Goal: Task Accomplishment & Management: Manage account settings

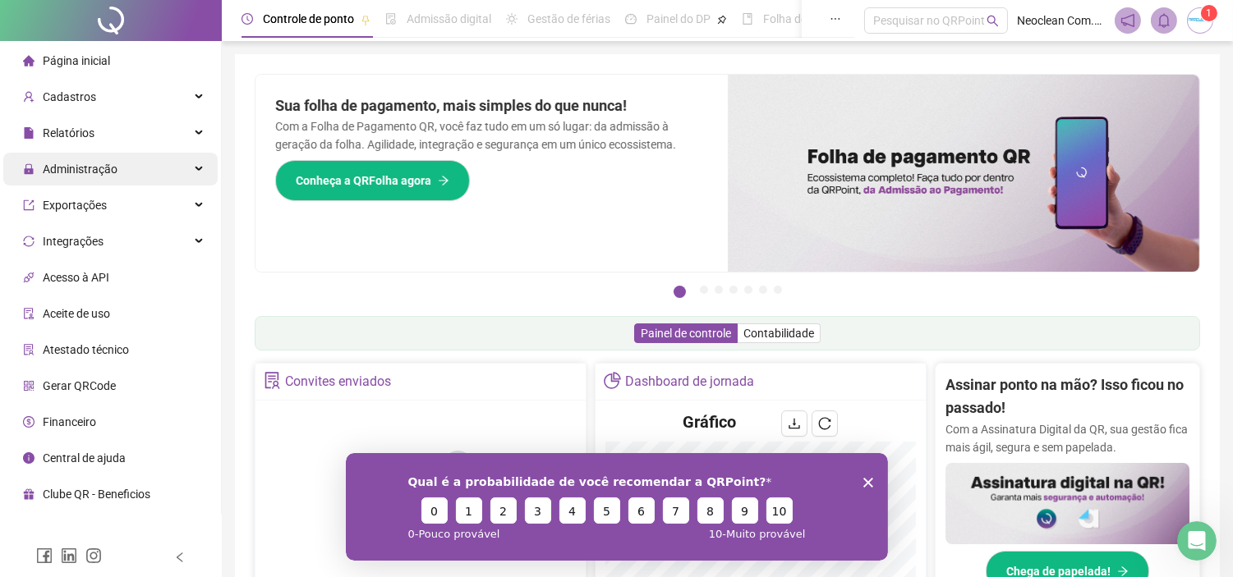
click at [104, 170] on span "Administração" at bounding box center [80, 169] width 75 height 13
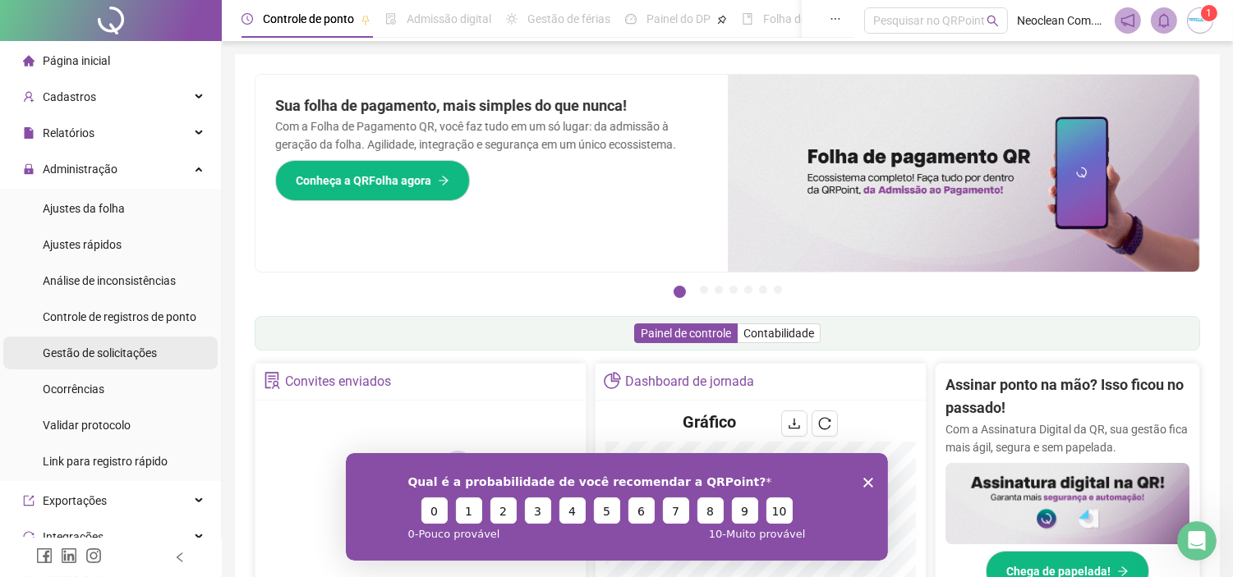
click at [117, 366] on div "Gestão de solicitações" at bounding box center [100, 353] width 114 height 33
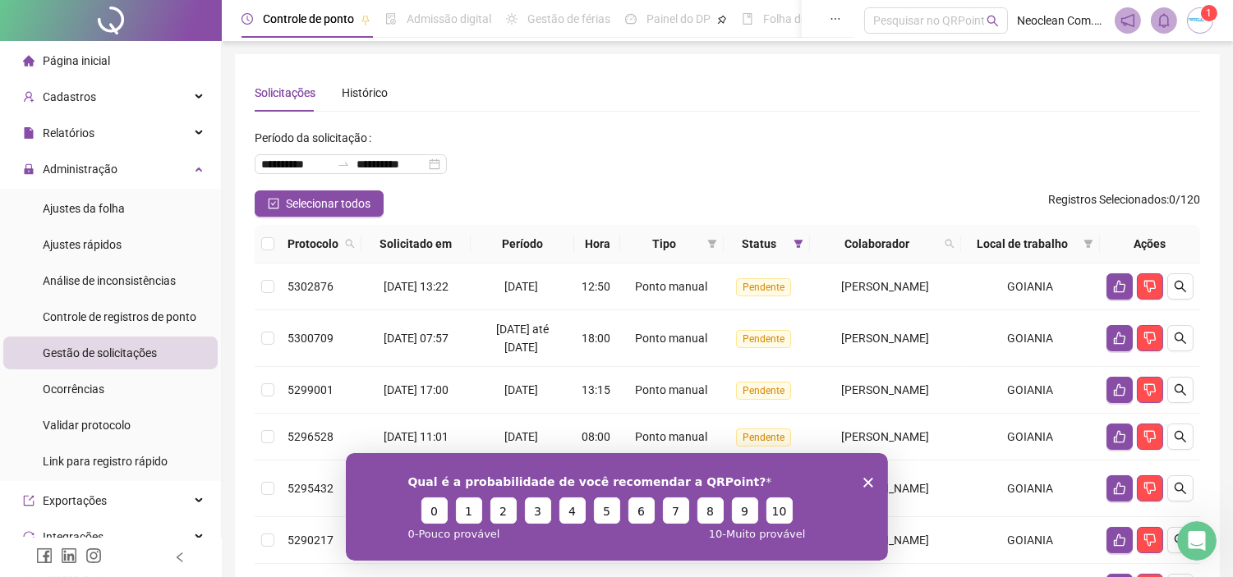
click at [870, 481] on icon "Encerrar pesquisa" at bounding box center [867, 482] width 10 height 10
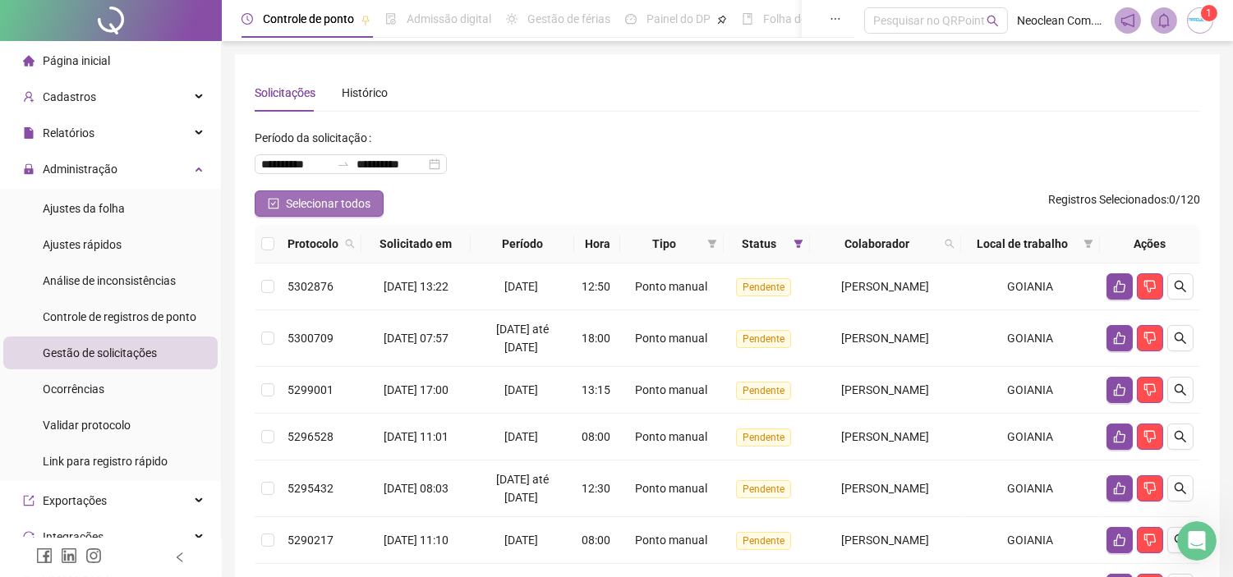
click at [347, 211] on span "Selecionar todos" at bounding box center [328, 204] width 85 height 18
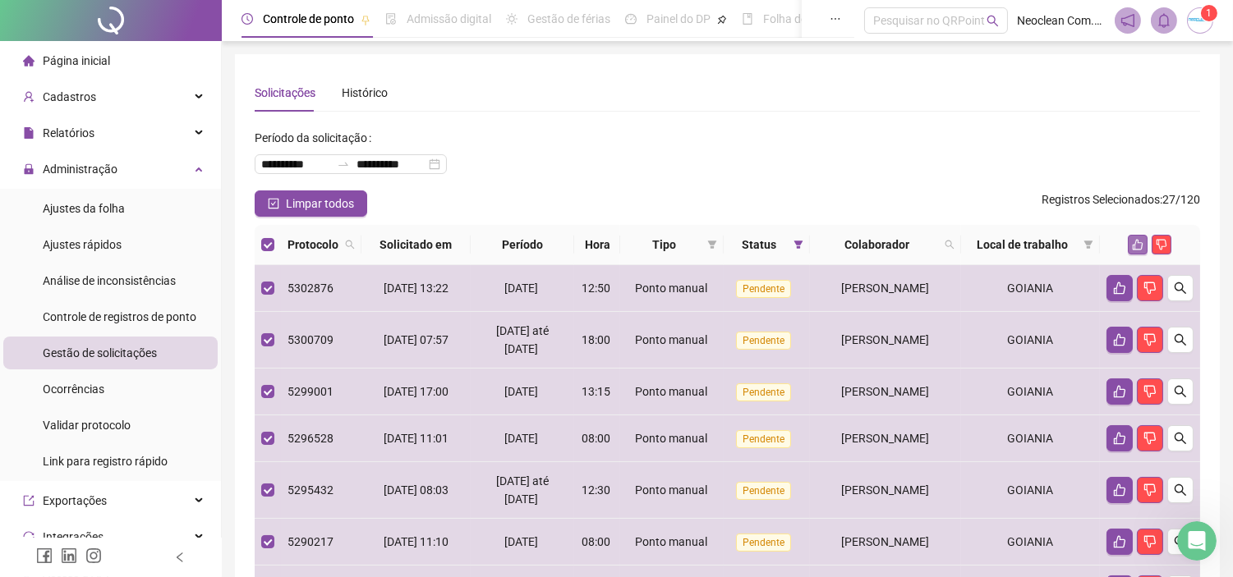
click at [1141, 250] on icon "like" at bounding box center [1137, 245] width 11 height 11
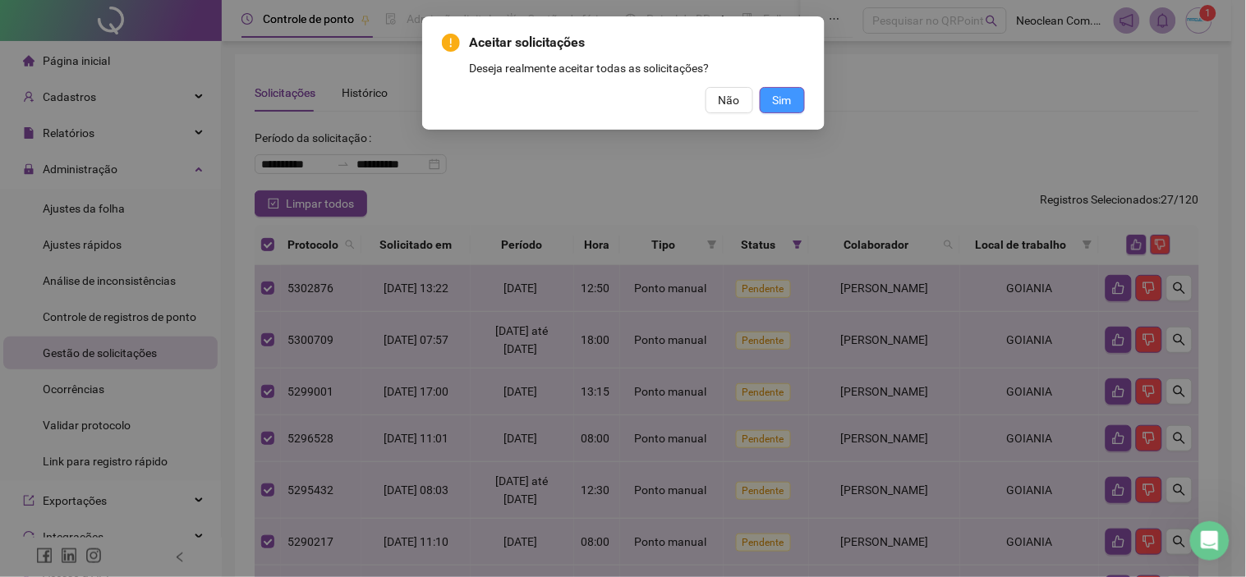
click at [776, 99] on span "Sim" at bounding box center [782, 100] width 19 height 18
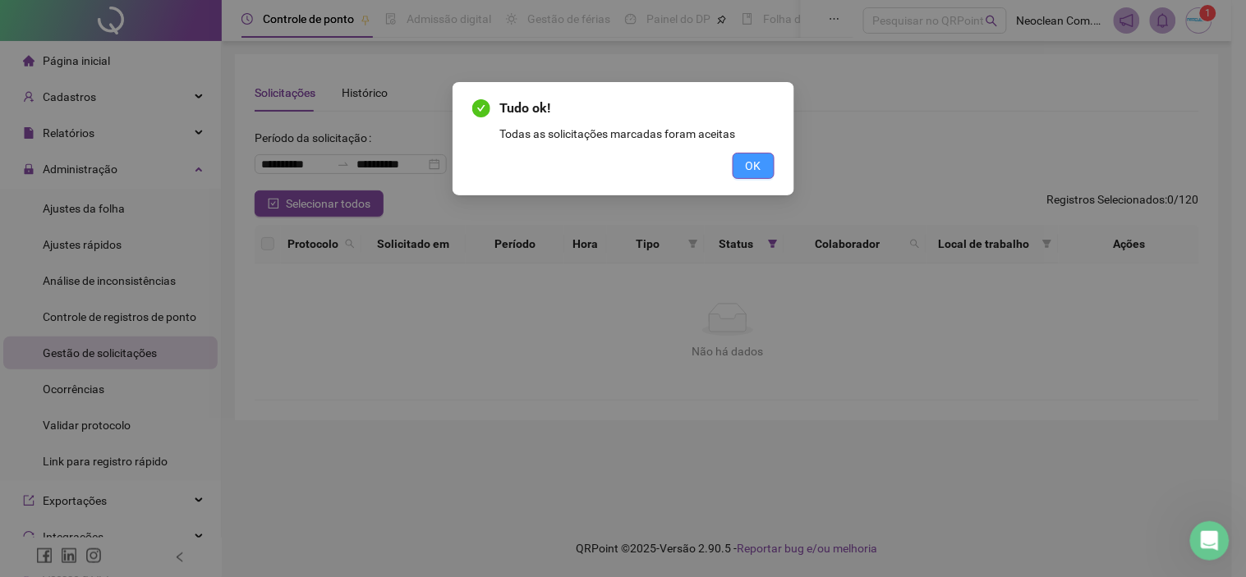
click at [748, 170] on span "OK" at bounding box center [754, 166] width 16 height 18
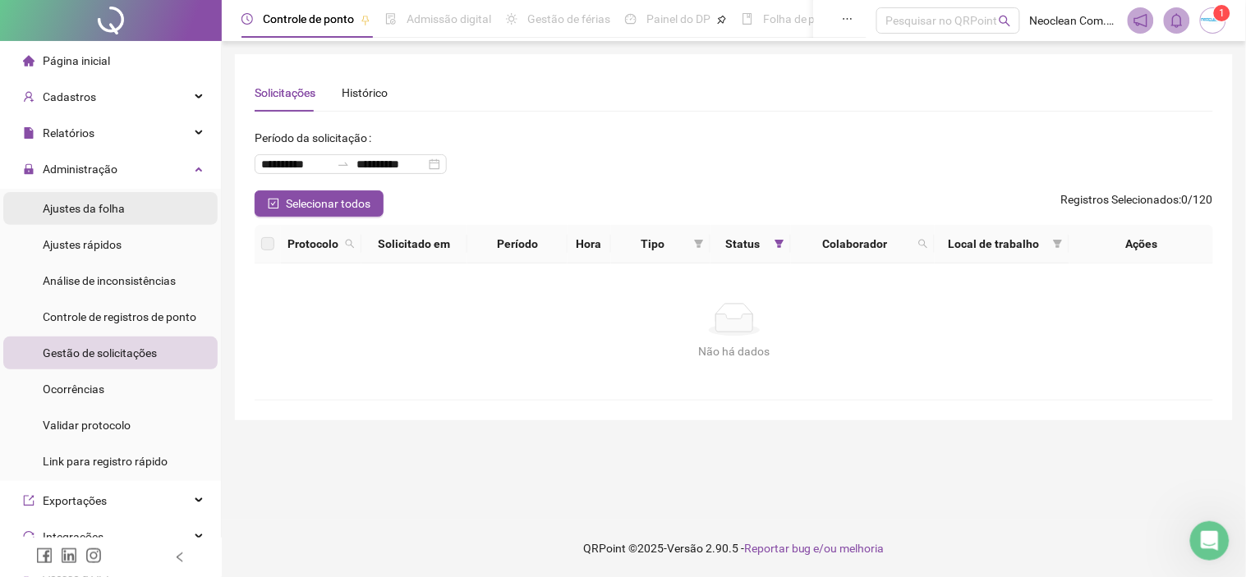
click at [95, 209] on span "Ajustes da folha" at bounding box center [84, 208] width 82 height 13
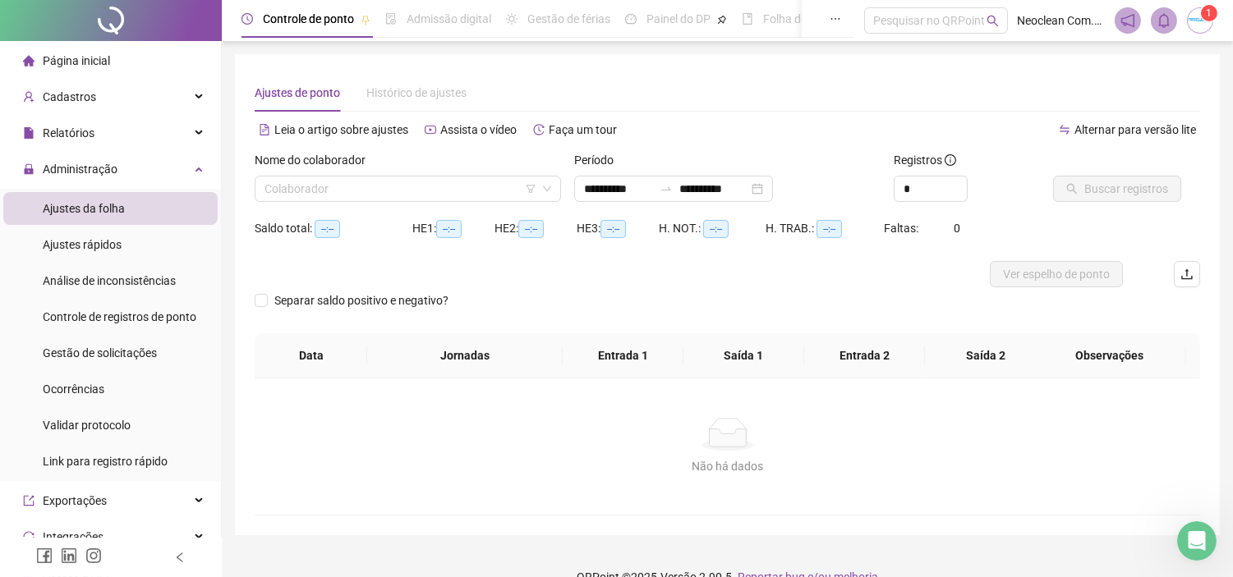
type input "**********"
click at [463, 193] on input "search" at bounding box center [400, 189] width 272 height 25
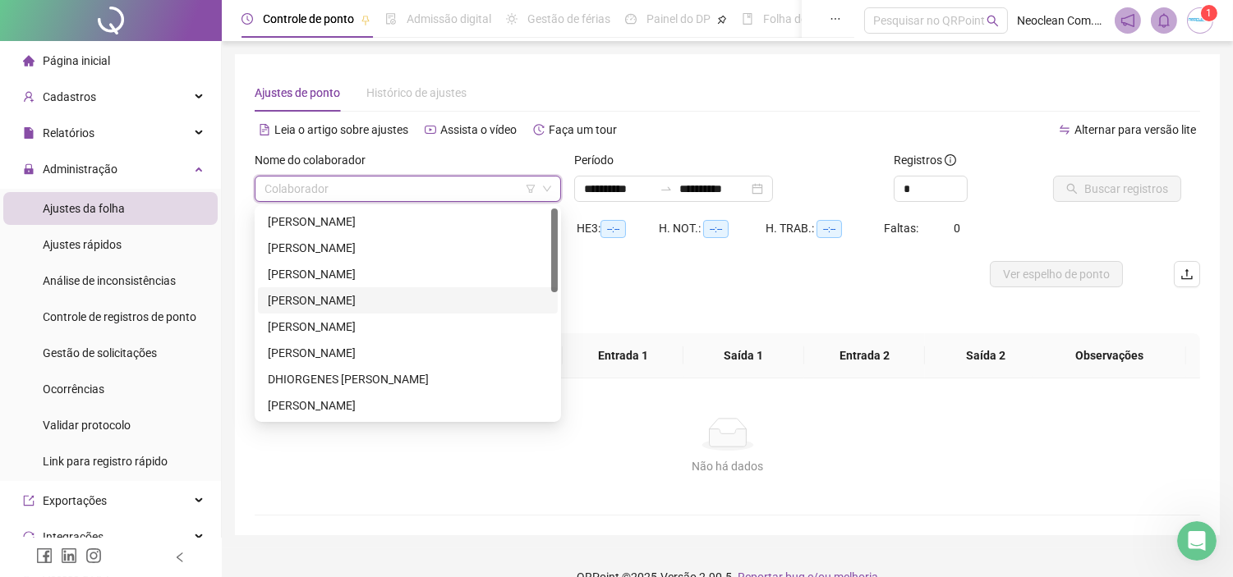
click at [370, 297] on div "[PERSON_NAME]" at bounding box center [408, 301] width 280 height 18
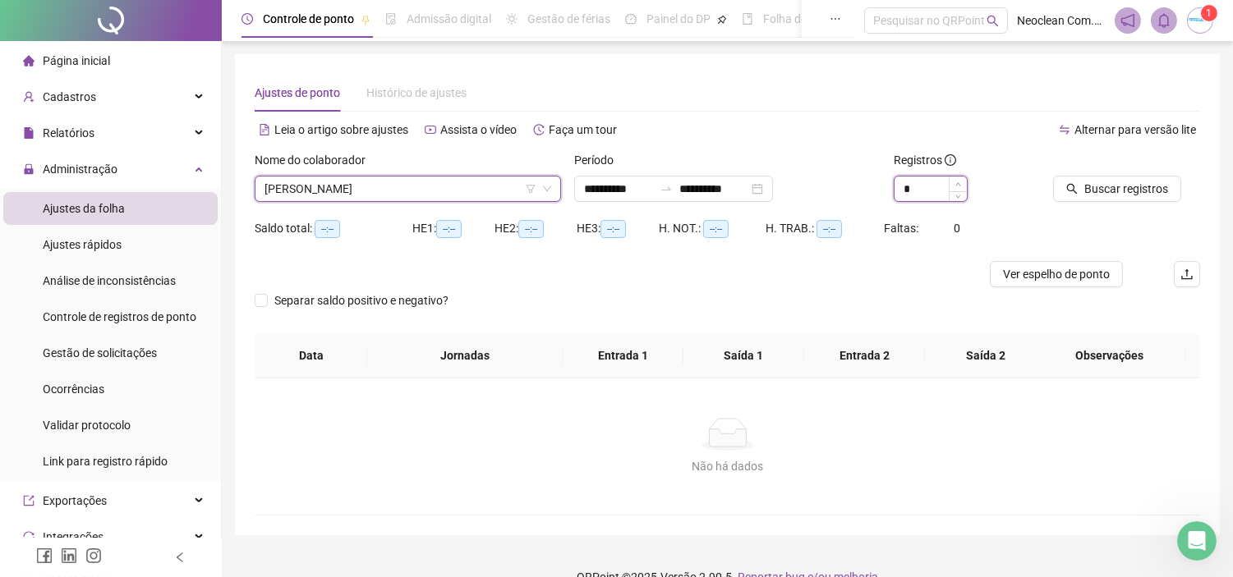
type input "*"
click at [953, 181] on span "Increase Value" at bounding box center [957, 184] width 18 height 15
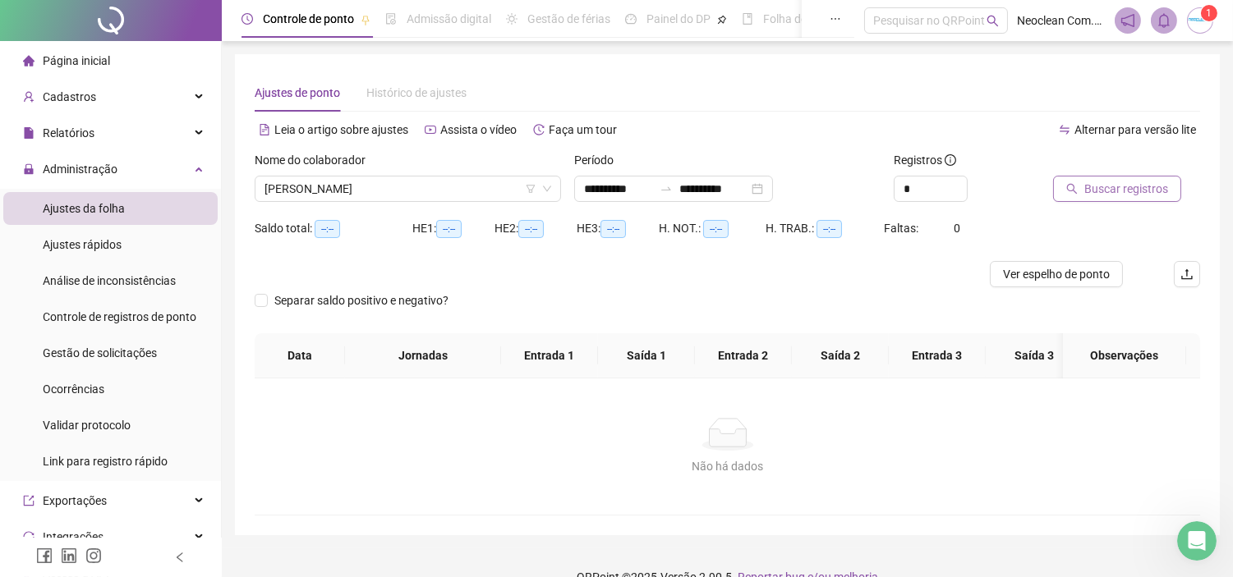
click at [1121, 185] on span "Buscar registros" at bounding box center [1126, 189] width 84 height 18
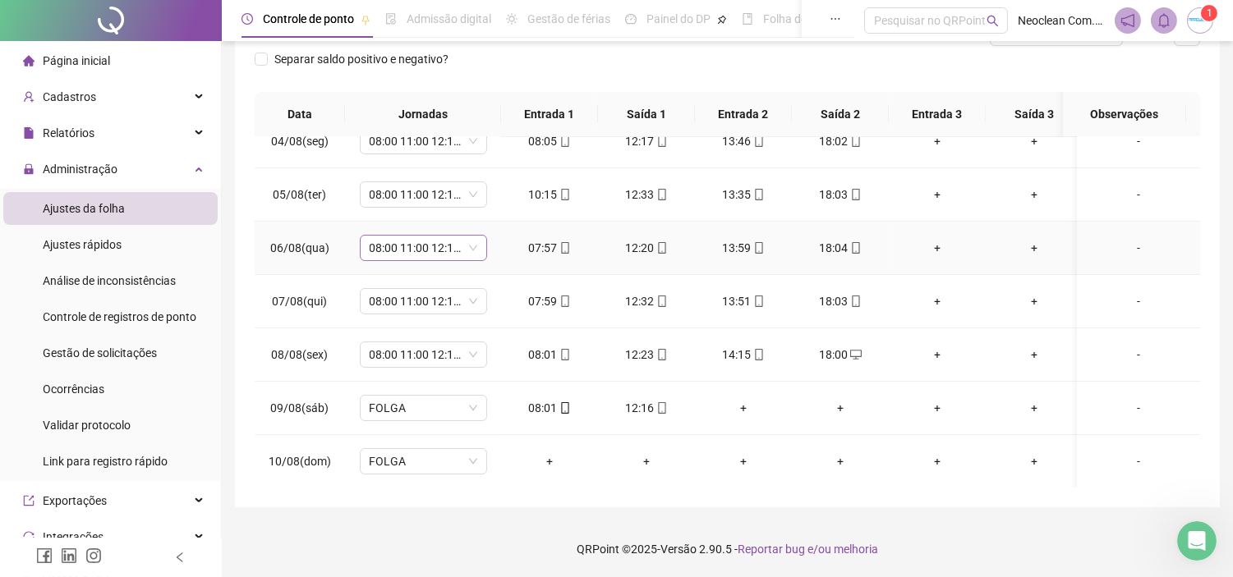
scroll to position [91, 0]
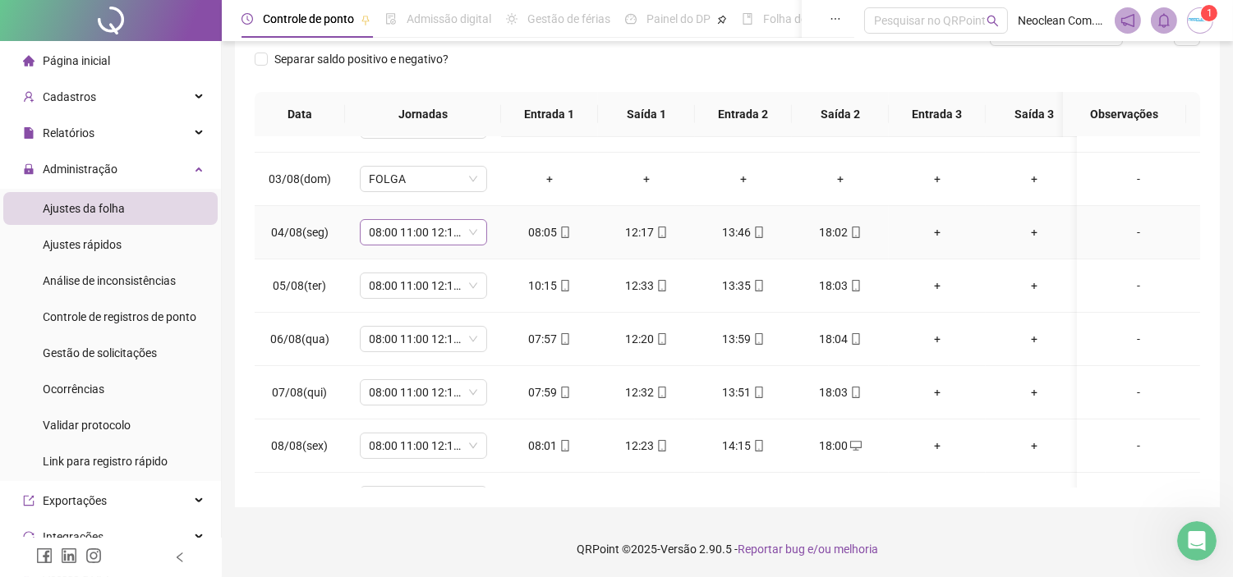
click at [457, 232] on span "08:00 11:00 12:12 18:00" at bounding box center [424, 232] width 108 height 25
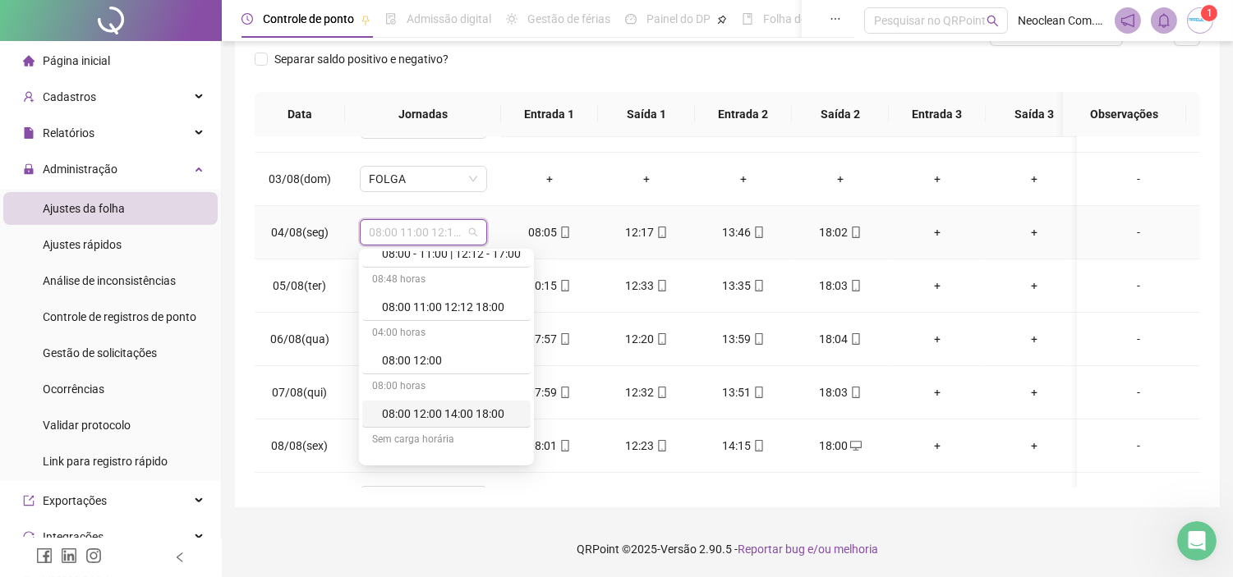
click at [464, 415] on div "08:00 12:00 14:00 18:00" at bounding box center [451, 414] width 139 height 18
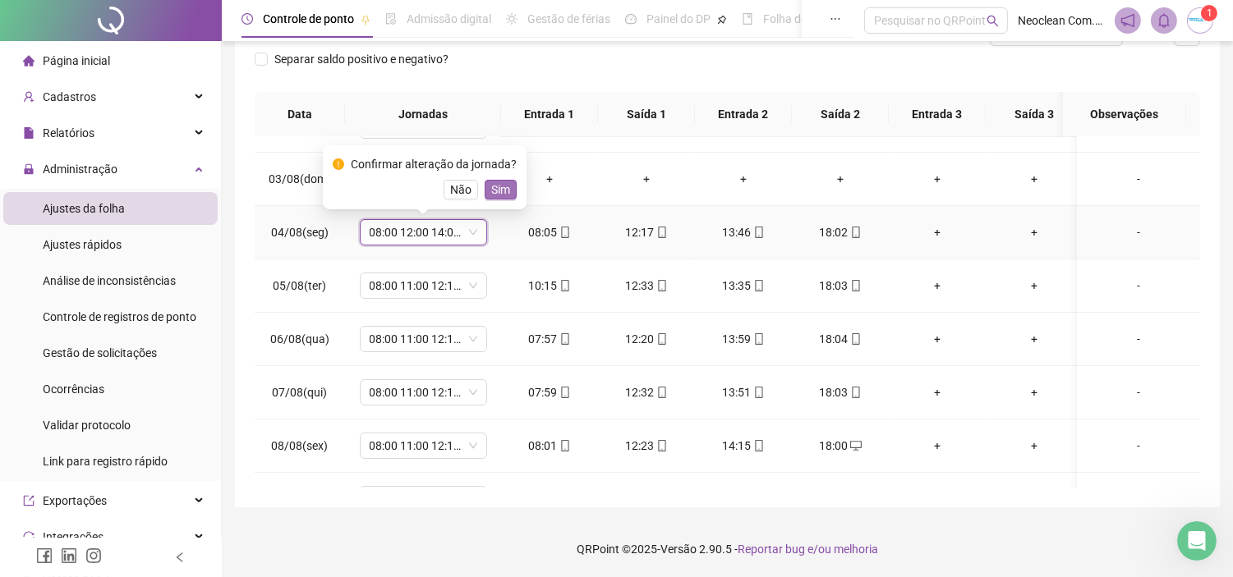
click at [510, 192] on button "Sim" at bounding box center [500, 190] width 32 height 20
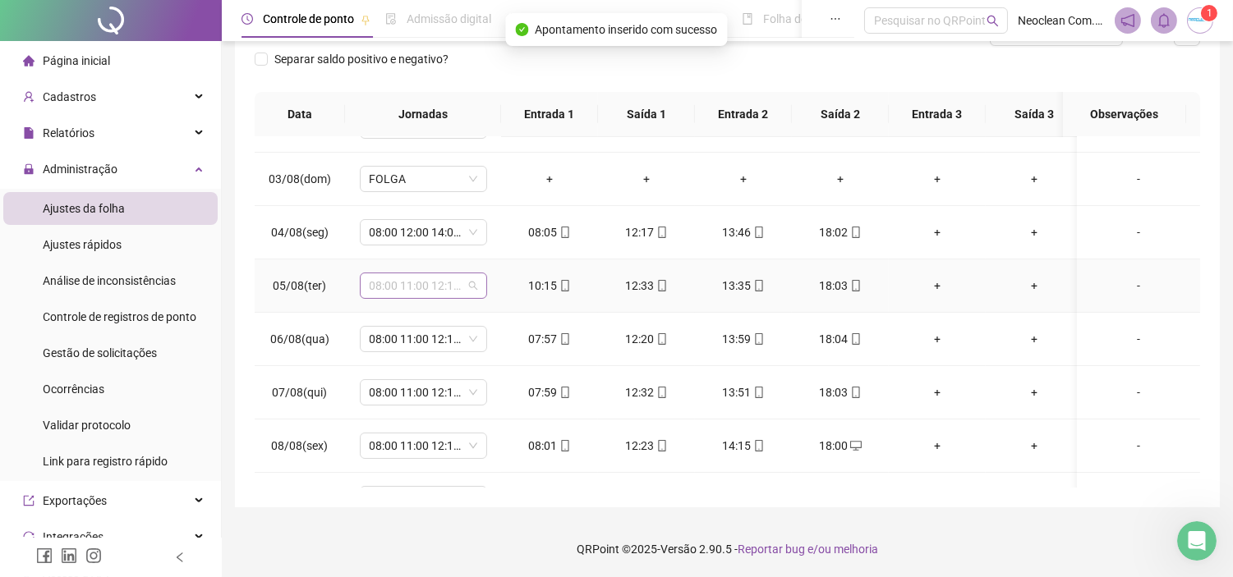
click at [449, 282] on span "08:00 11:00 12:12 18:00" at bounding box center [424, 285] width 108 height 25
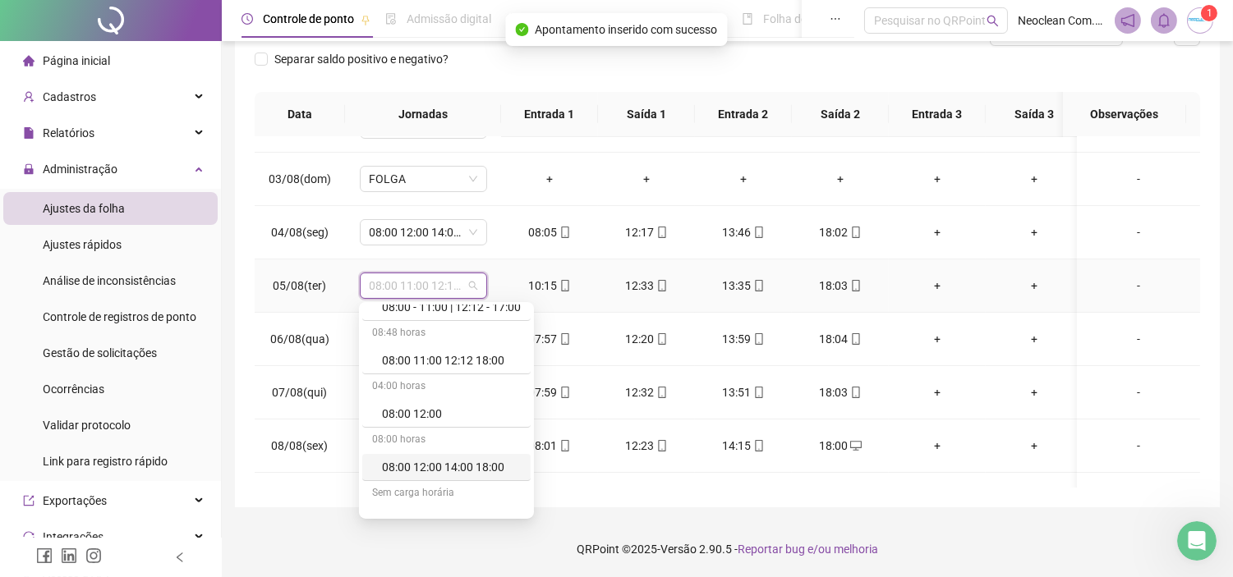
click at [471, 471] on div "08:00 12:00 14:00 18:00" at bounding box center [451, 467] width 139 height 18
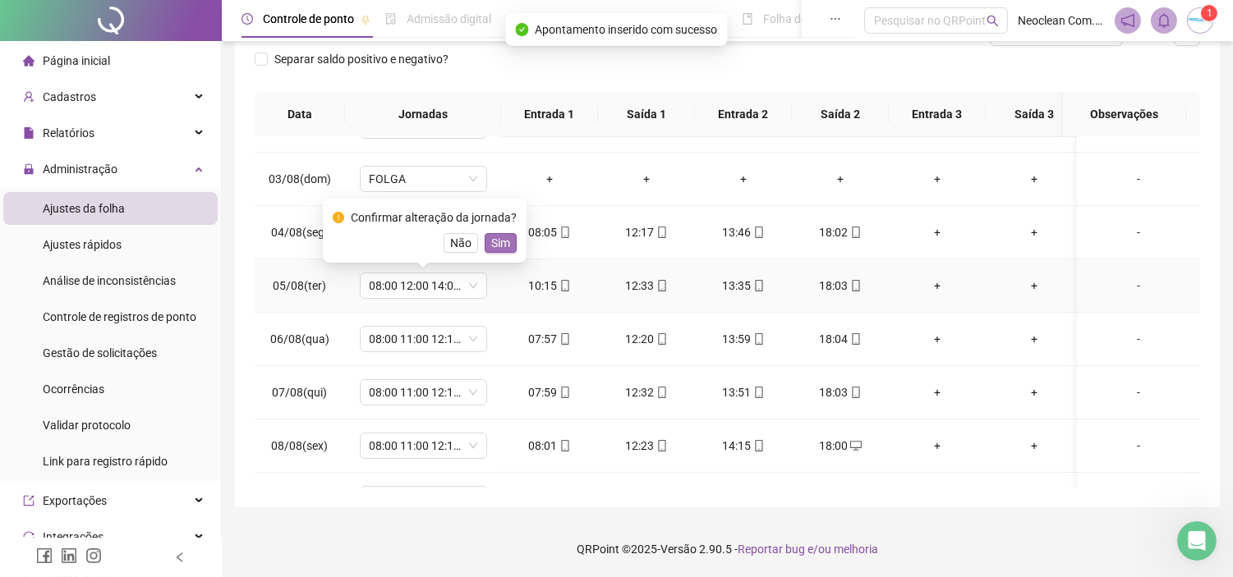
click at [498, 245] on span "Sim" at bounding box center [500, 243] width 19 height 18
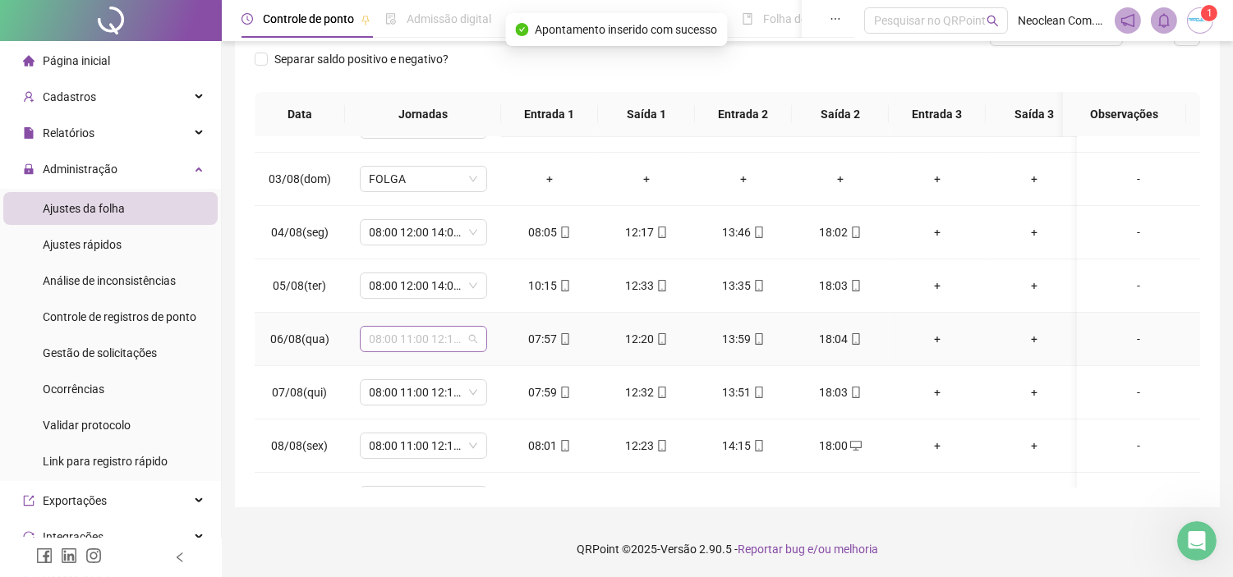
click at [439, 337] on span "08:00 11:00 12:12 18:00" at bounding box center [424, 339] width 108 height 25
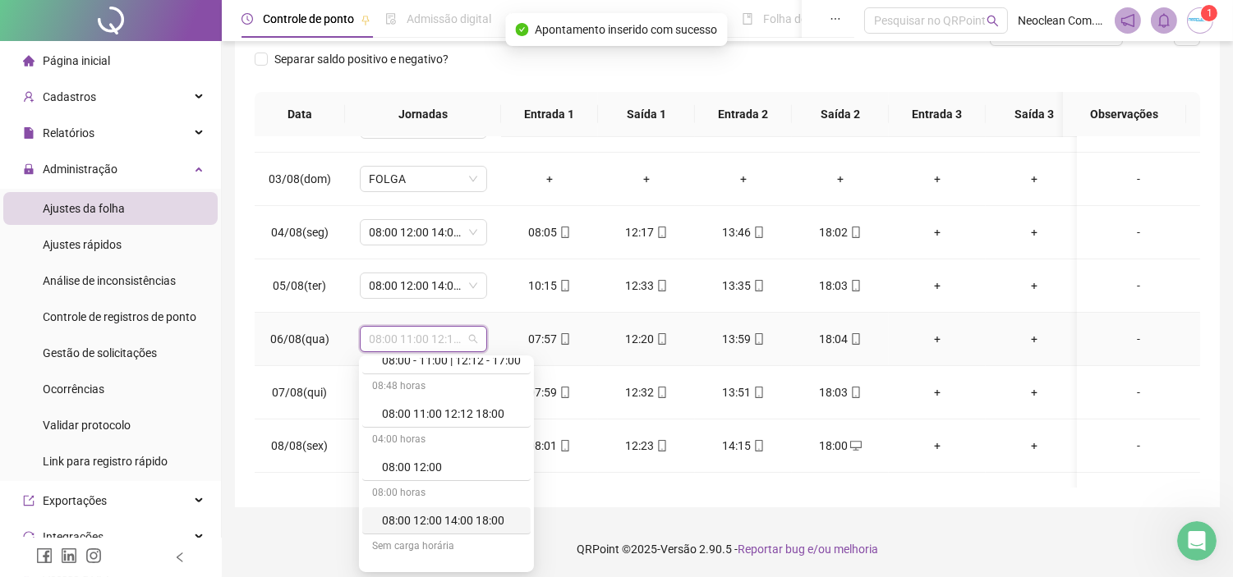
click at [470, 521] on div "08:00 12:00 14:00 18:00" at bounding box center [451, 521] width 139 height 18
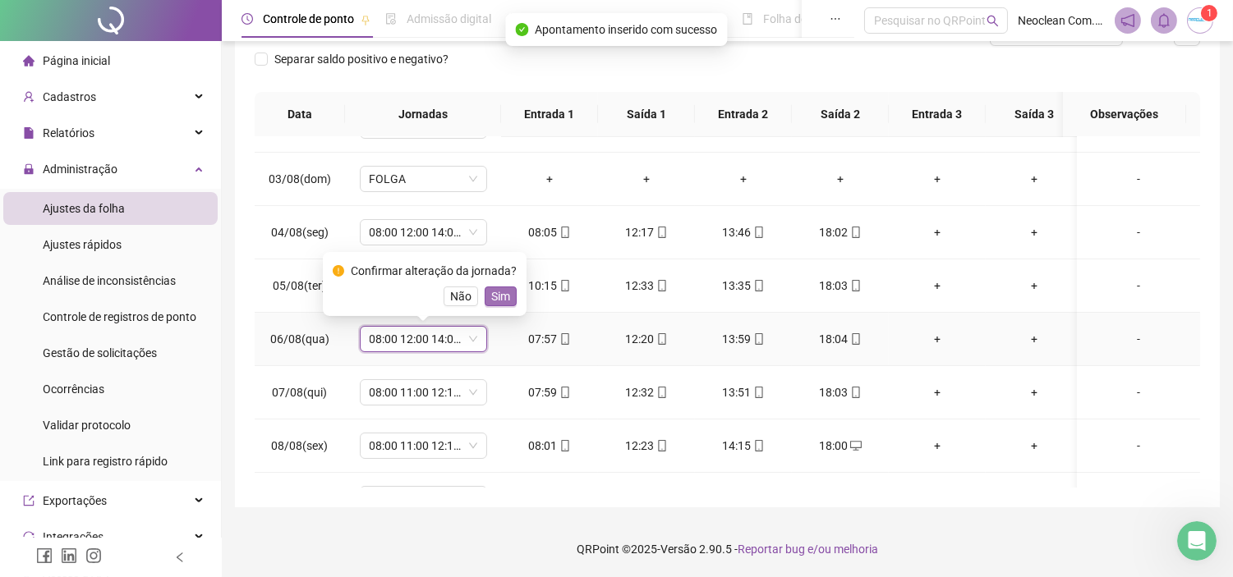
click at [497, 299] on span "Sim" at bounding box center [500, 296] width 19 height 18
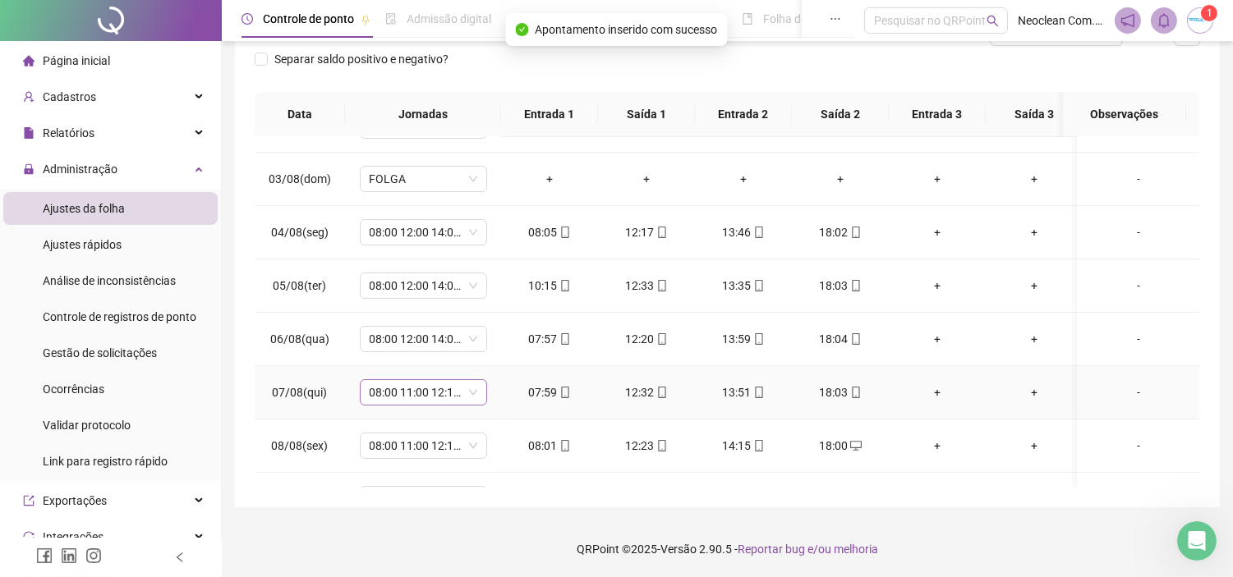
click at [452, 387] on span "08:00 11:00 12:12 18:00" at bounding box center [424, 392] width 108 height 25
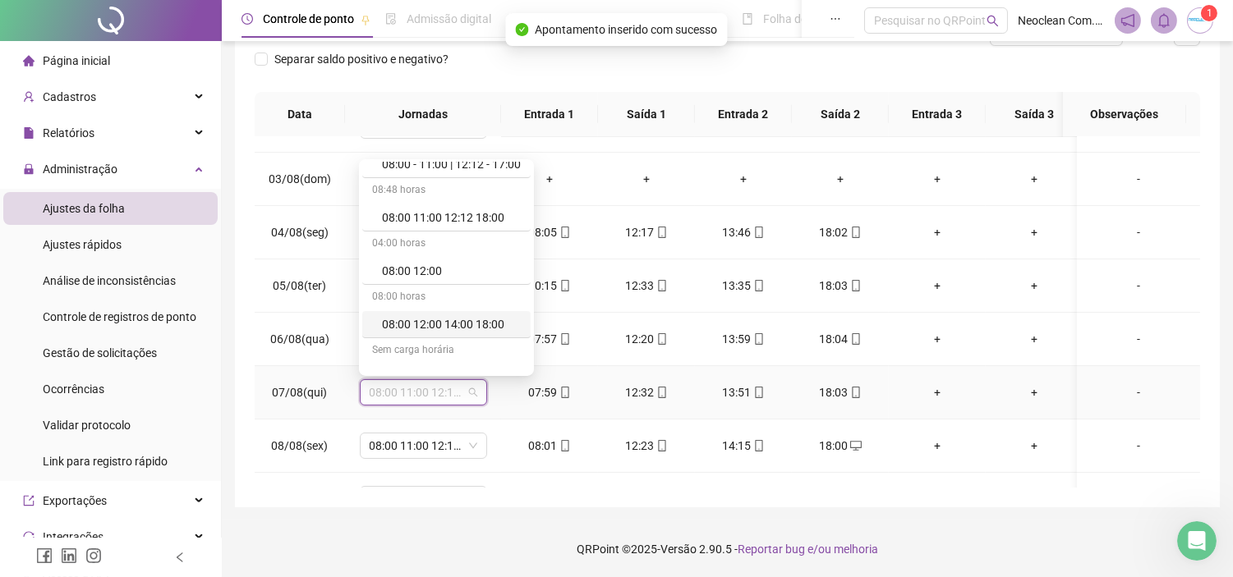
click at [475, 333] on div "08:00 12:00 14:00 18:00" at bounding box center [451, 324] width 139 height 18
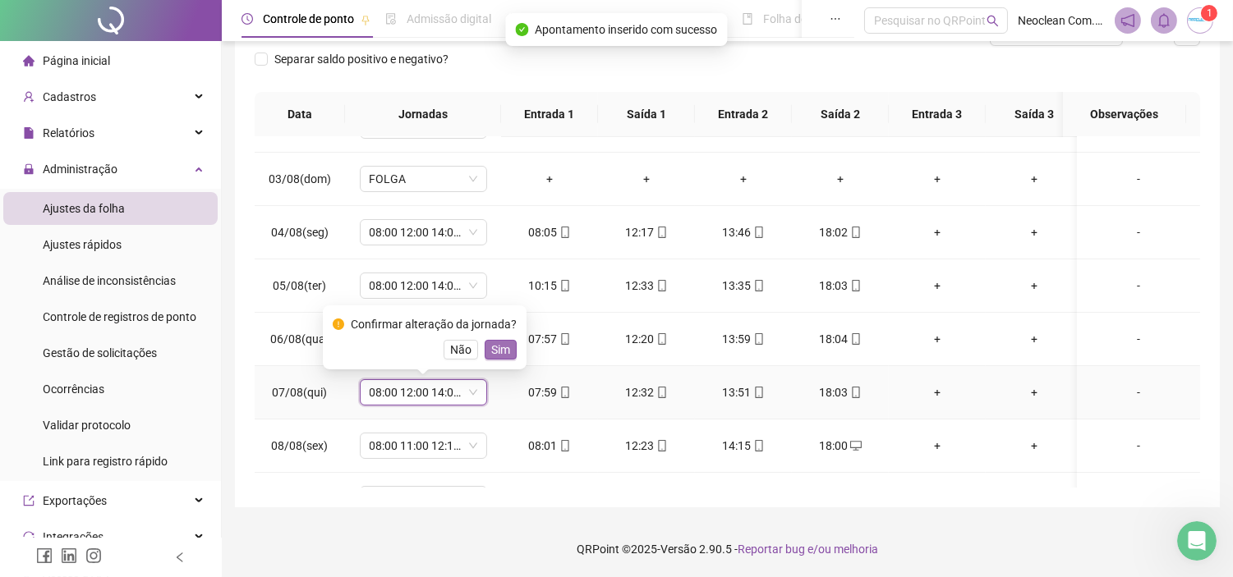
click at [494, 349] on span "Sim" at bounding box center [500, 350] width 19 height 18
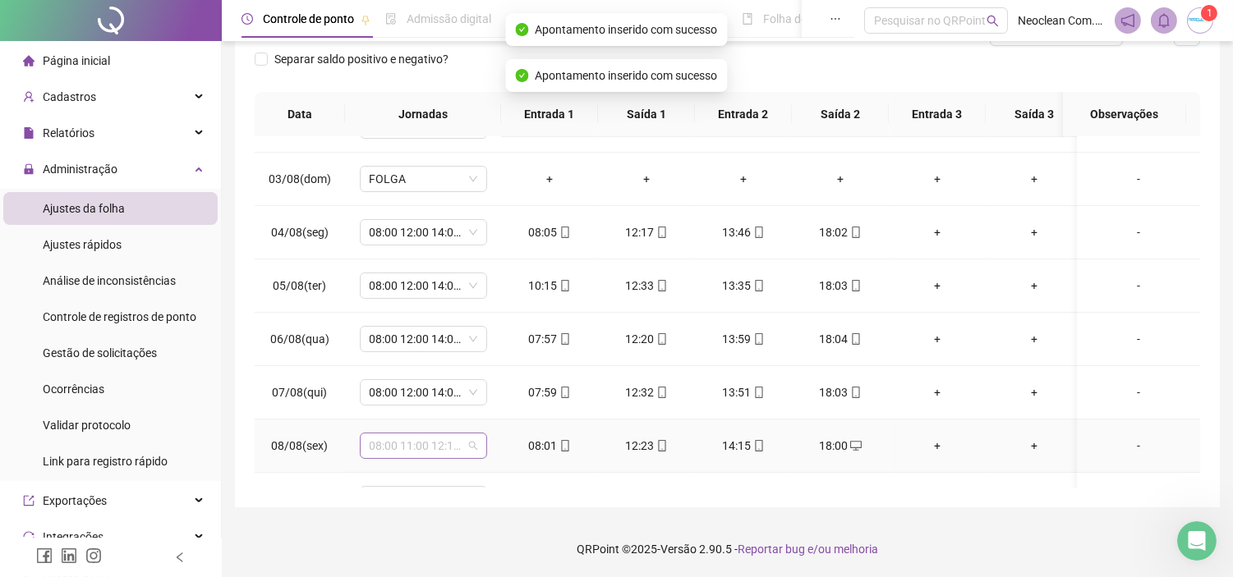
click at [453, 456] on span "08:00 11:00 12:12 18:00" at bounding box center [424, 446] width 108 height 25
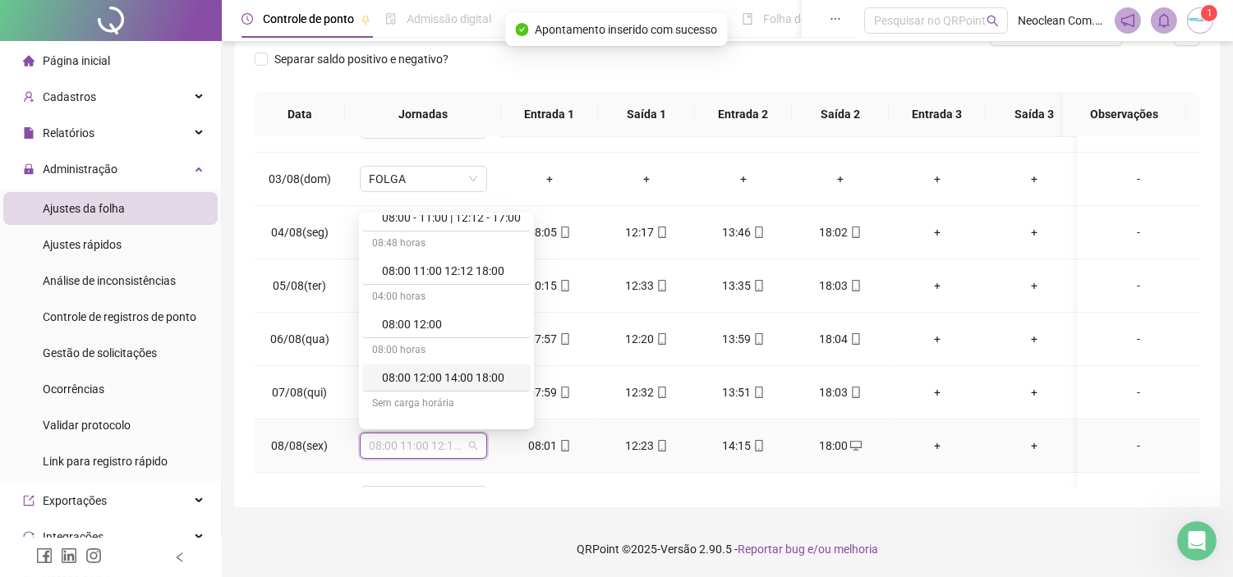
click at [471, 379] on div "08:00 12:00 14:00 18:00" at bounding box center [451, 378] width 139 height 18
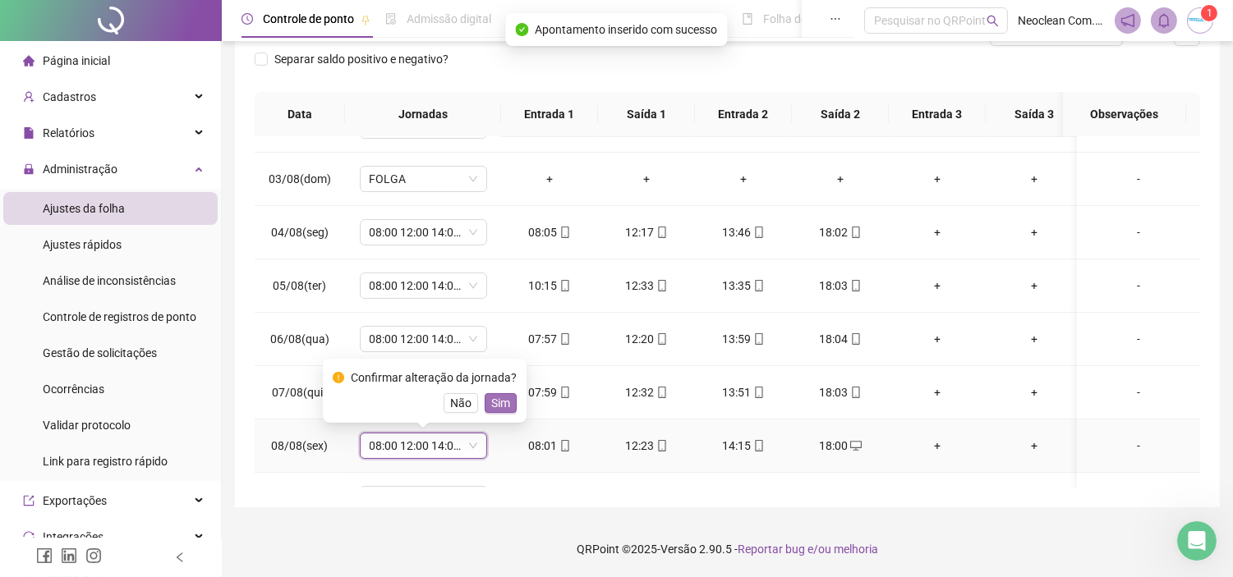
click at [494, 405] on span "Sim" at bounding box center [500, 403] width 19 height 18
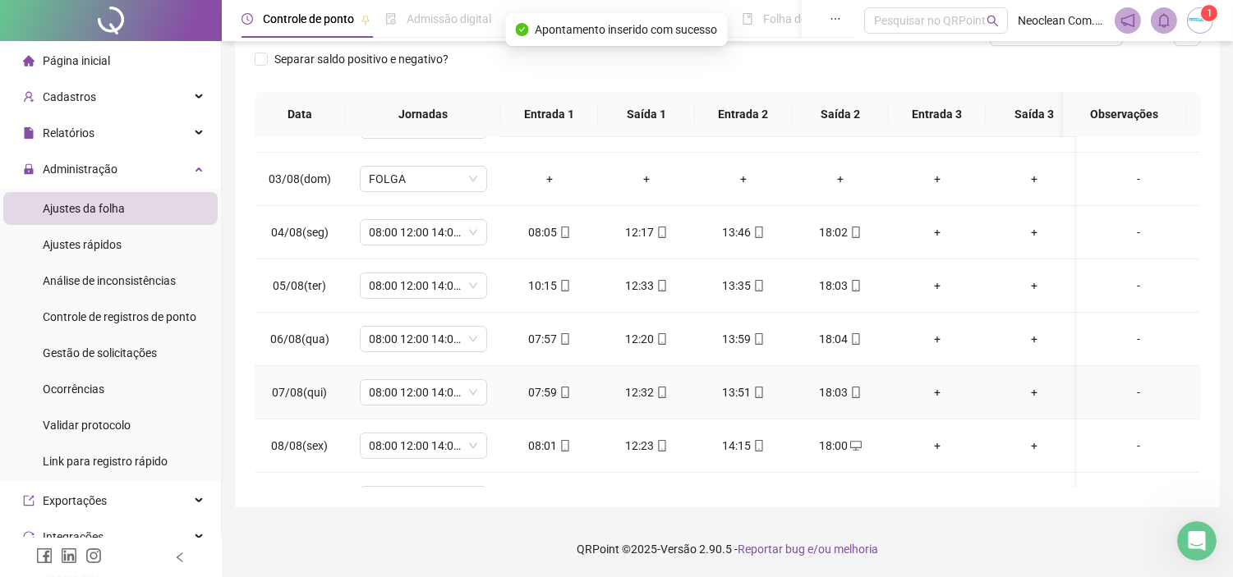
scroll to position [182, 0]
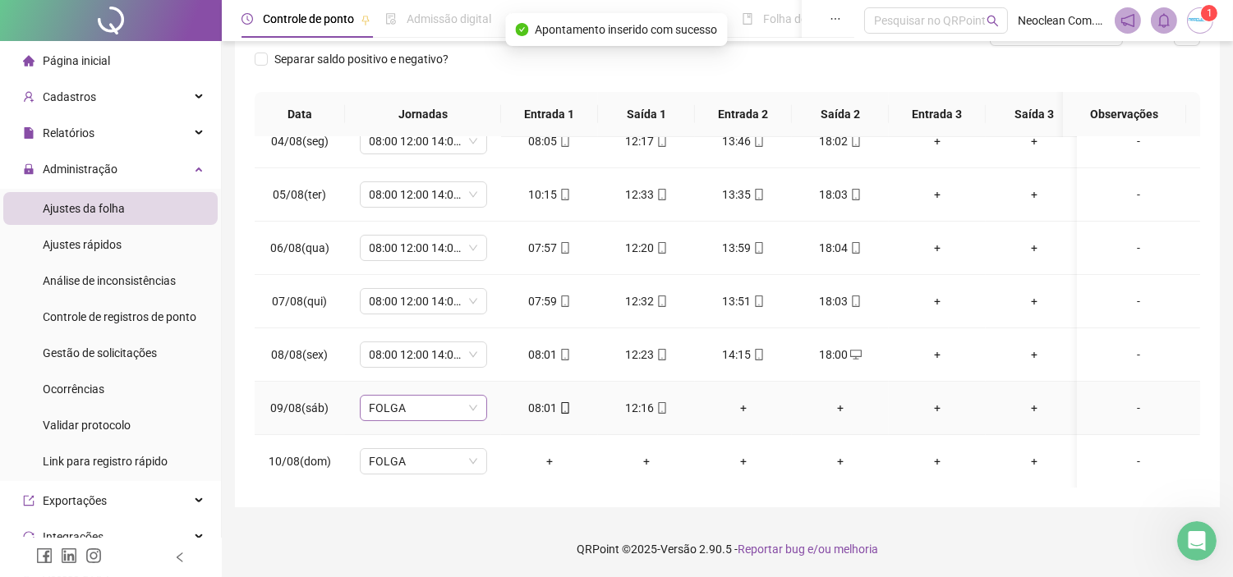
click at [425, 408] on span "FOLGA" at bounding box center [424, 408] width 108 height 25
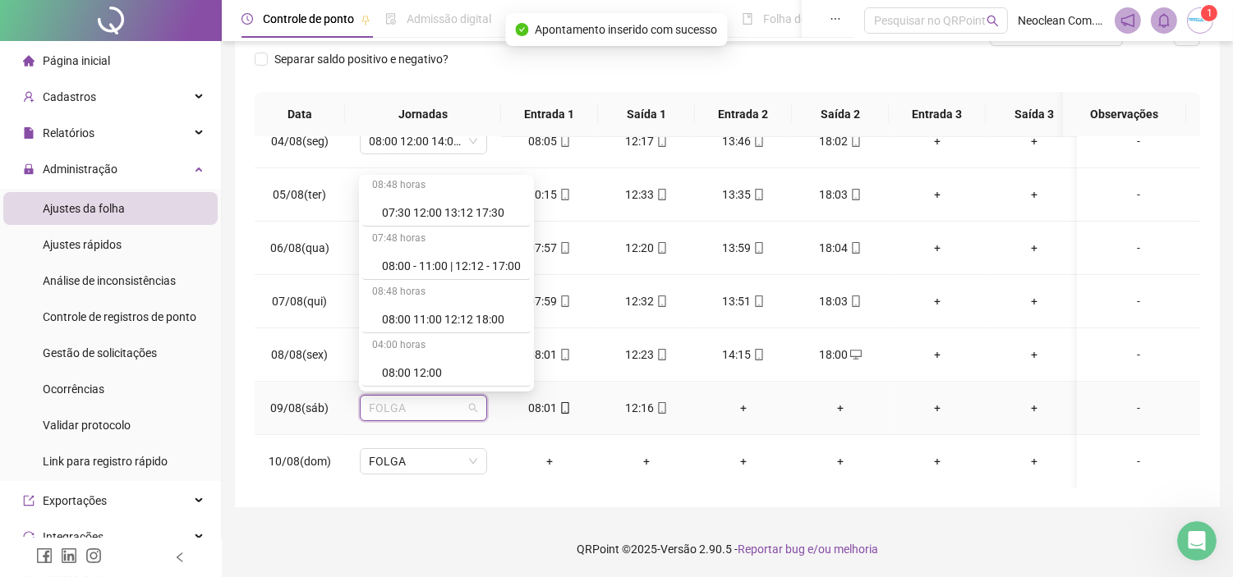
scroll to position [0, 0]
click at [443, 379] on div "08:00 12:00" at bounding box center [451, 378] width 139 height 18
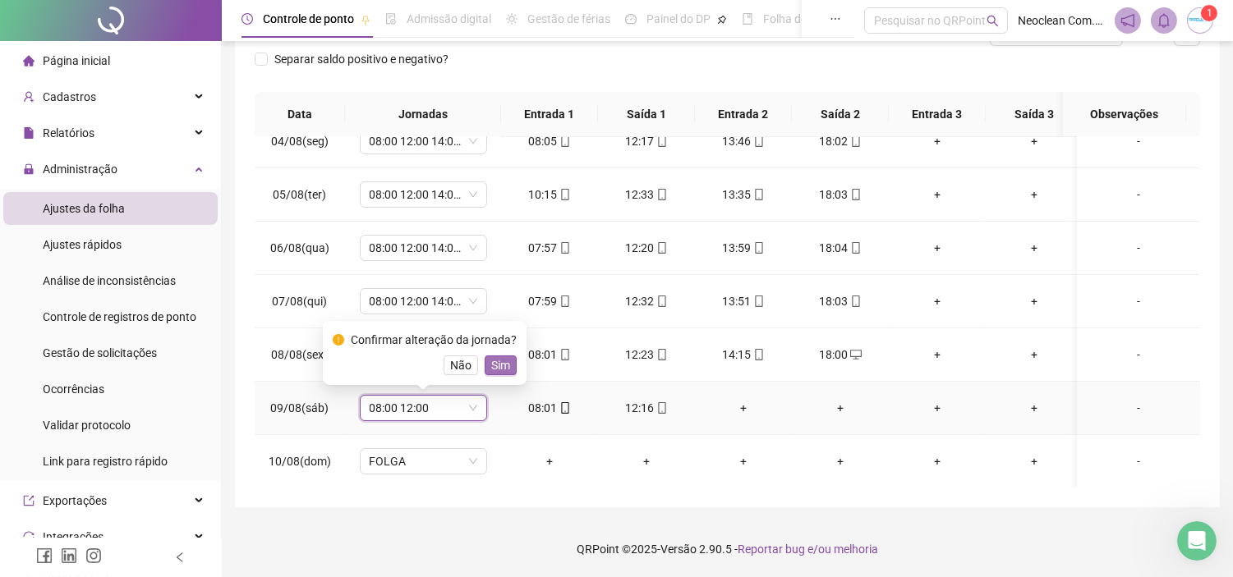
click at [499, 362] on span "Sim" at bounding box center [500, 365] width 19 height 18
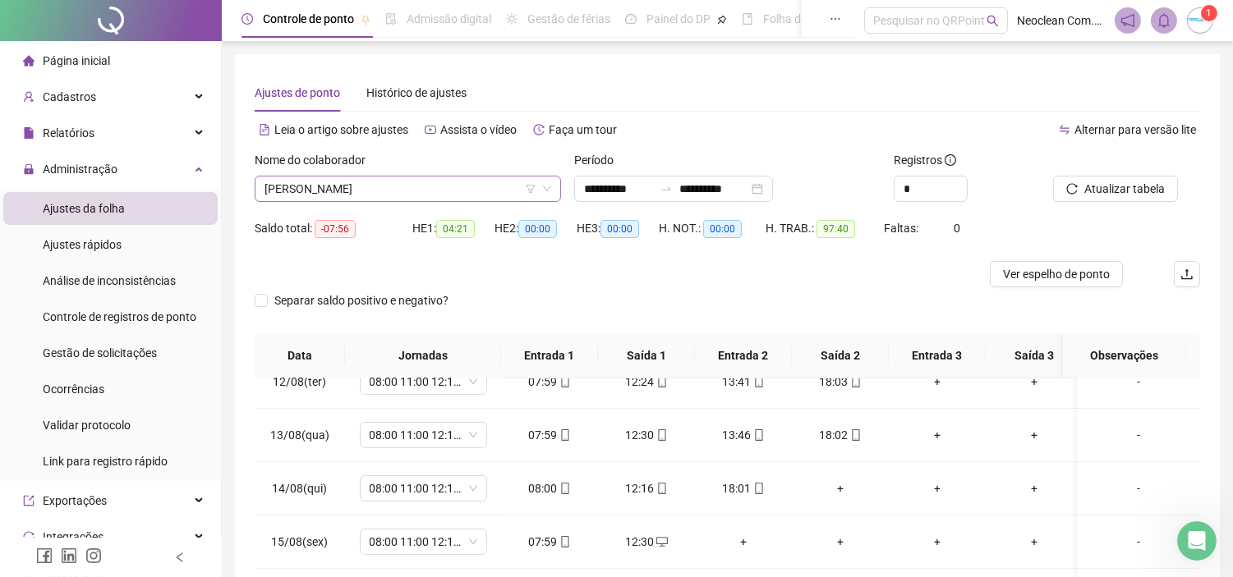
click at [425, 186] on span "[PERSON_NAME]" at bounding box center [407, 189] width 287 height 25
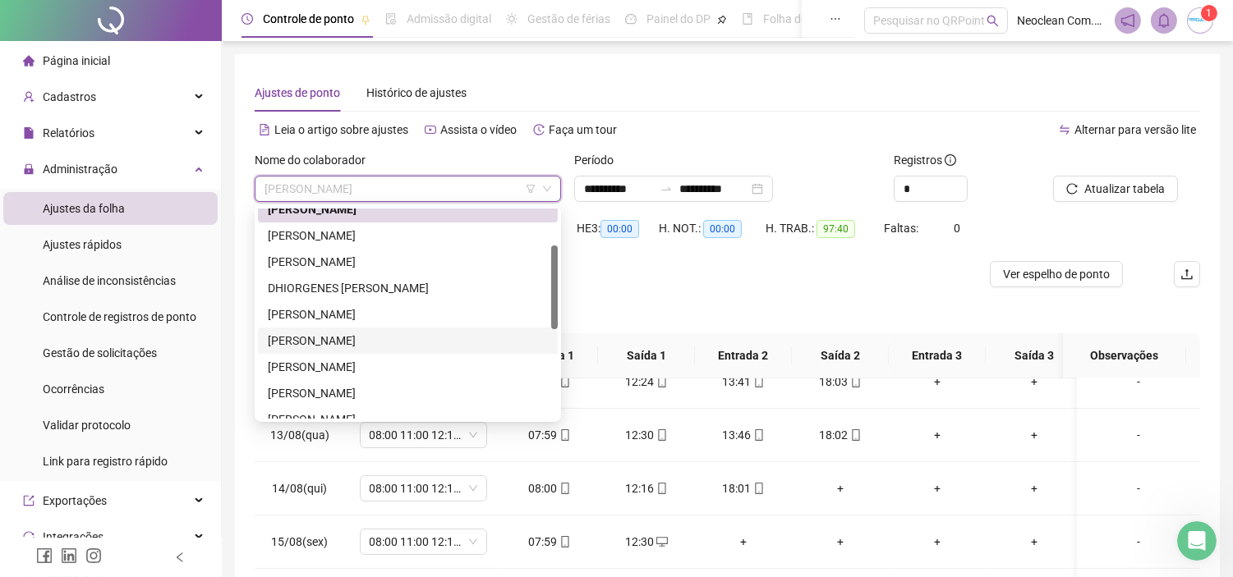
scroll to position [182, 0]
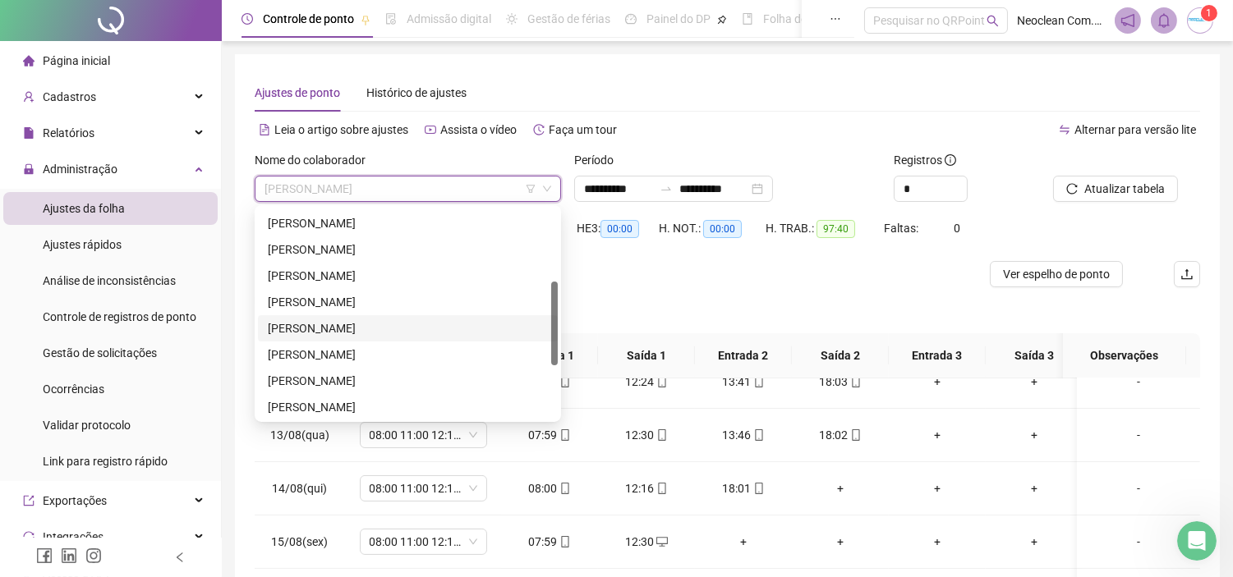
click at [364, 332] on div "[PERSON_NAME]" at bounding box center [408, 328] width 280 height 18
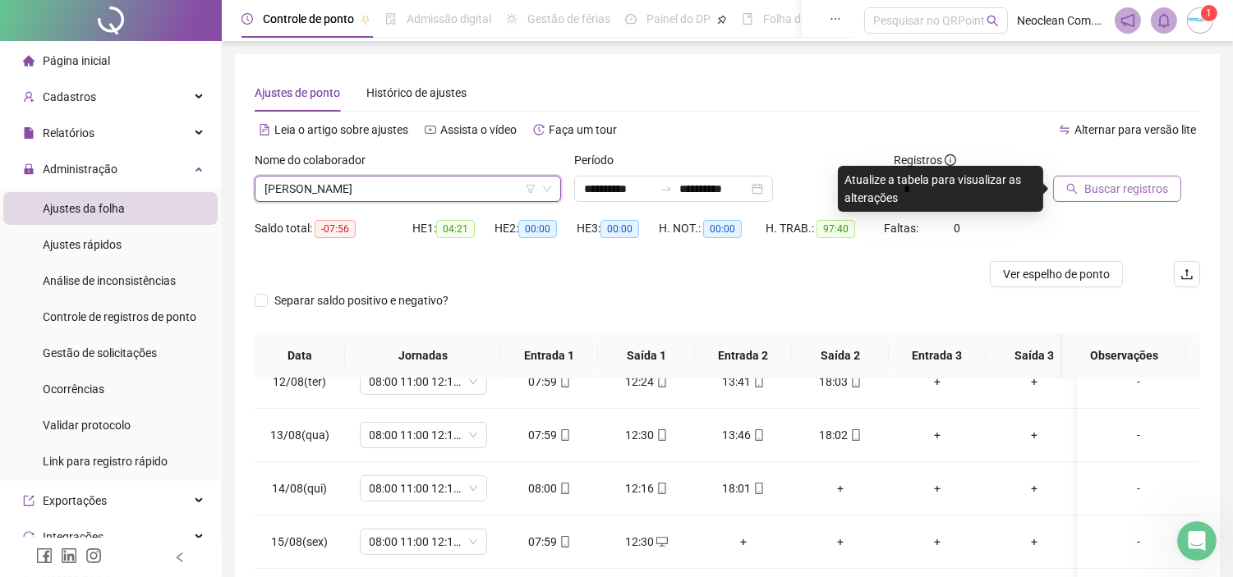
click at [1097, 192] on span "Buscar registros" at bounding box center [1126, 189] width 84 height 18
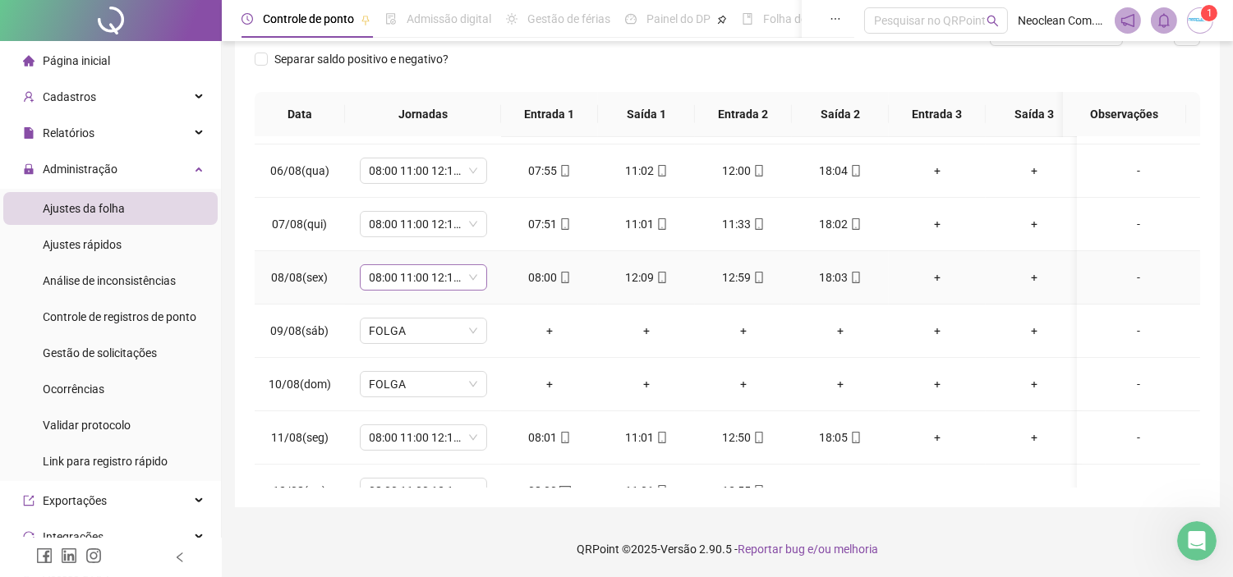
scroll to position [0, 0]
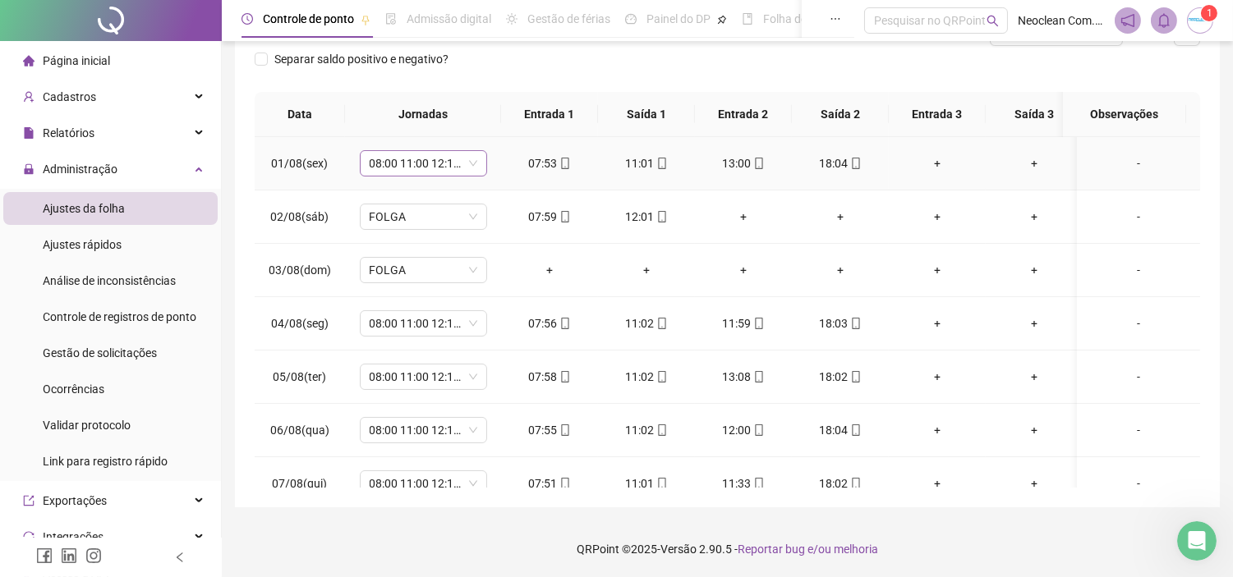
click at [448, 167] on span "08:00 11:00 12:12 18:00" at bounding box center [424, 163] width 108 height 25
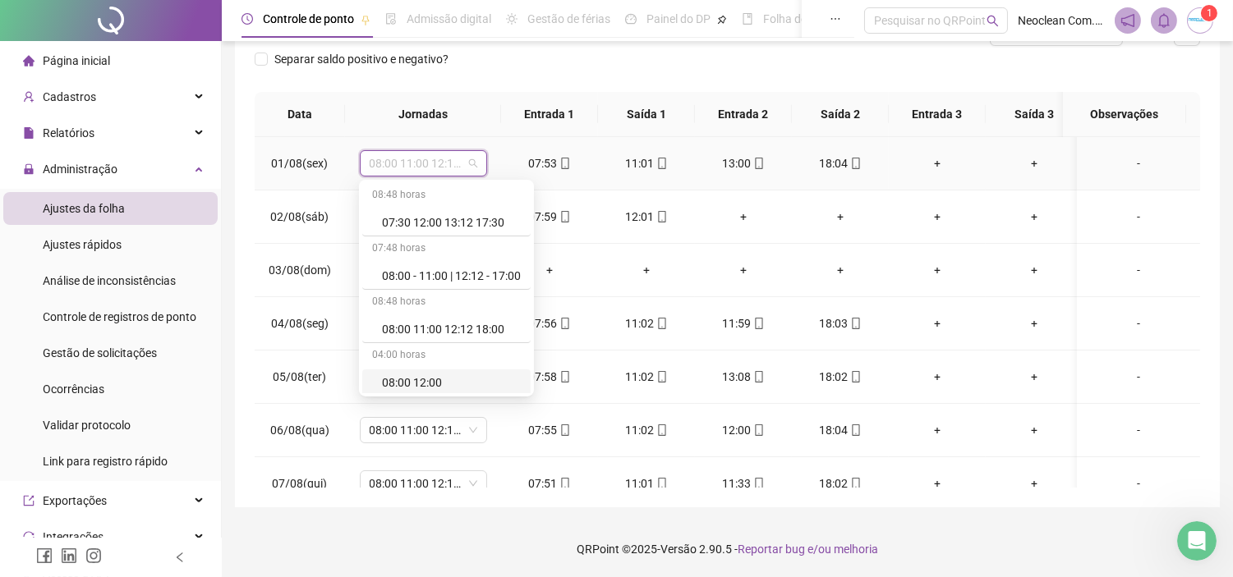
scroll to position [91, 0]
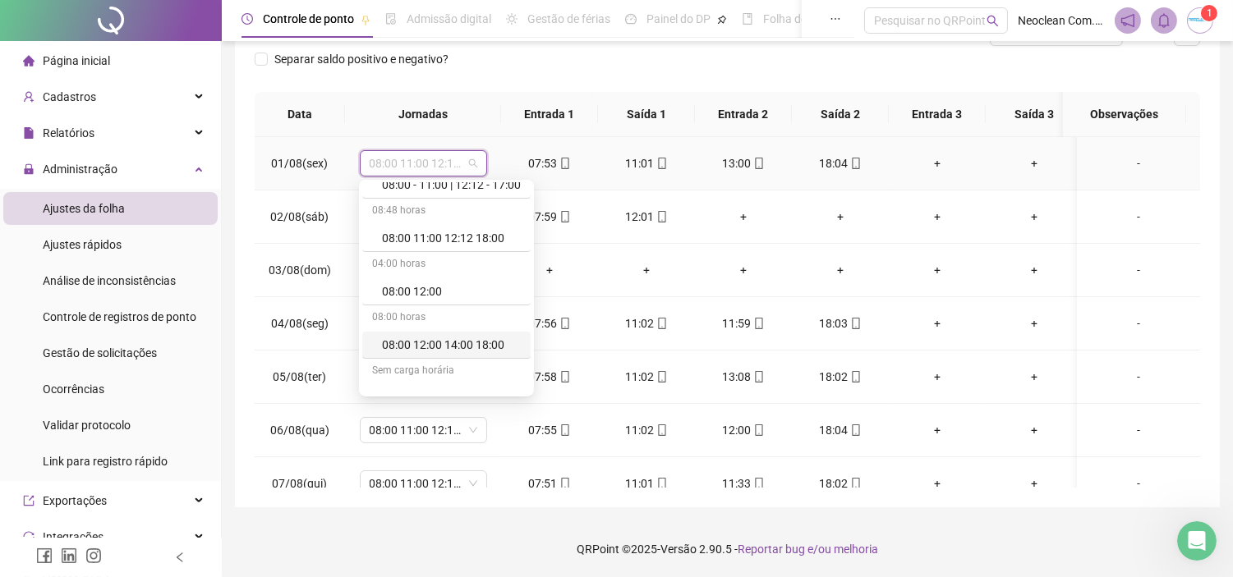
click at [471, 348] on div "08:00 12:00 14:00 18:00" at bounding box center [451, 345] width 139 height 18
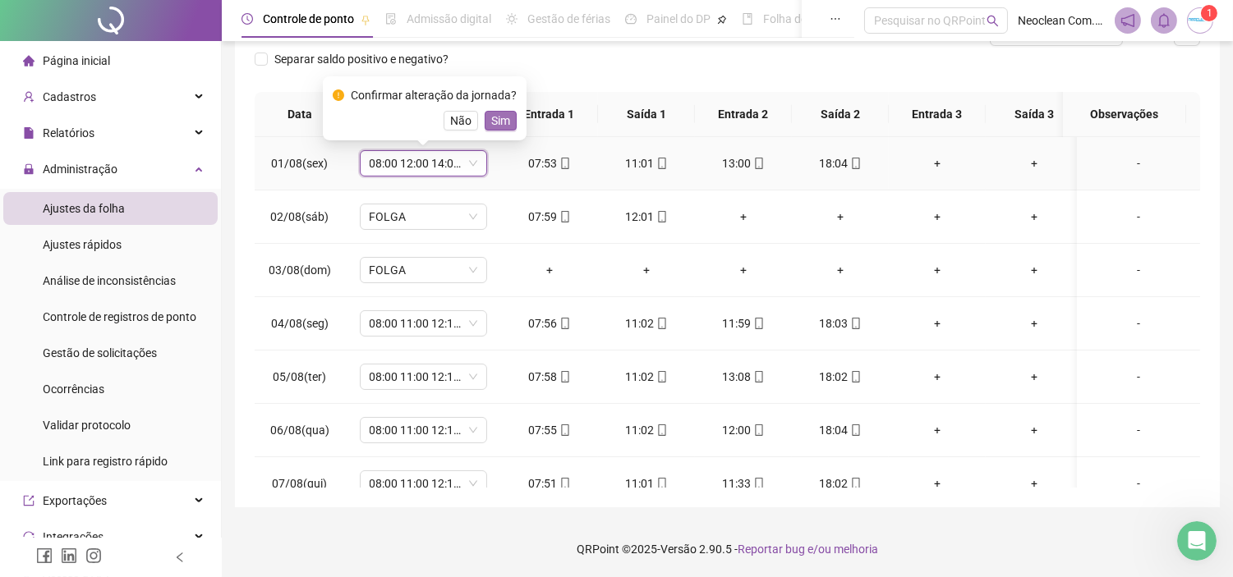
click at [503, 118] on span "Sim" at bounding box center [500, 121] width 19 height 18
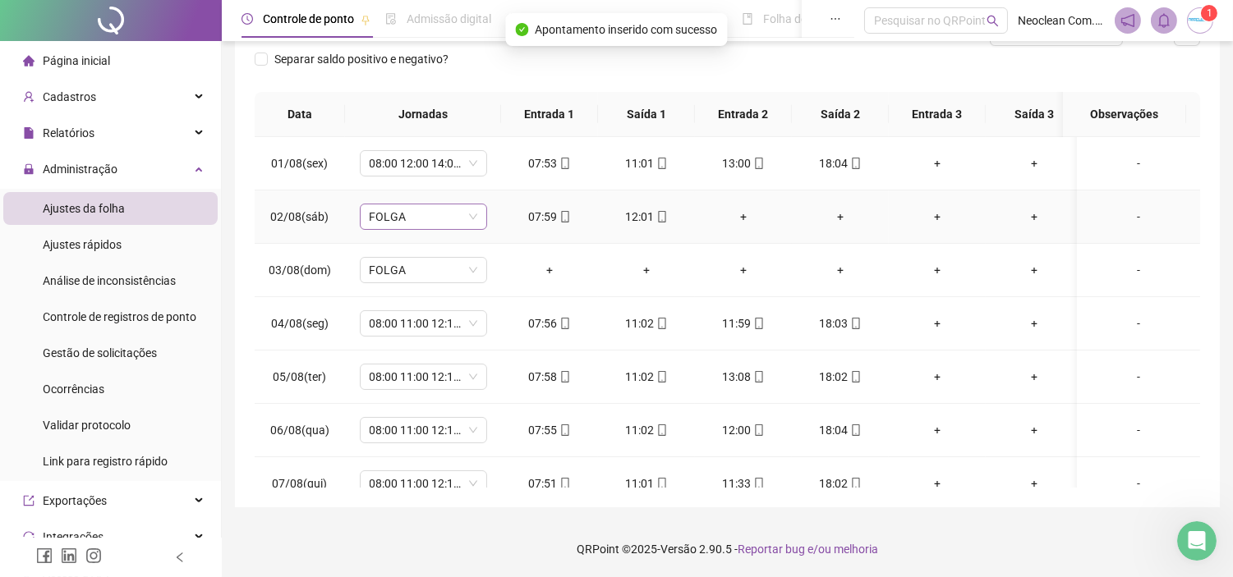
click at [448, 210] on span "FOLGA" at bounding box center [424, 216] width 108 height 25
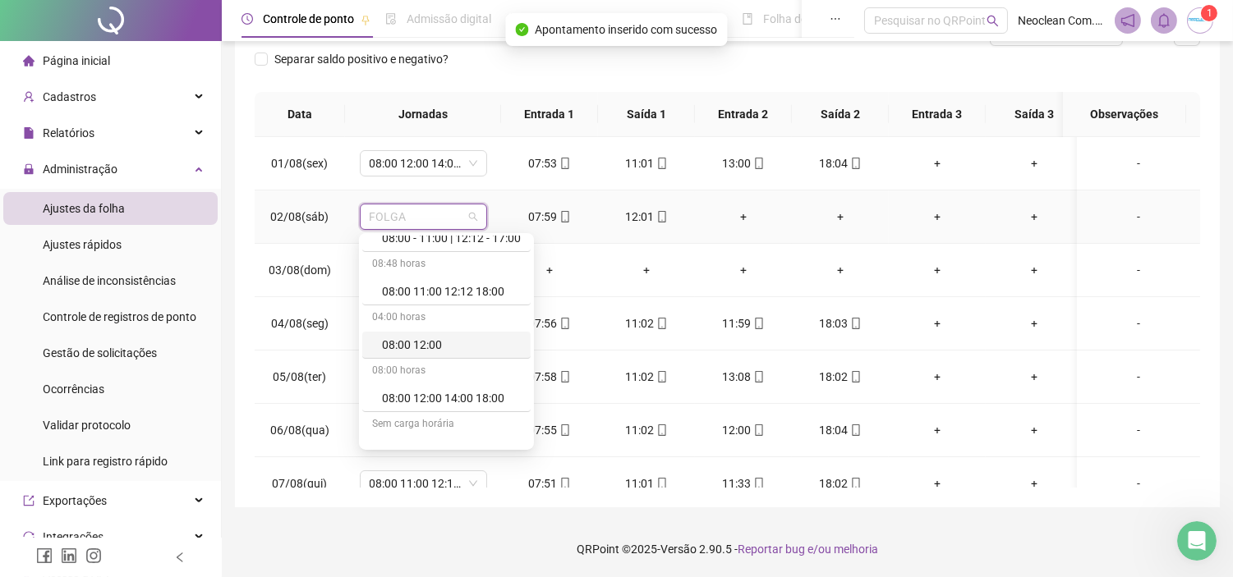
click at [434, 342] on div "08:00 12:00" at bounding box center [451, 345] width 139 height 18
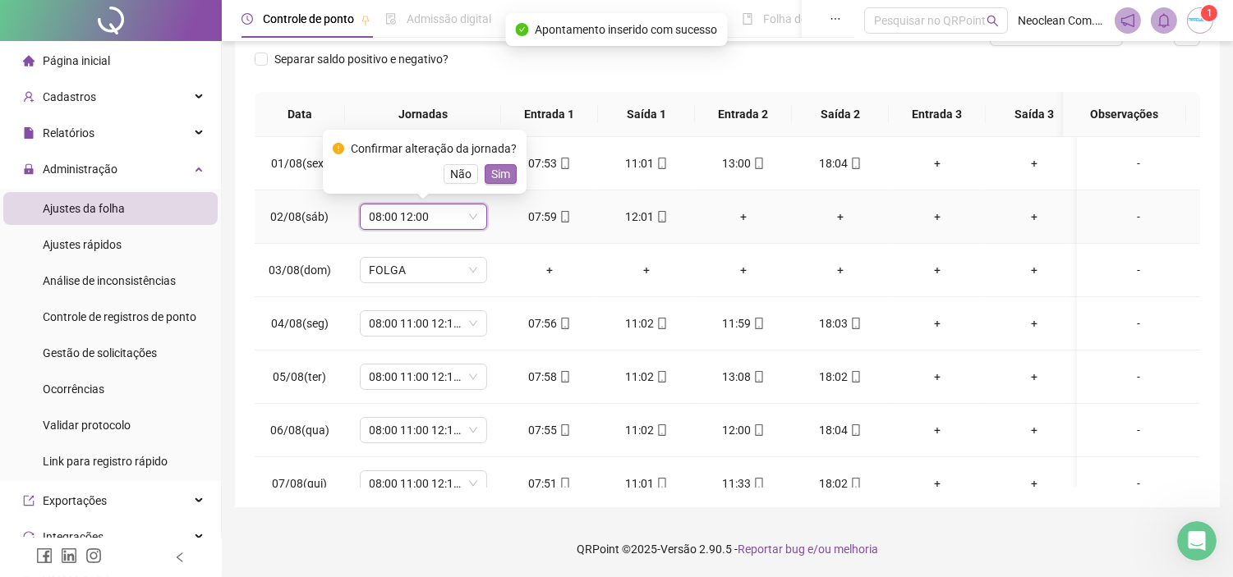
click at [498, 176] on span "Sim" at bounding box center [500, 174] width 19 height 18
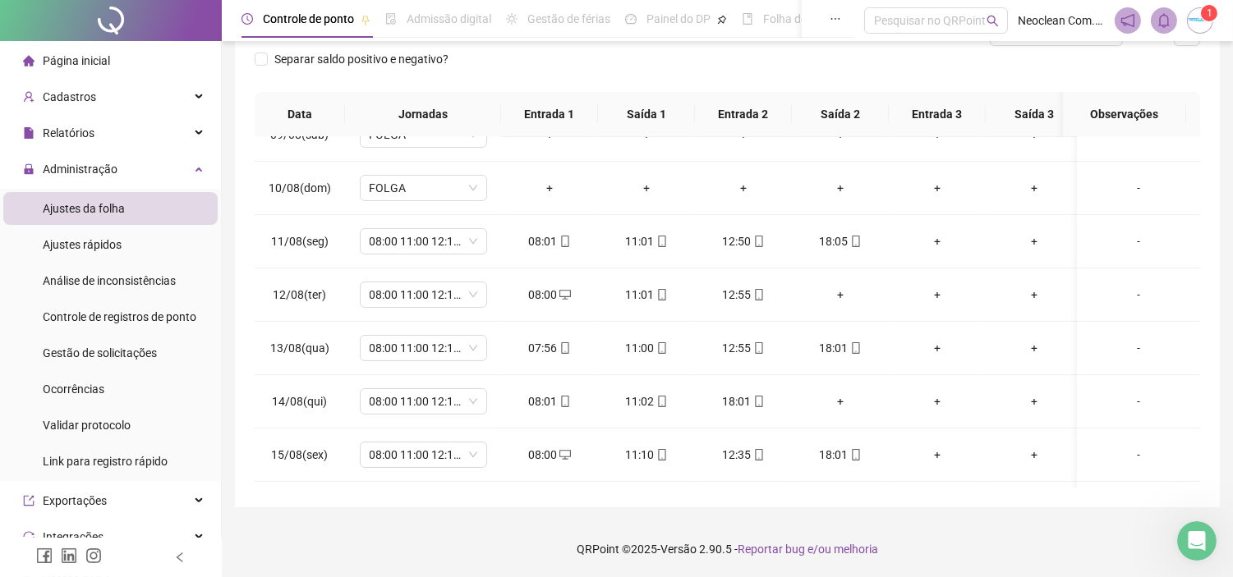
scroll to position [547, 0]
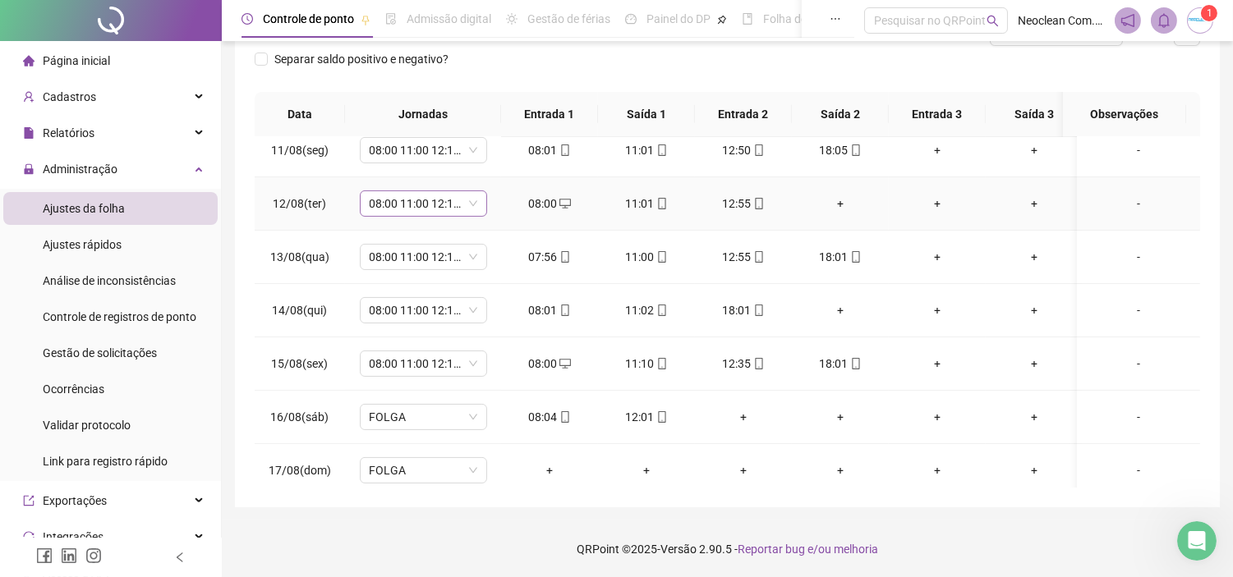
click at [457, 200] on span "08:00 11:00 12:12 18:00" at bounding box center [424, 203] width 108 height 25
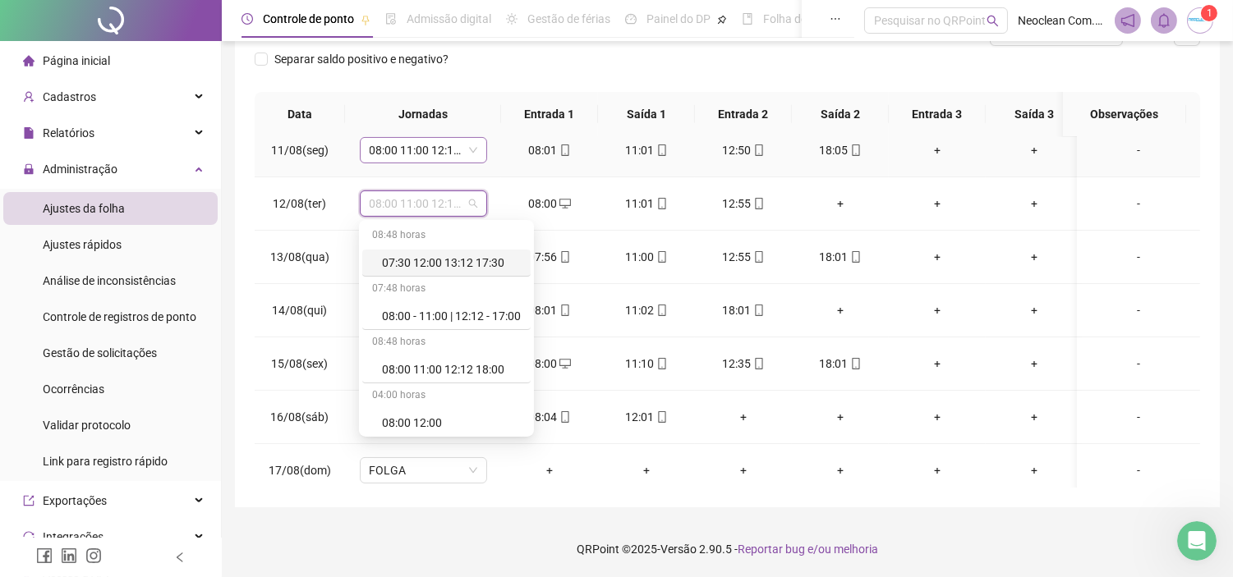
click at [458, 151] on span "08:00 11:00 12:12 18:00" at bounding box center [424, 150] width 108 height 25
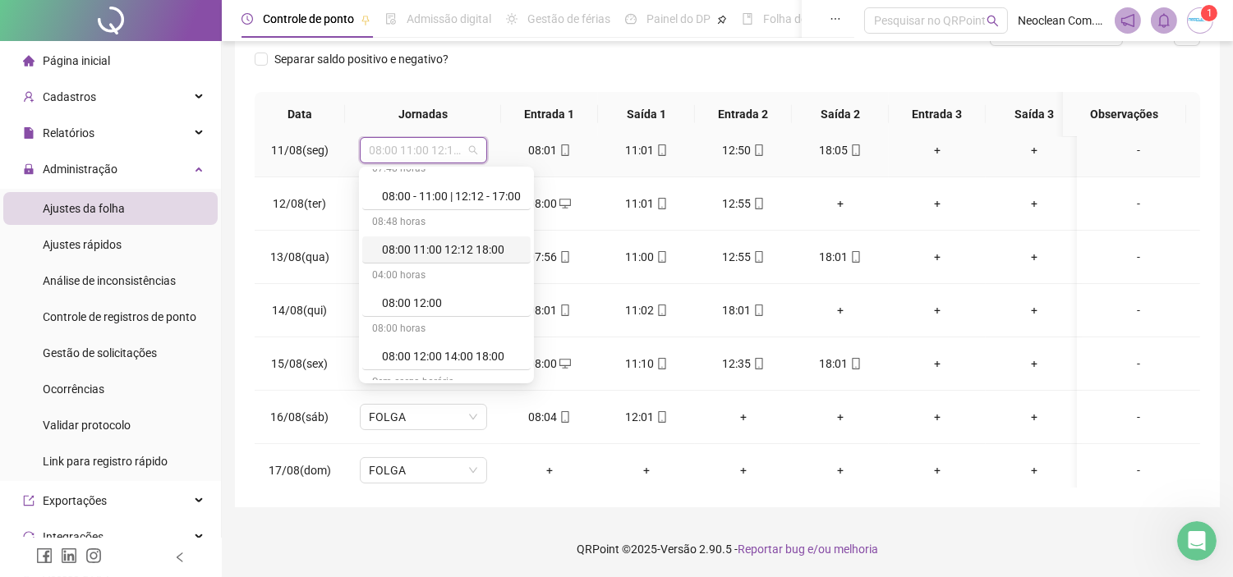
scroll to position [91, 0]
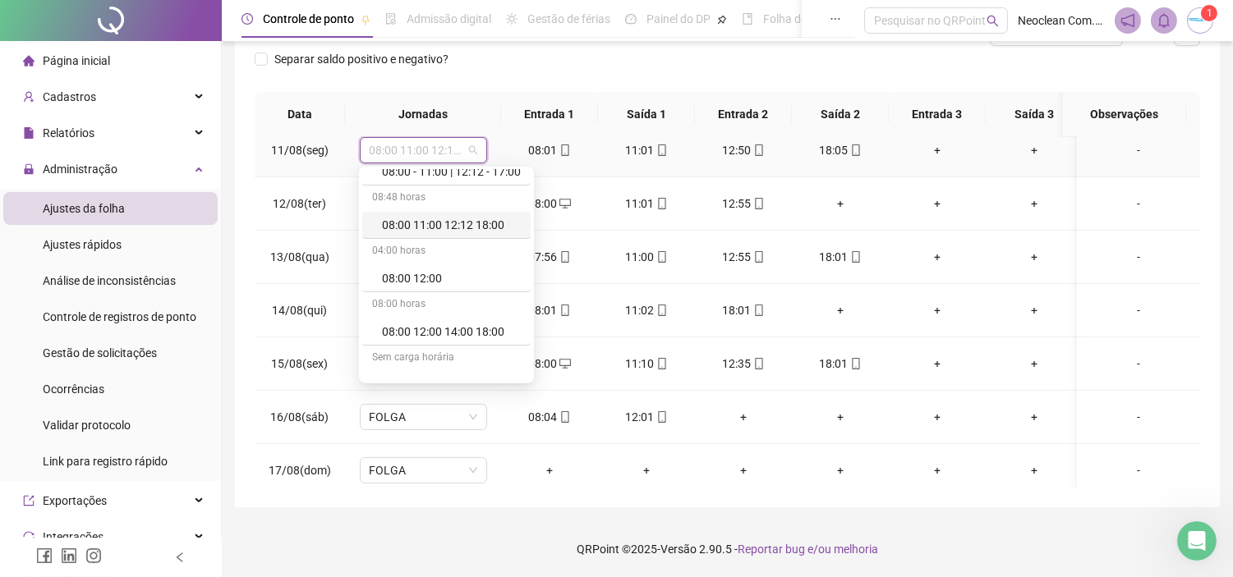
click at [494, 331] on div "08:00 12:00 14:00 18:00" at bounding box center [451, 332] width 139 height 18
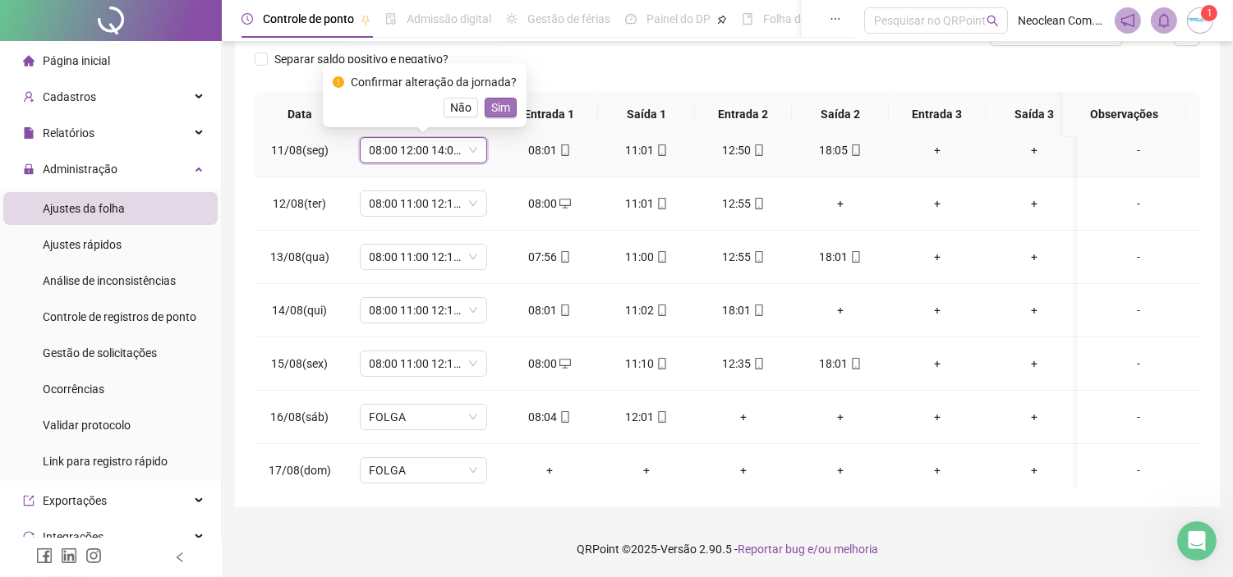
click at [496, 110] on span "Sim" at bounding box center [500, 108] width 19 height 18
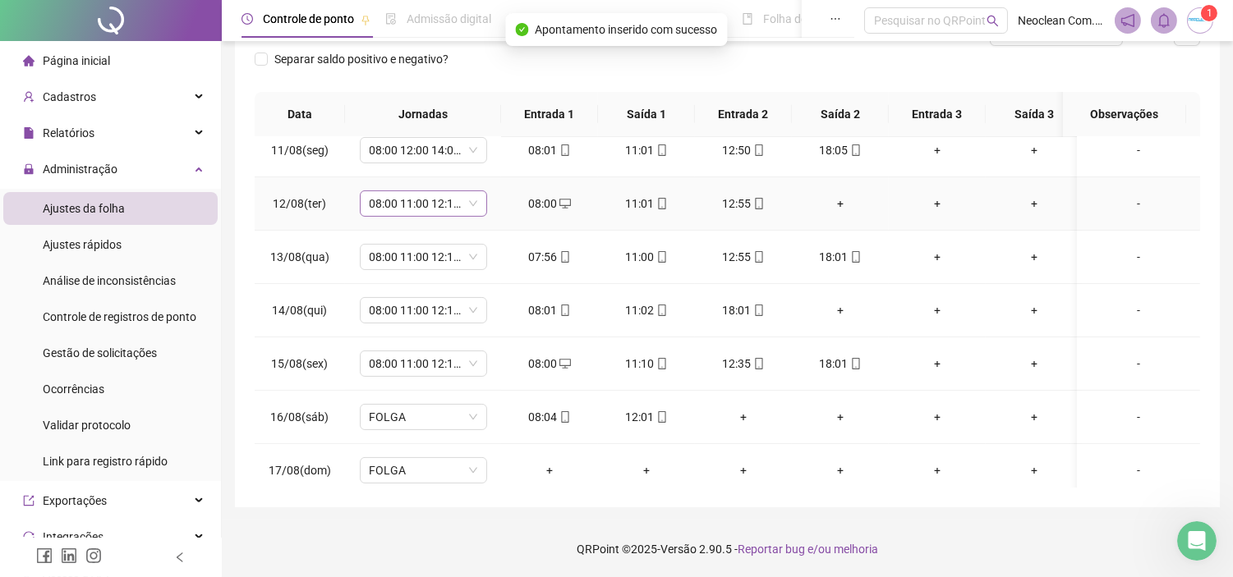
click at [469, 206] on span "08:00 11:00 12:12 18:00" at bounding box center [424, 203] width 108 height 25
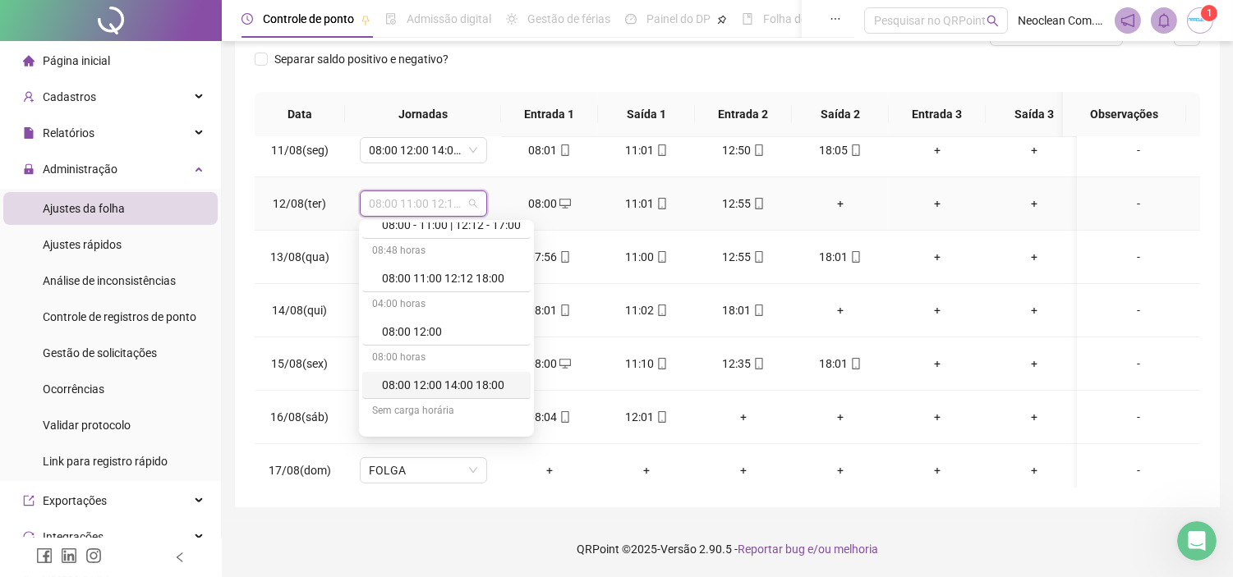
click at [497, 388] on div "08:00 12:00 14:00 18:00" at bounding box center [451, 385] width 139 height 18
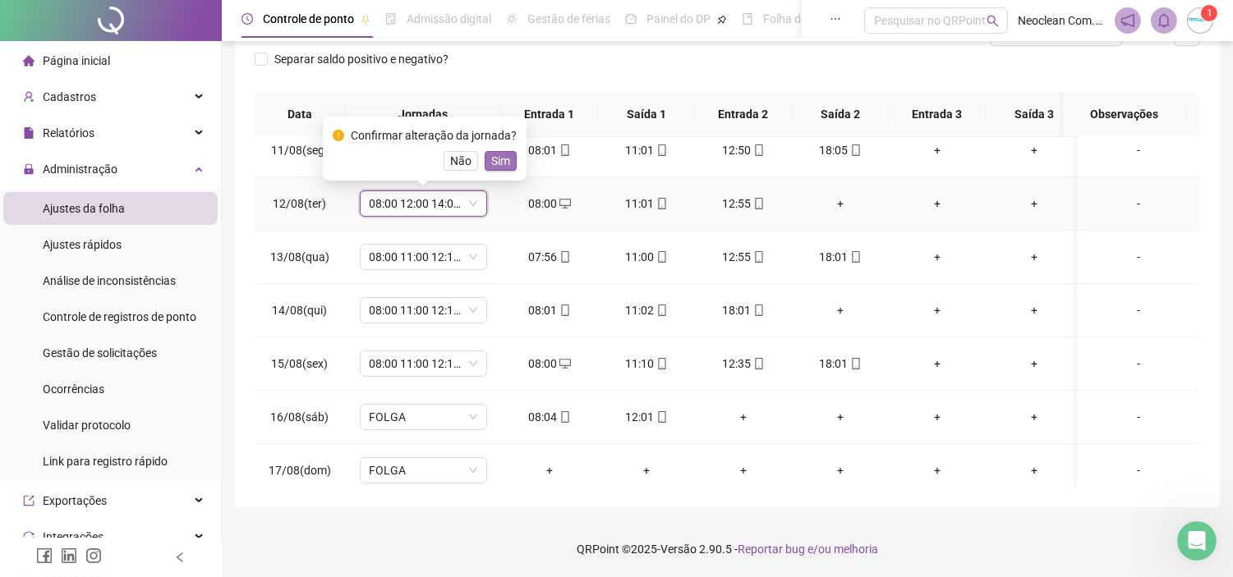
click at [498, 158] on span "Sim" at bounding box center [500, 161] width 19 height 18
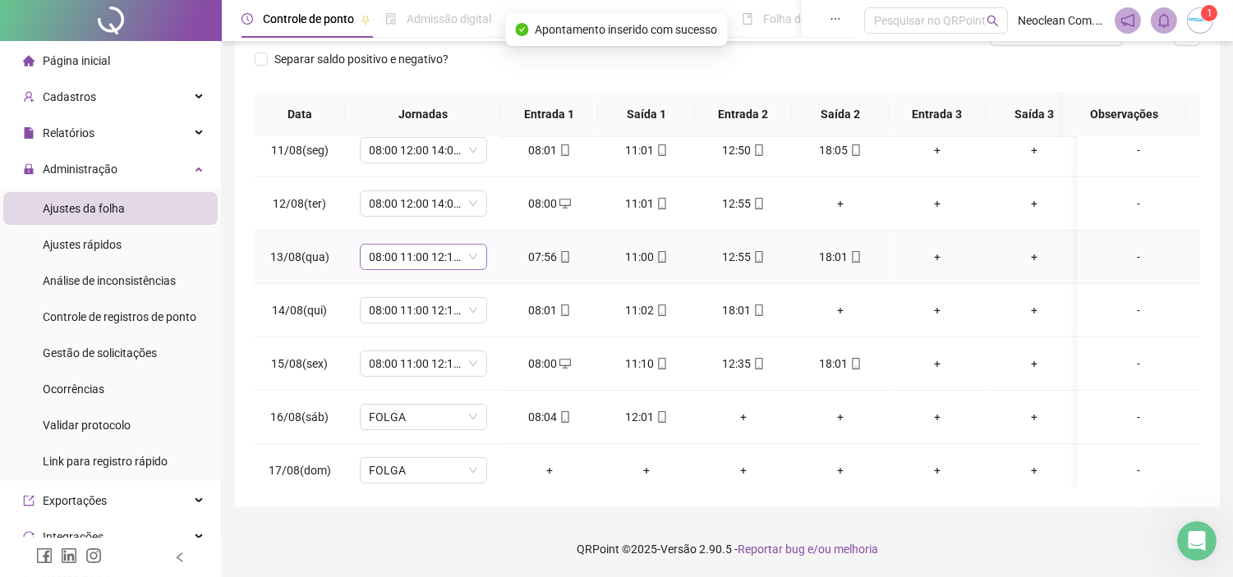
click at [446, 257] on span "08:00 11:00 12:12 18:00" at bounding box center [424, 257] width 108 height 25
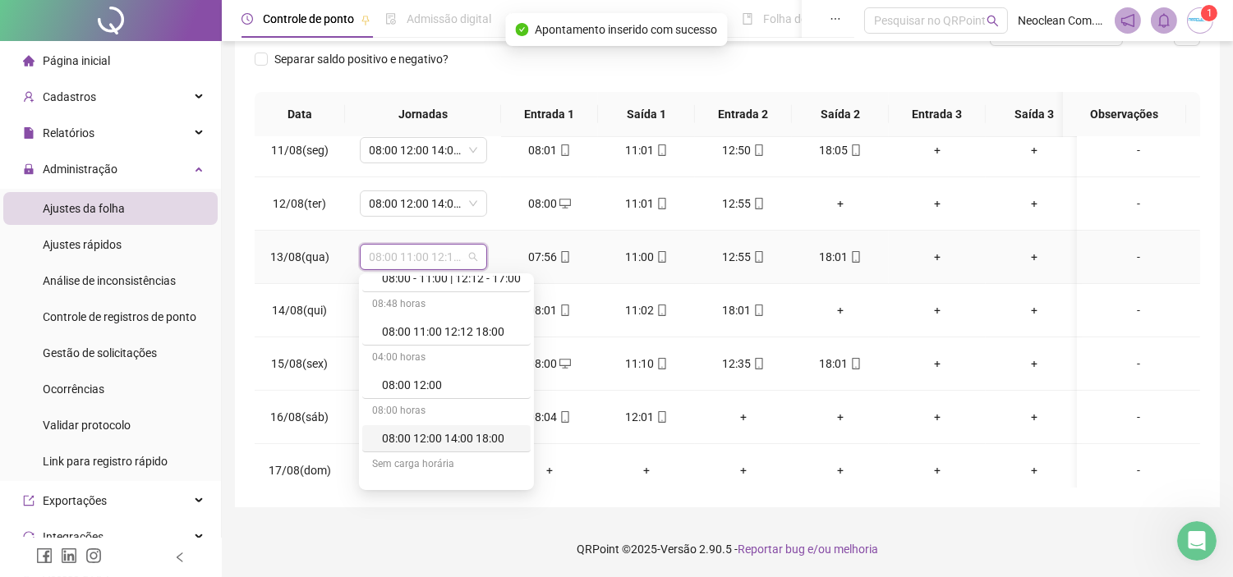
click at [481, 436] on div "08:00 12:00 14:00 18:00" at bounding box center [451, 438] width 139 height 18
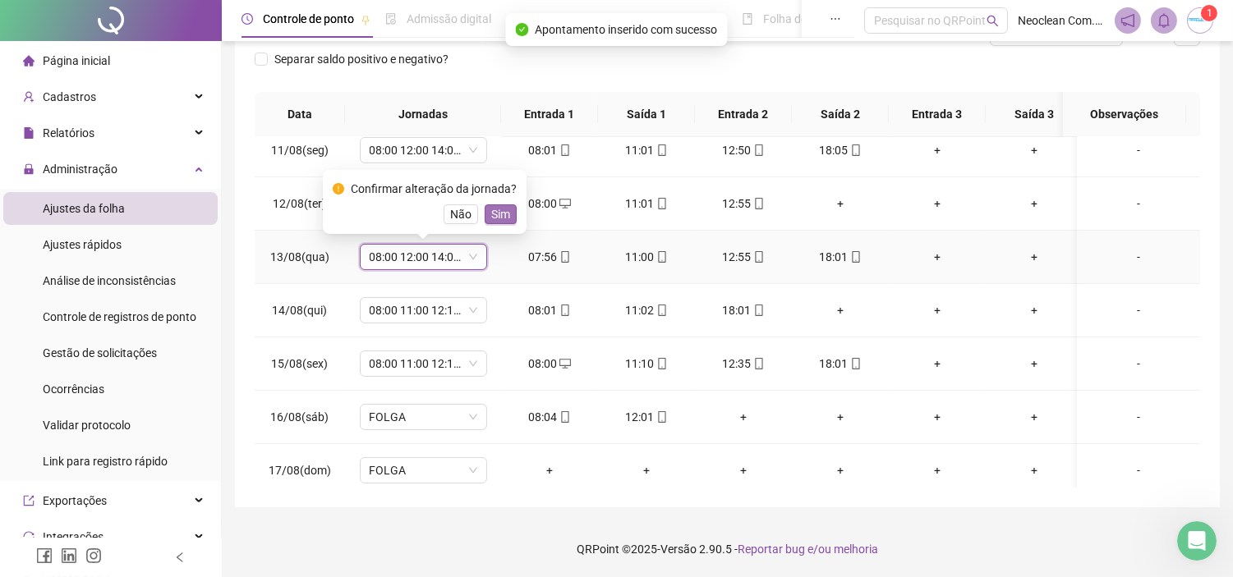
click at [503, 206] on span "Sim" at bounding box center [500, 214] width 19 height 18
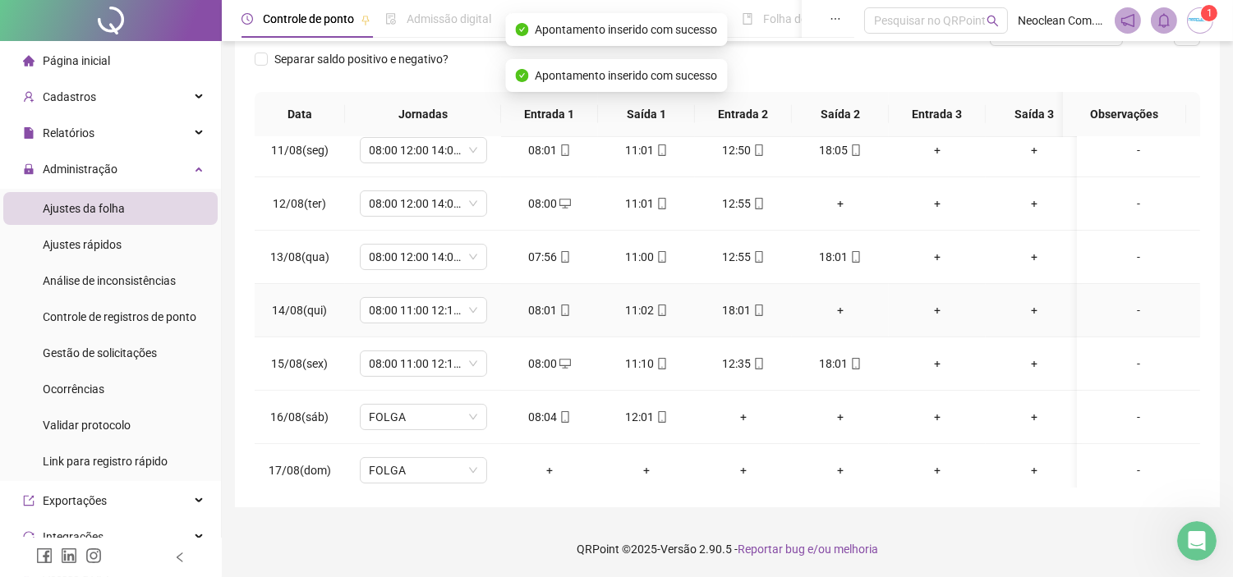
click at [442, 324] on td "08:00 11:00 12:12 18:00" at bounding box center [423, 310] width 156 height 53
click at [460, 300] on span "08:00 11:00 12:12 18:00" at bounding box center [424, 310] width 108 height 25
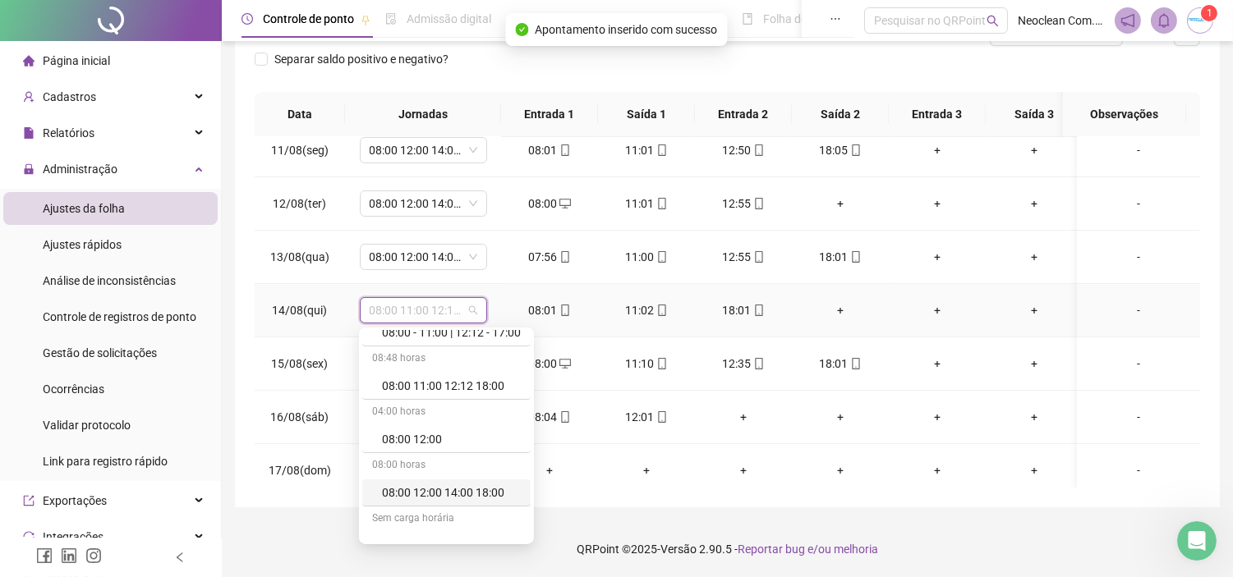
click at [480, 484] on div "08:00 12:00 14:00 18:00" at bounding box center [451, 493] width 139 height 18
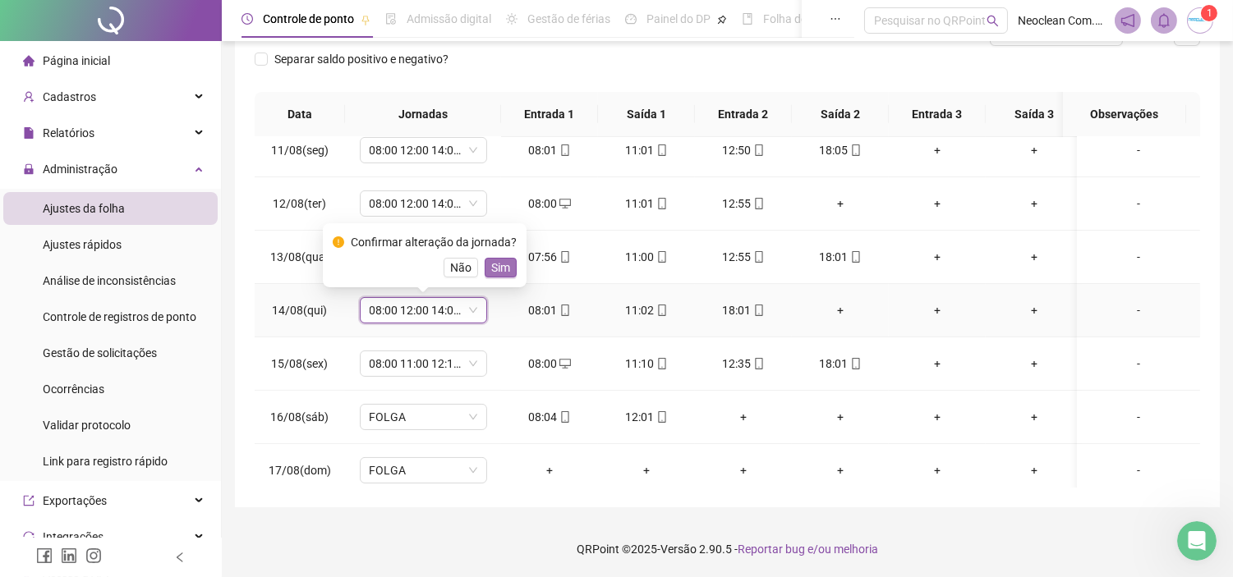
click at [501, 267] on span "Sim" at bounding box center [500, 268] width 19 height 18
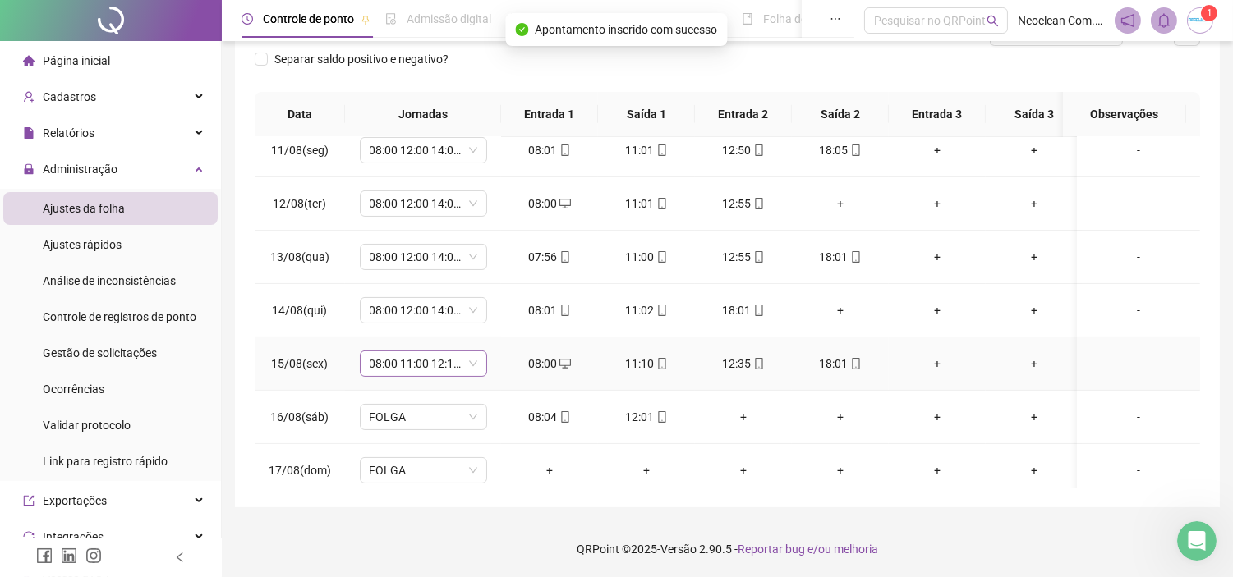
click at [443, 356] on span "08:00 11:00 12:12 18:00" at bounding box center [424, 363] width 108 height 25
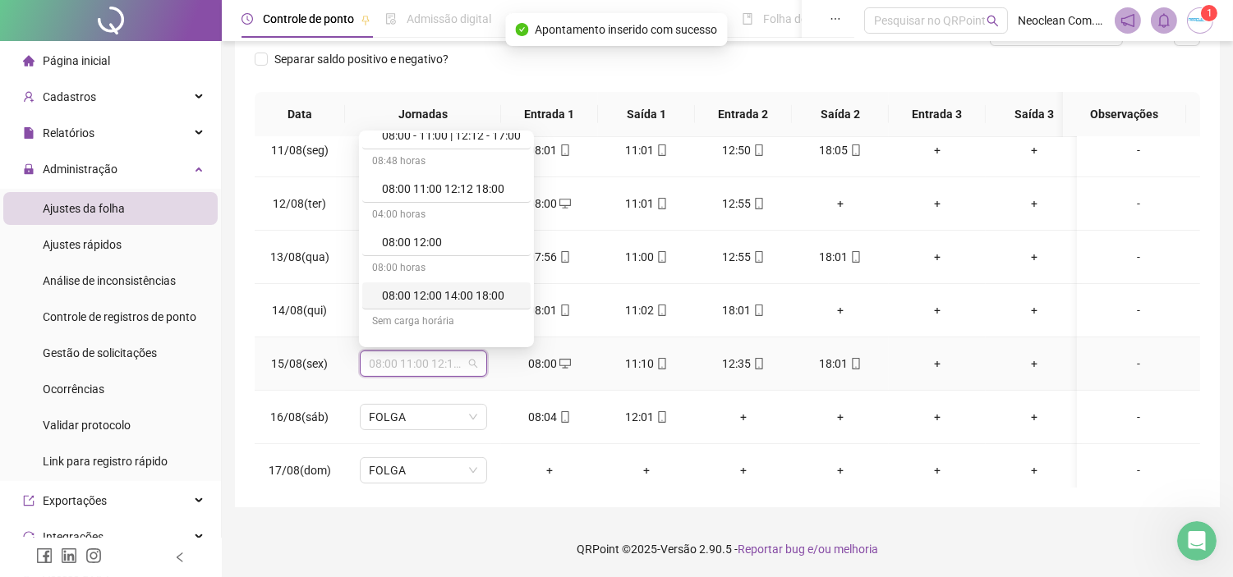
click at [465, 302] on div "08:00 12:00 14:00 18:00" at bounding box center [451, 296] width 139 height 18
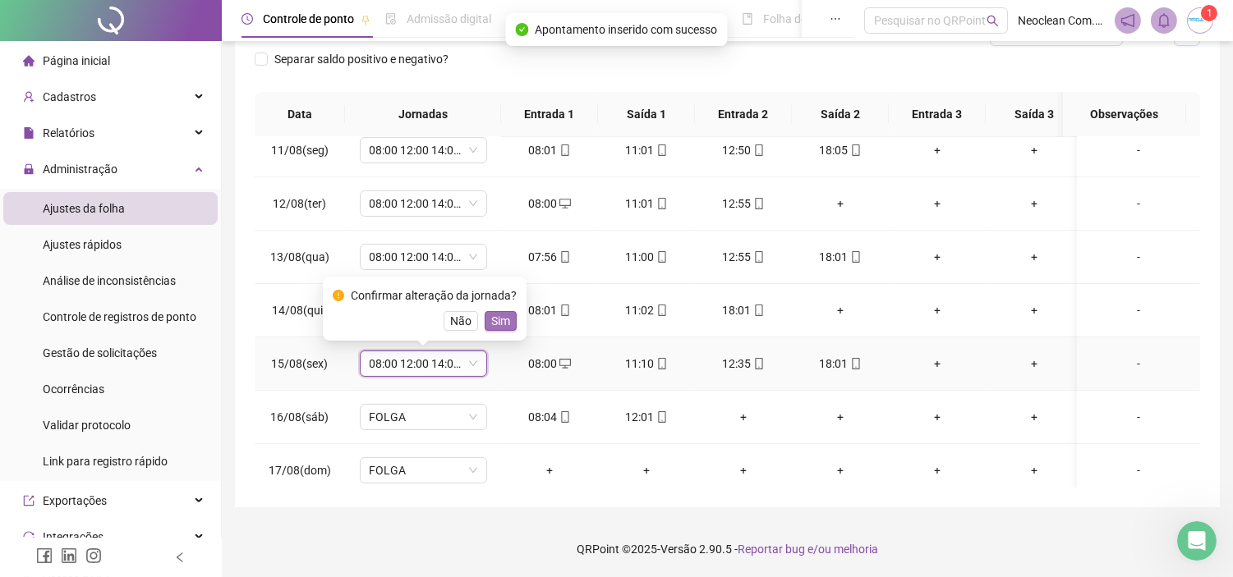
click at [491, 316] on span "Sim" at bounding box center [500, 321] width 19 height 18
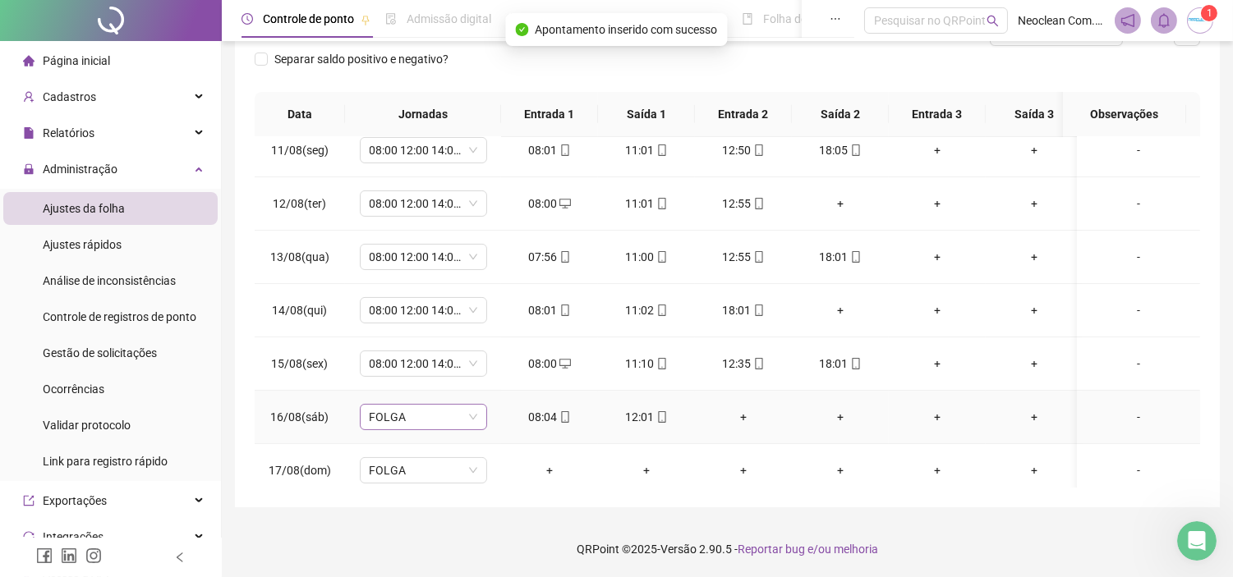
click at [465, 425] on span "FOLGA" at bounding box center [424, 417] width 108 height 25
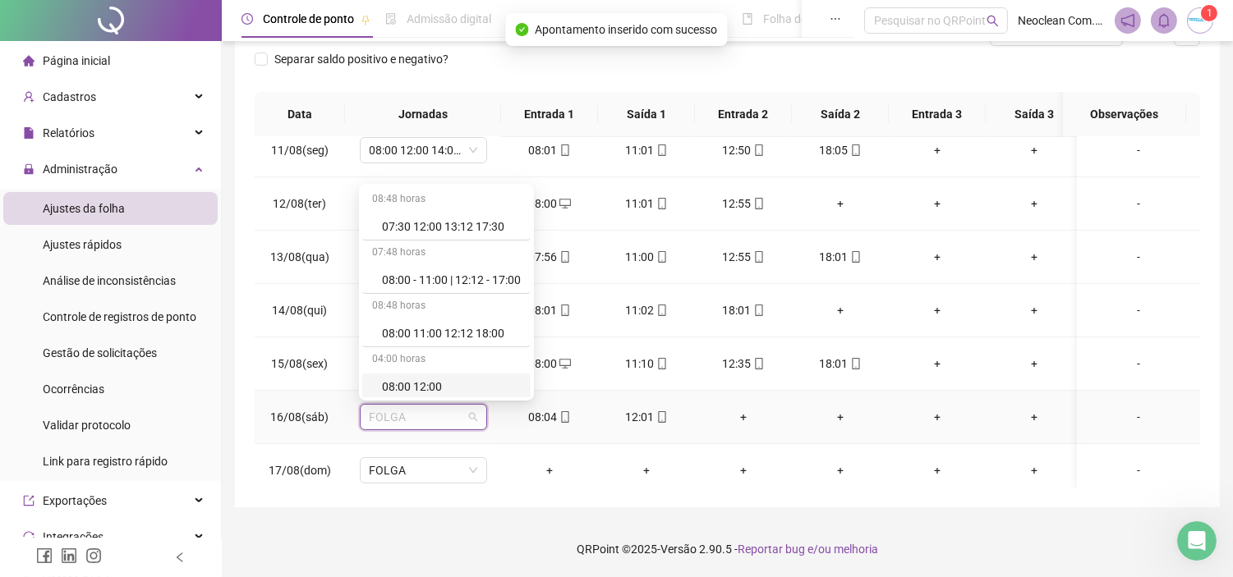
click at [474, 381] on div "08:00 12:00" at bounding box center [451, 387] width 139 height 18
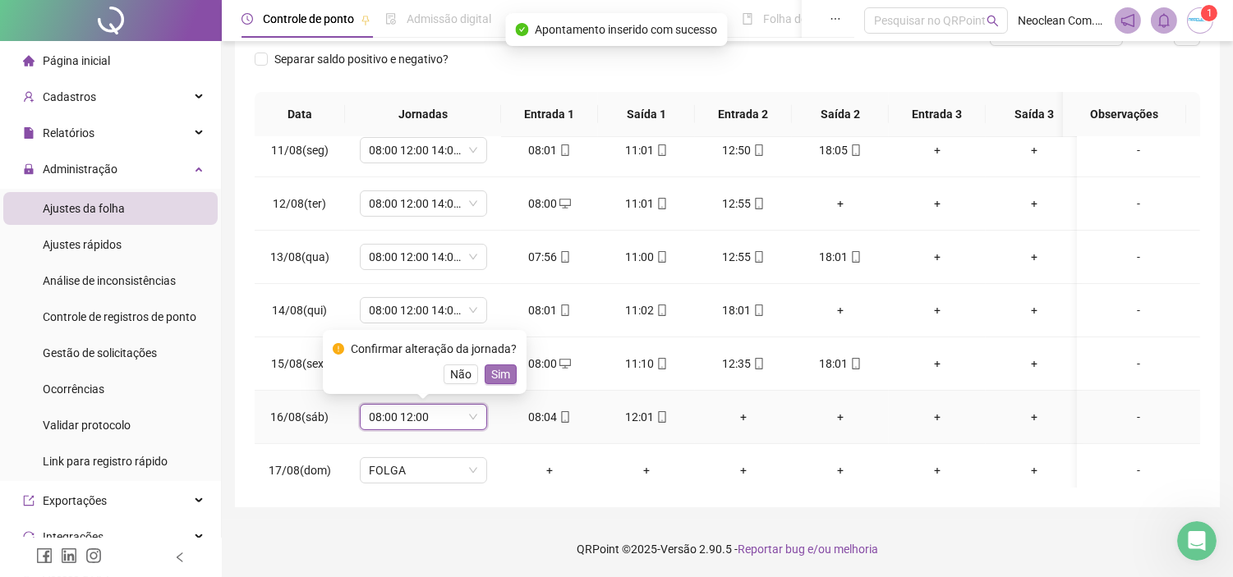
click at [499, 371] on span "Sim" at bounding box center [500, 374] width 19 height 18
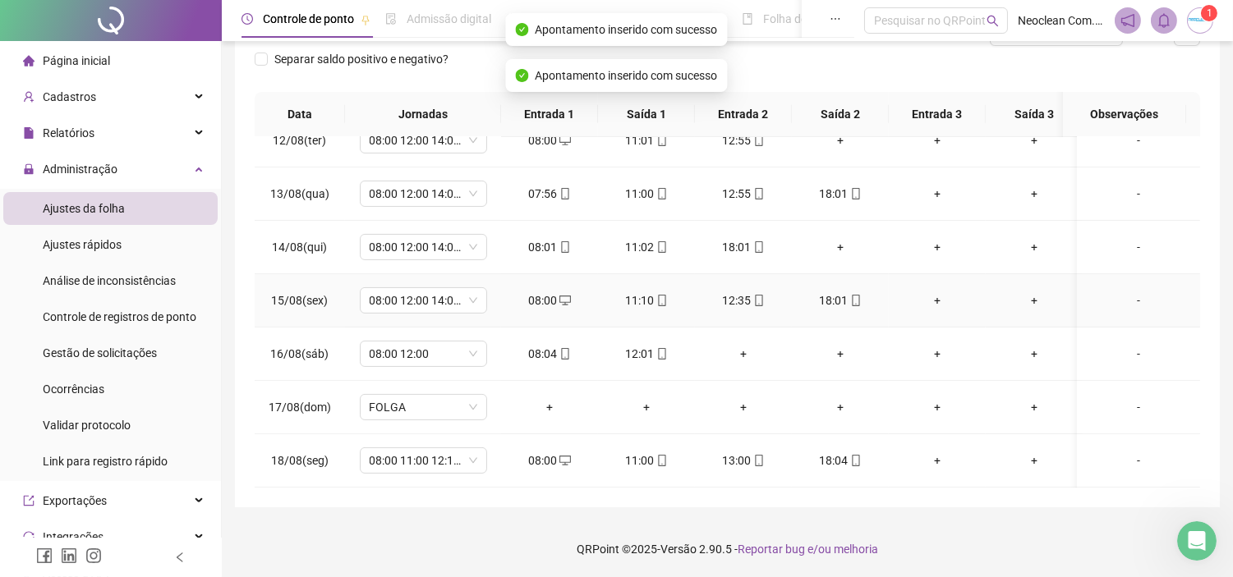
scroll to position [625, 0]
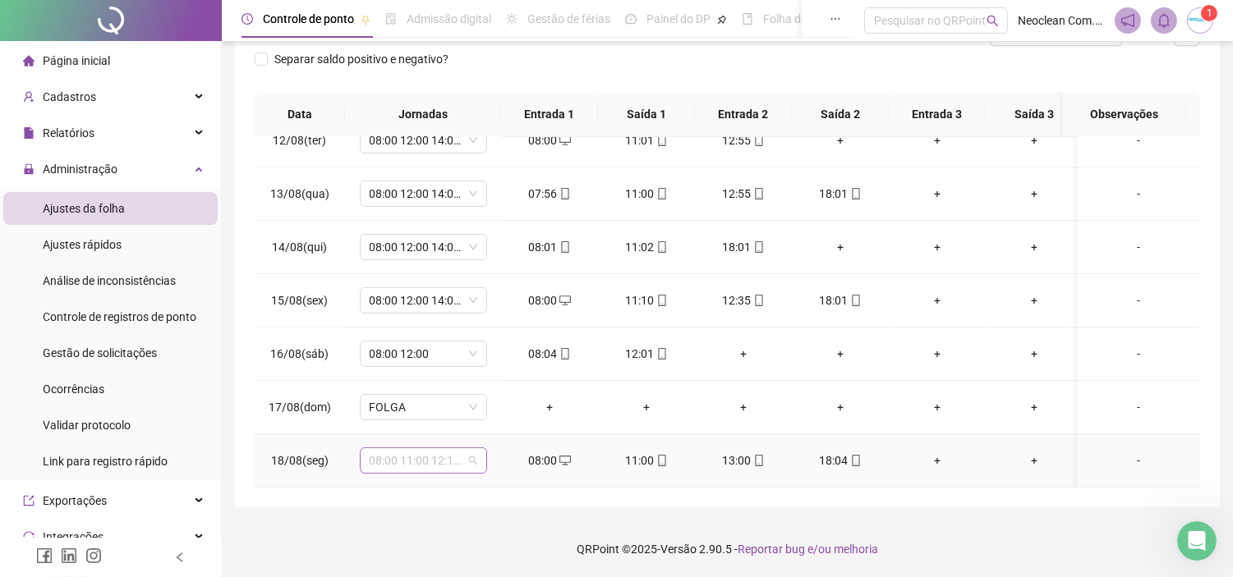
click at [471, 449] on span "08:00 11:00 12:12 18:00" at bounding box center [424, 460] width 108 height 25
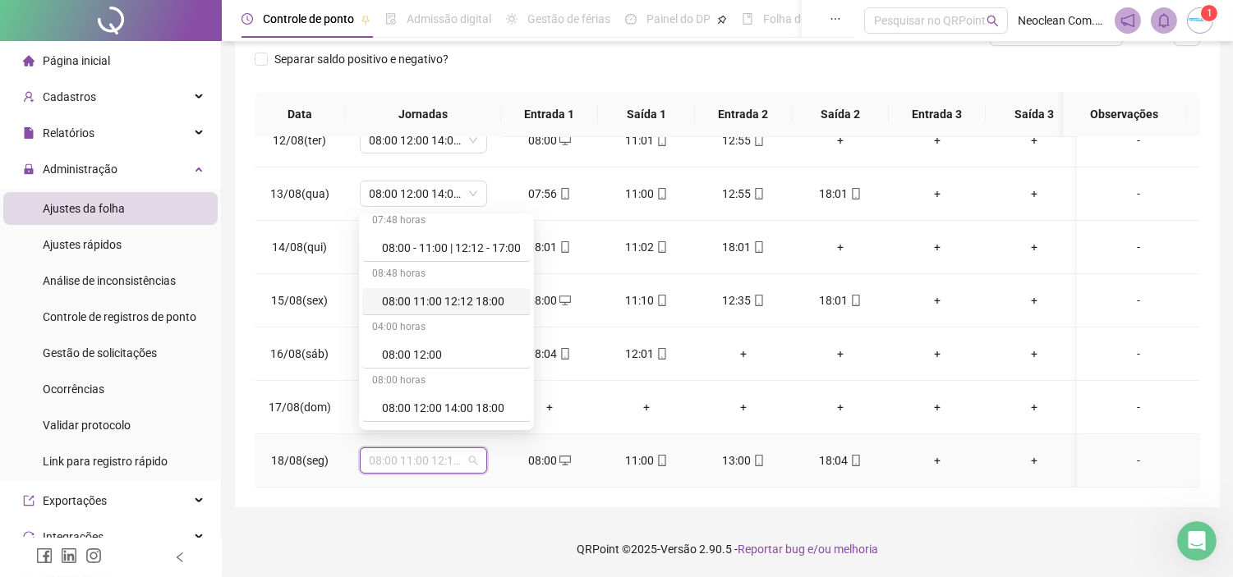
scroll to position [91, 0]
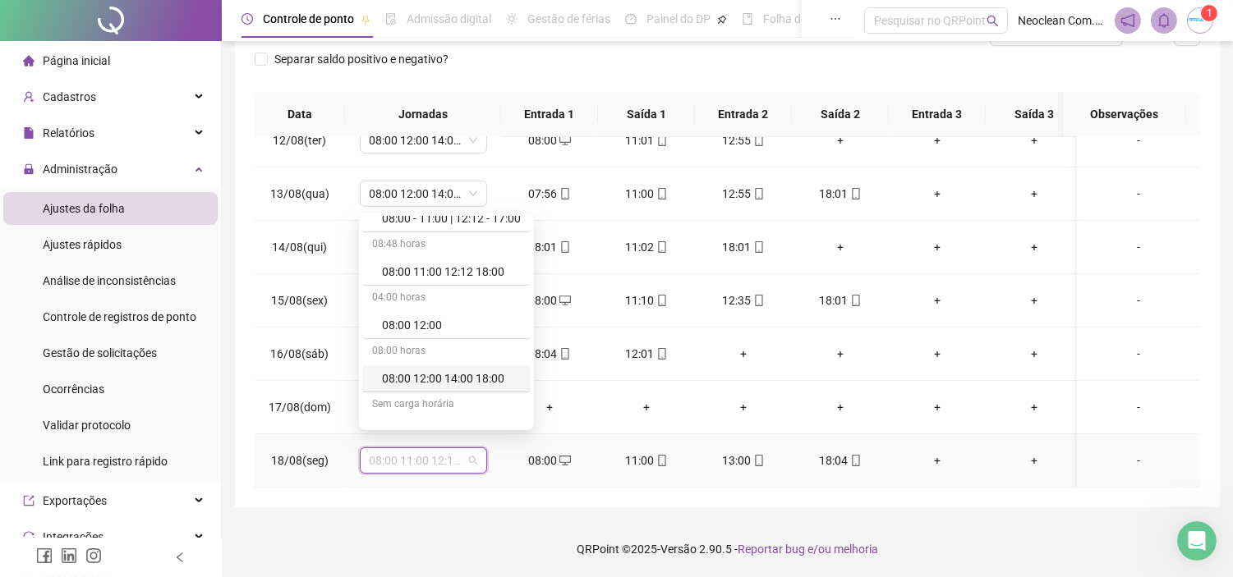
click at [466, 376] on div "08:00 12:00 14:00 18:00" at bounding box center [451, 379] width 139 height 18
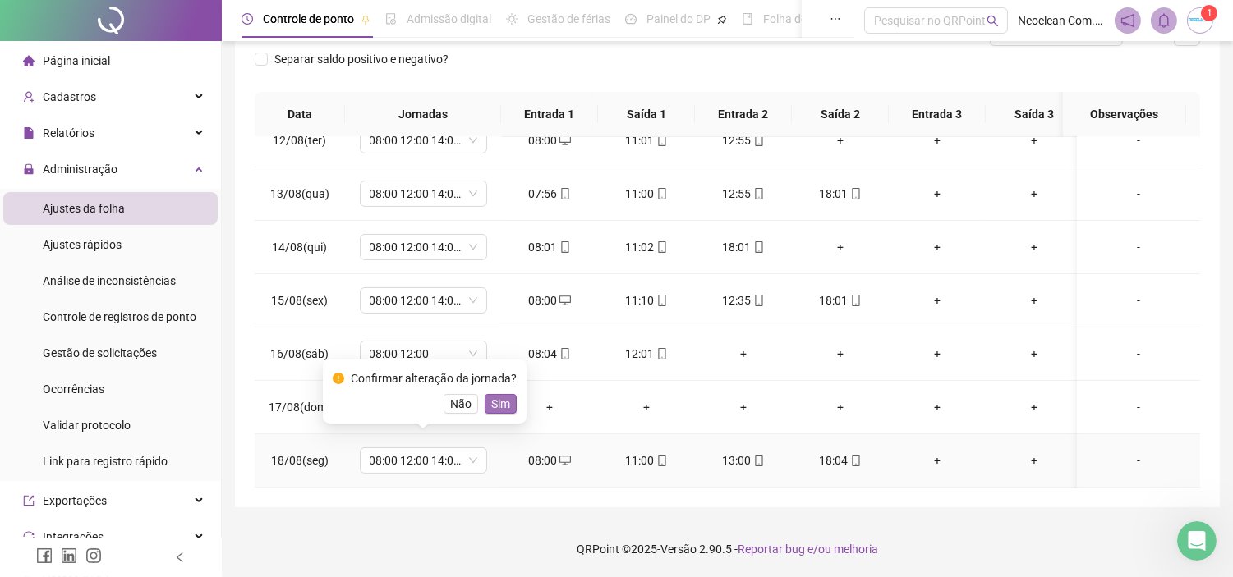
click at [498, 406] on span "Sim" at bounding box center [500, 404] width 19 height 18
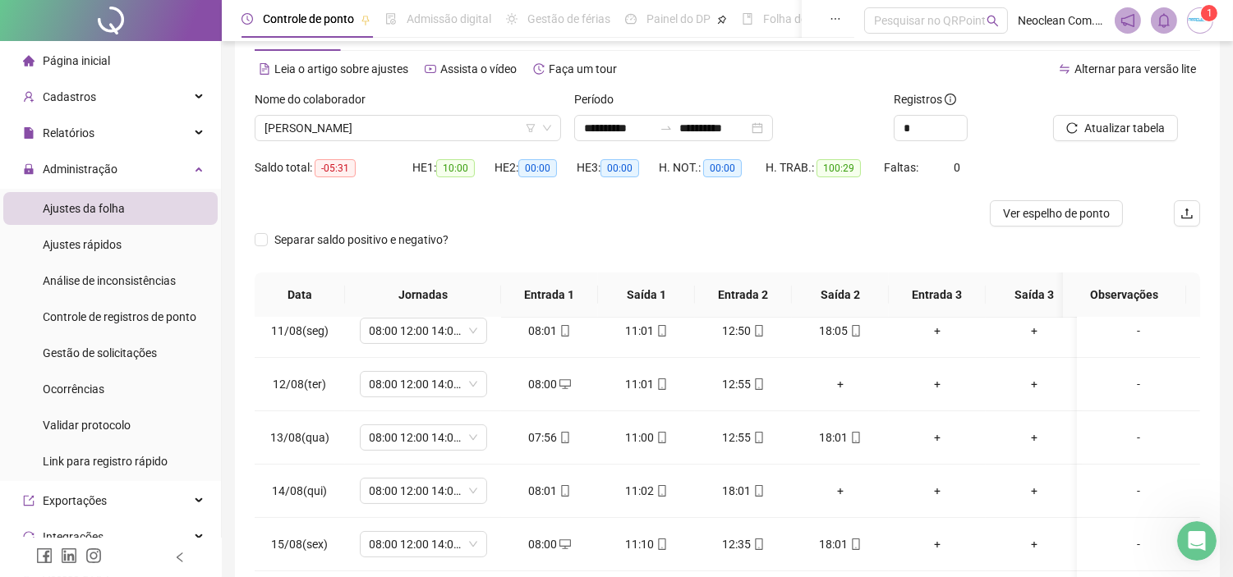
scroll to position [59, 0]
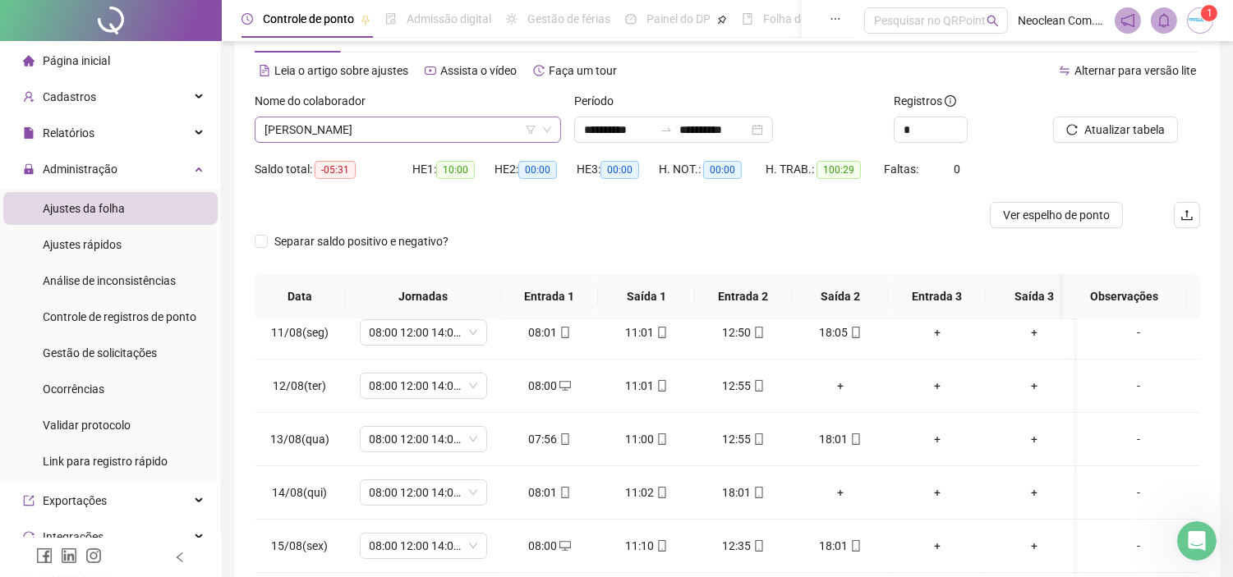
click at [364, 135] on span "[PERSON_NAME]" at bounding box center [407, 129] width 287 height 25
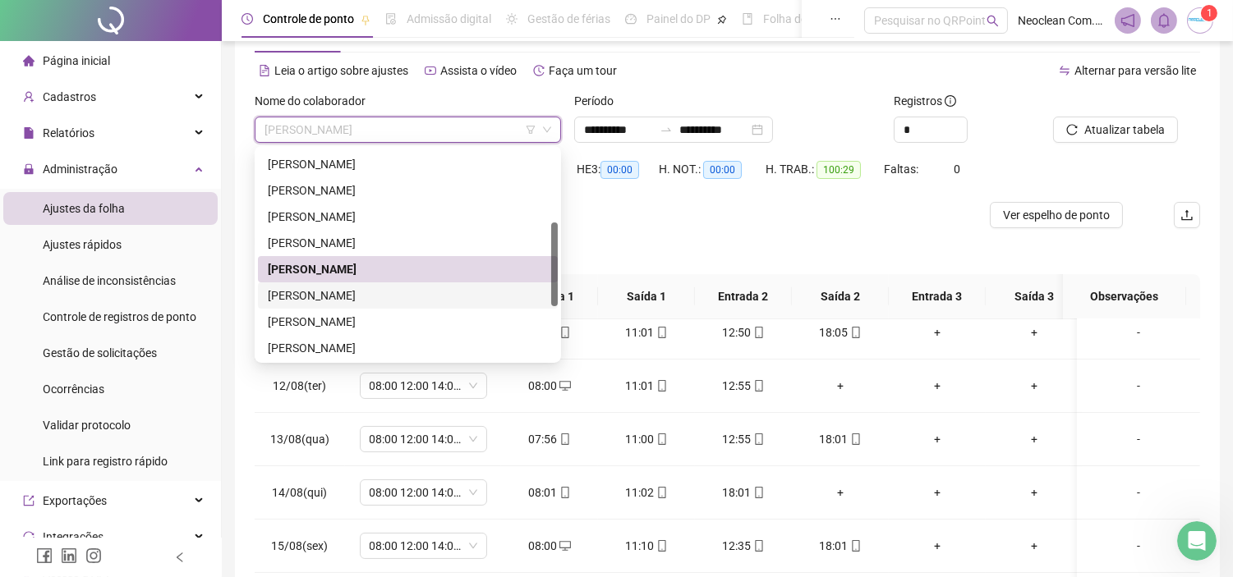
click at [354, 284] on div "[PERSON_NAME]" at bounding box center [408, 295] width 300 height 26
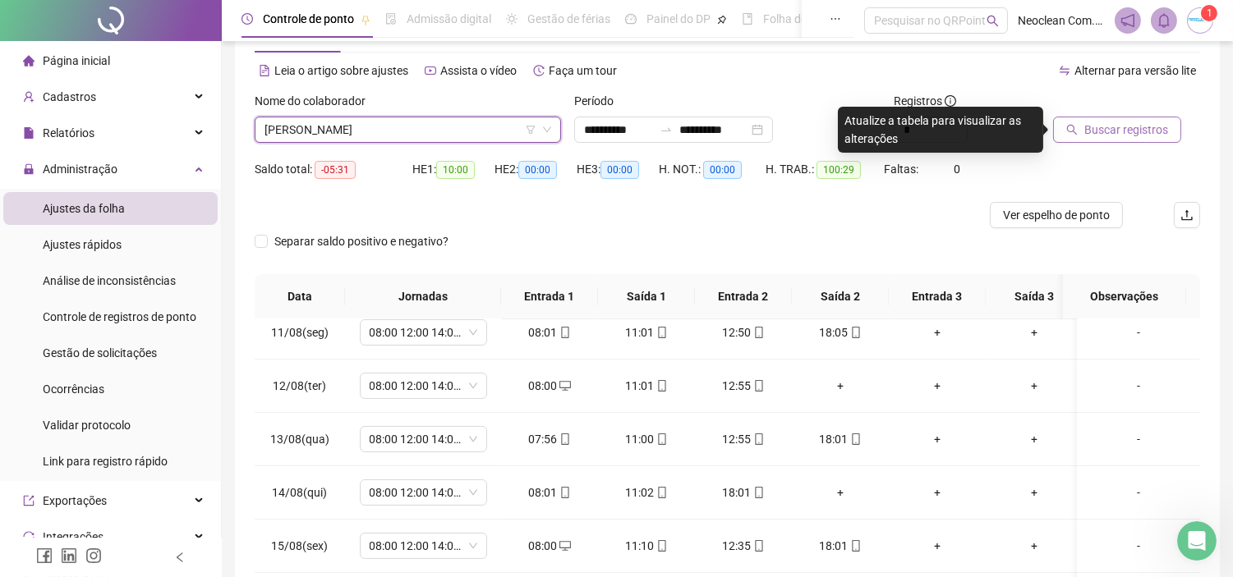
click at [1086, 128] on span "Buscar registros" at bounding box center [1126, 130] width 84 height 18
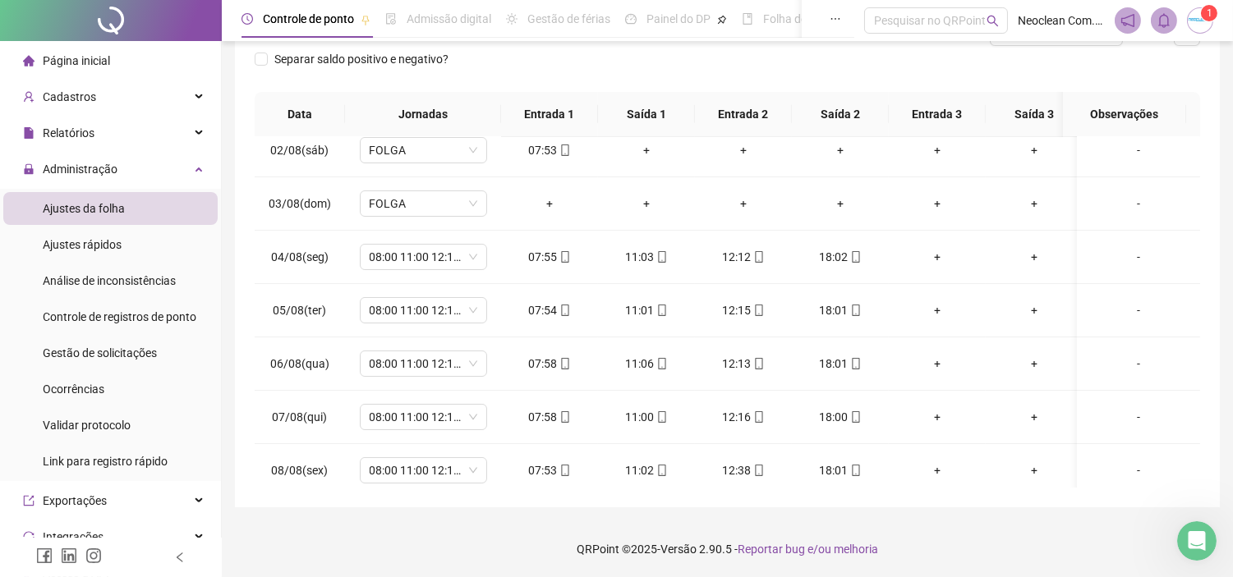
scroll to position [0, 0]
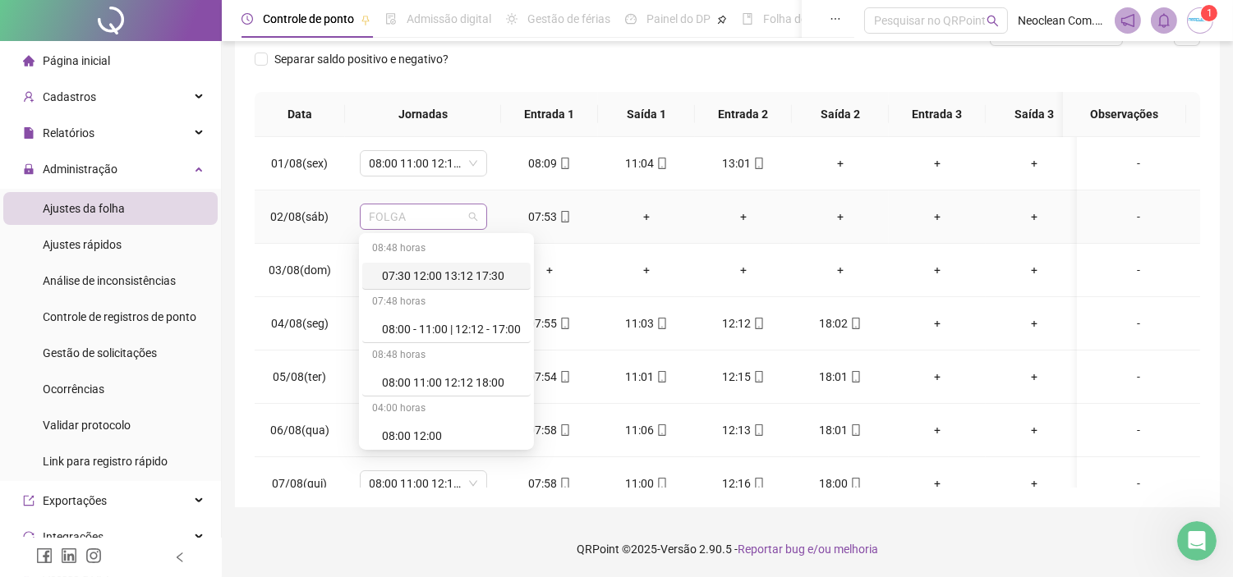
click at [468, 214] on span "FOLGA" at bounding box center [424, 216] width 108 height 25
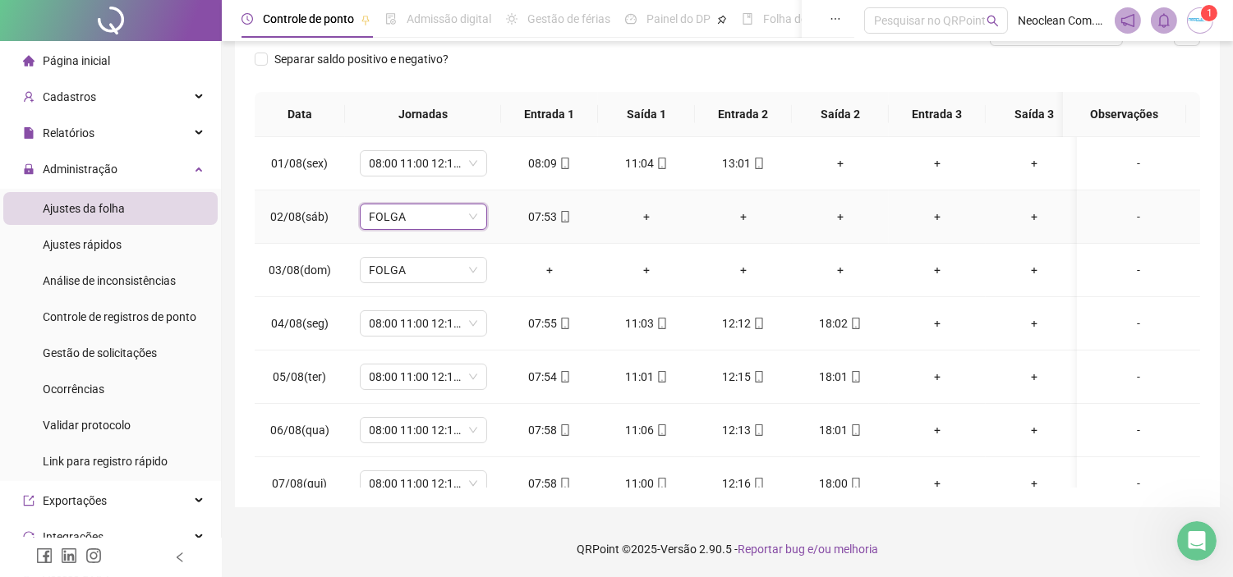
click at [468, 214] on span "FOLGA" at bounding box center [424, 216] width 108 height 25
click at [477, 158] on div "08:00 11:00 12:12 18:00" at bounding box center [423, 163] width 127 height 26
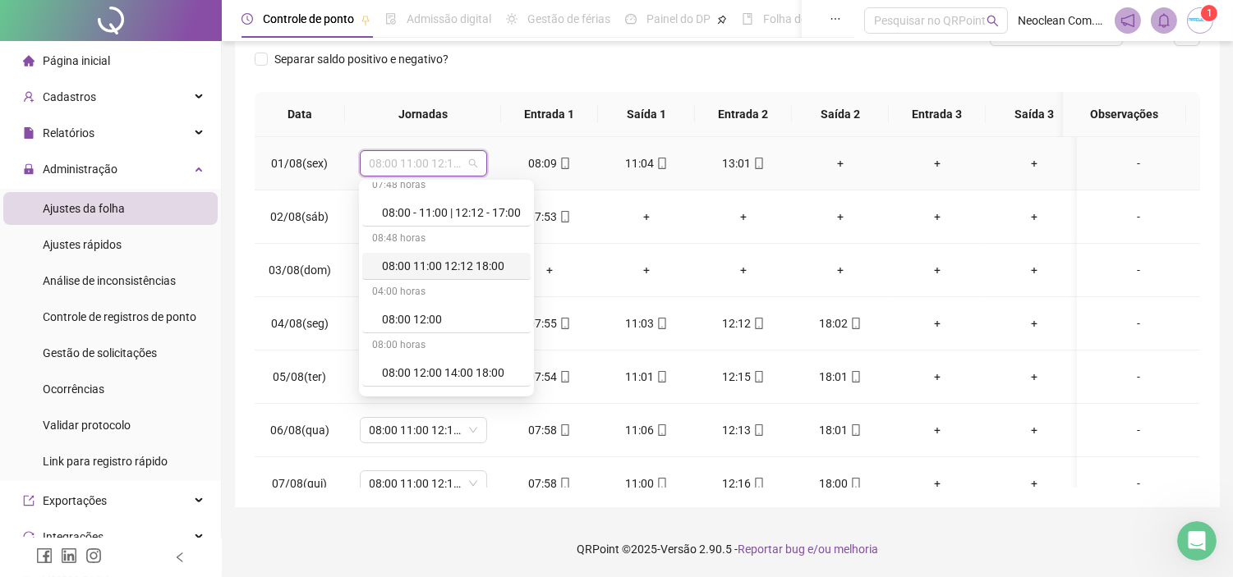
scroll to position [91, 0]
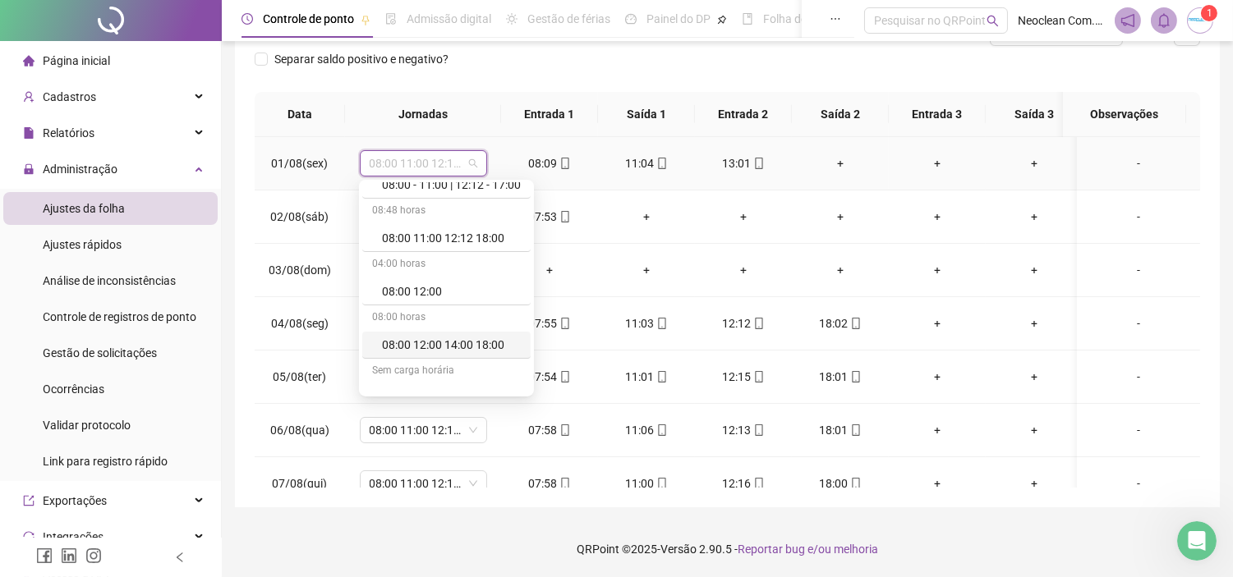
click at [478, 353] on div "08:00 12:00 14:00 18:00" at bounding box center [451, 345] width 139 height 18
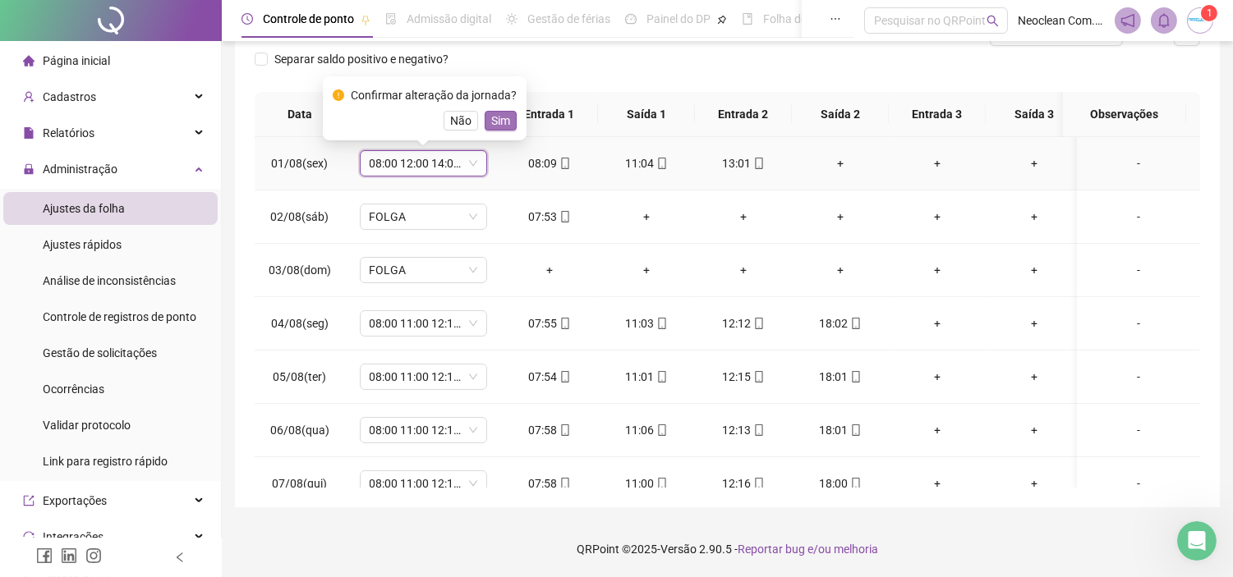
click at [502, 118] on span "Sim" at bounding box center [500, 121] width 19 height 18
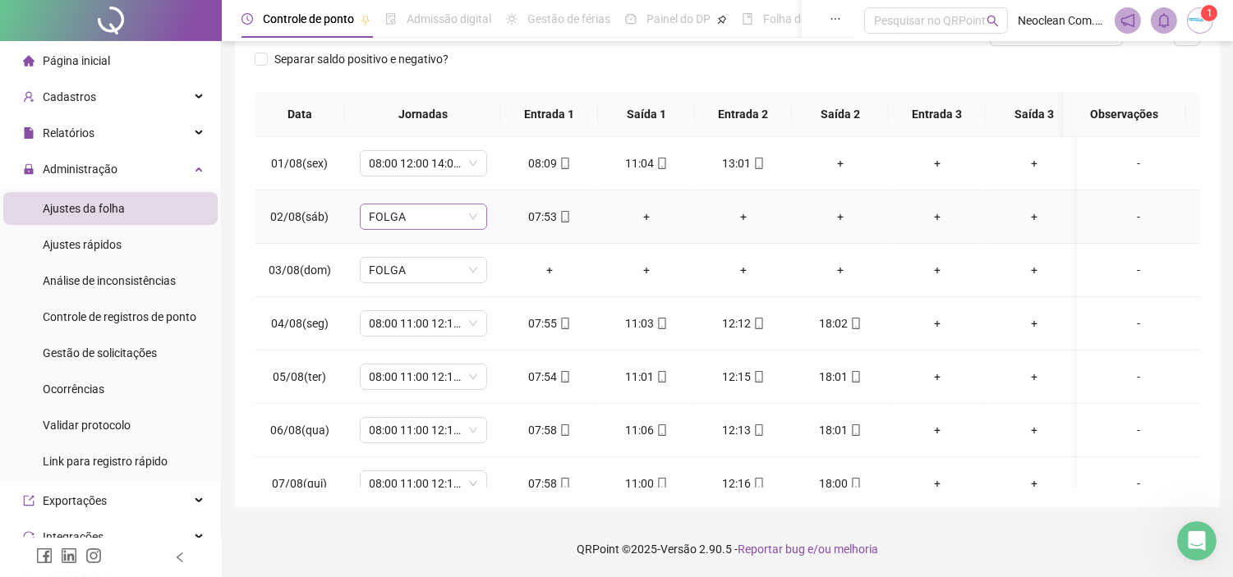
click at [454, 215] on span "FOLGA" at bounding box center [424, 216] width 108 height 25
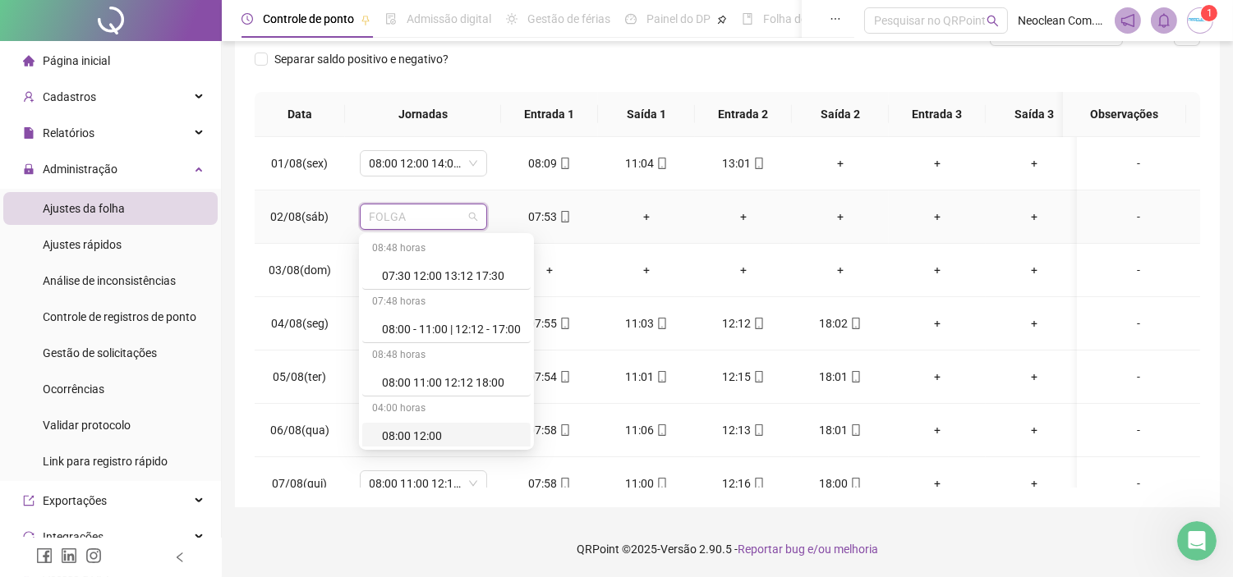
click at [461, 431] on div "08:00 12:00" at bounding box center [451, 436] width 139 height 18
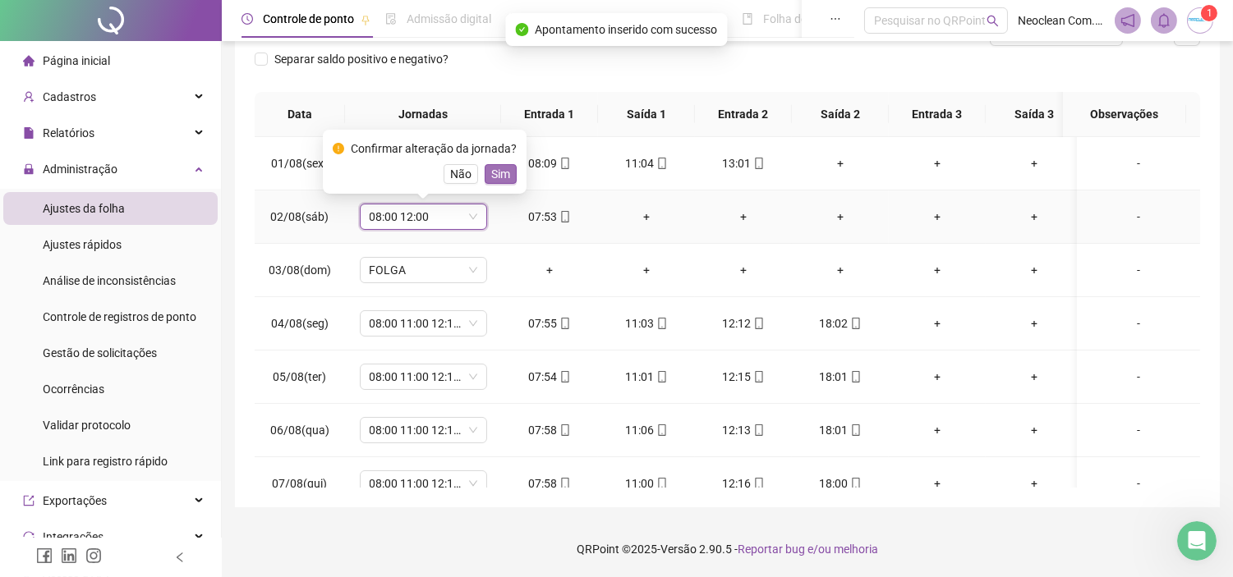
click at [491, 167] on span "Sim" at bounding box center [500, 174] width 19 height 18
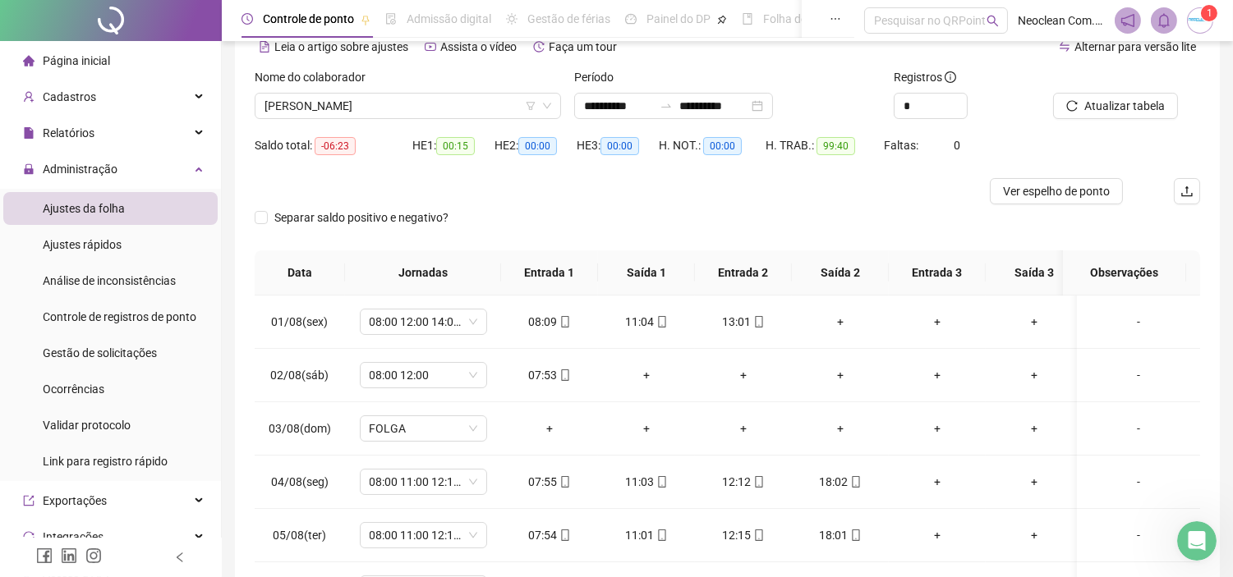
scroll to position [0, 0]
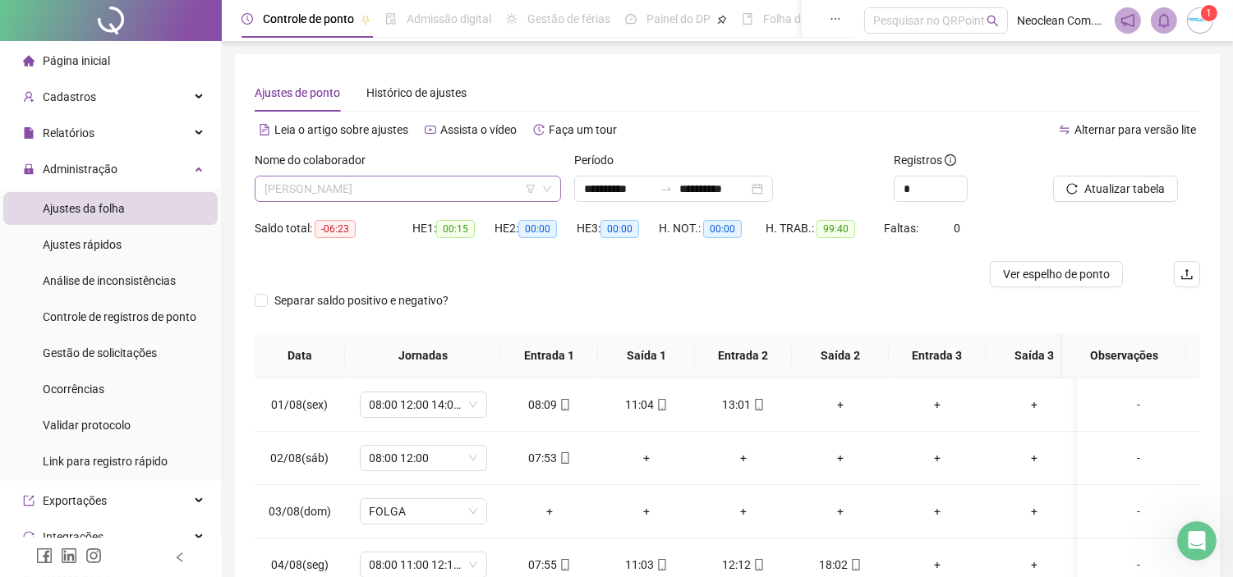
drag, startPoint x: 411, startPoint y: 179, endPoint x: 406, endPoint y: 189, distance: 11.0
click at [406, 189] on span "[PERSON_NAME]" at bounding box center [407, 189] width 287 height 25
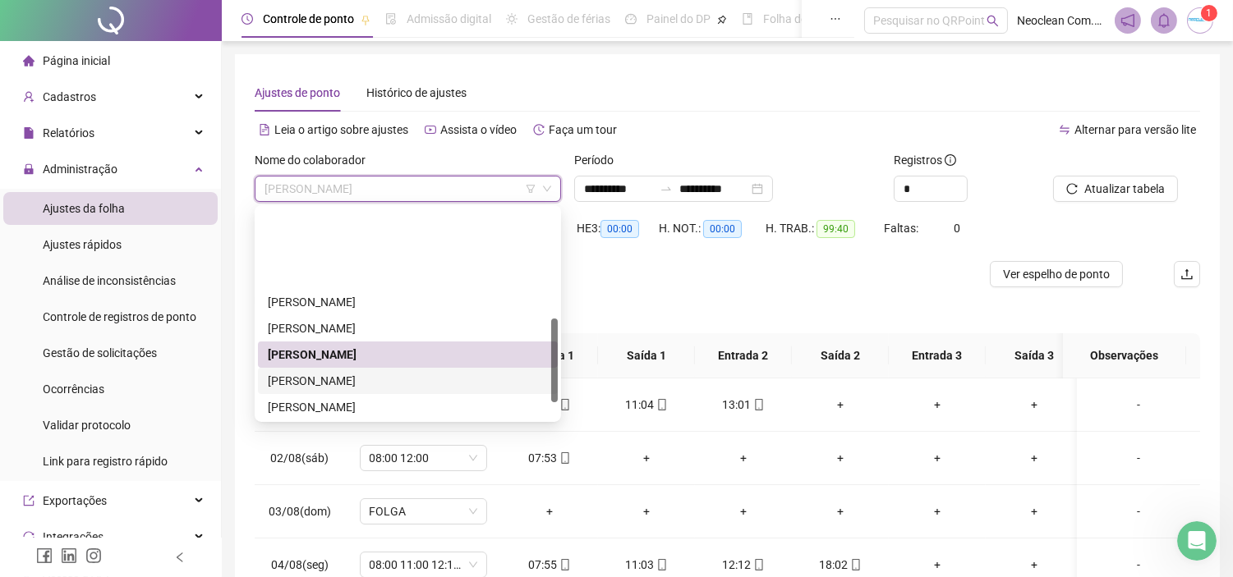
scroll to position [273, 0]
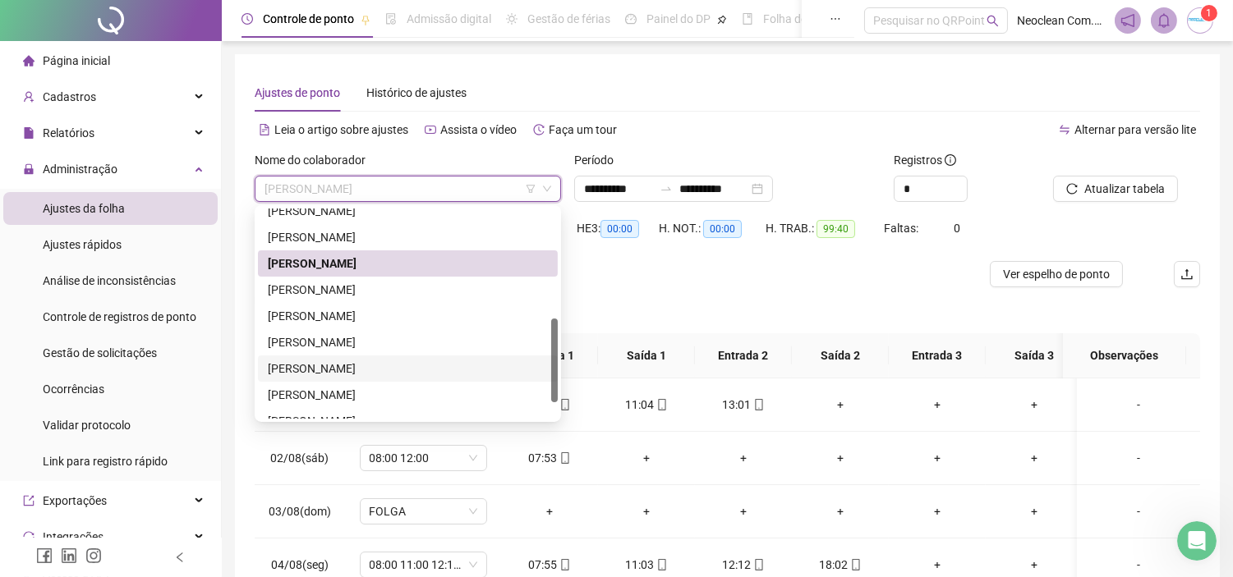
click at [365, 362] on div "[PERSON_NAME]" at bounding box center [408, 369] width 280 height 18
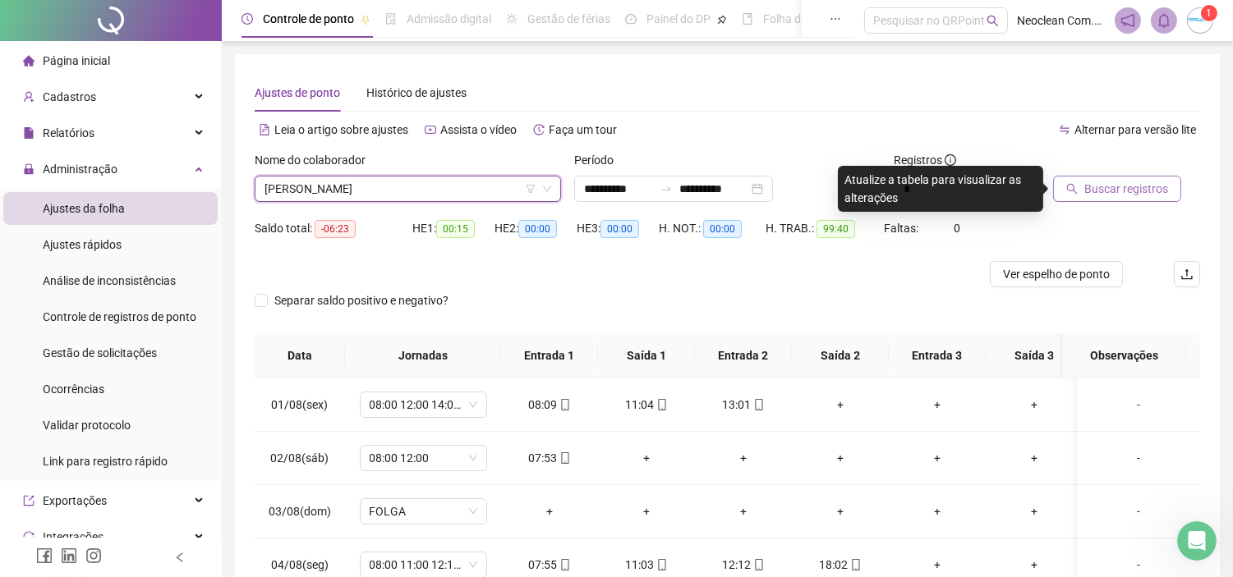
click at [1140, 186] on span "Buscar registros" at bounding box center [1126, 189] width 84 height 18
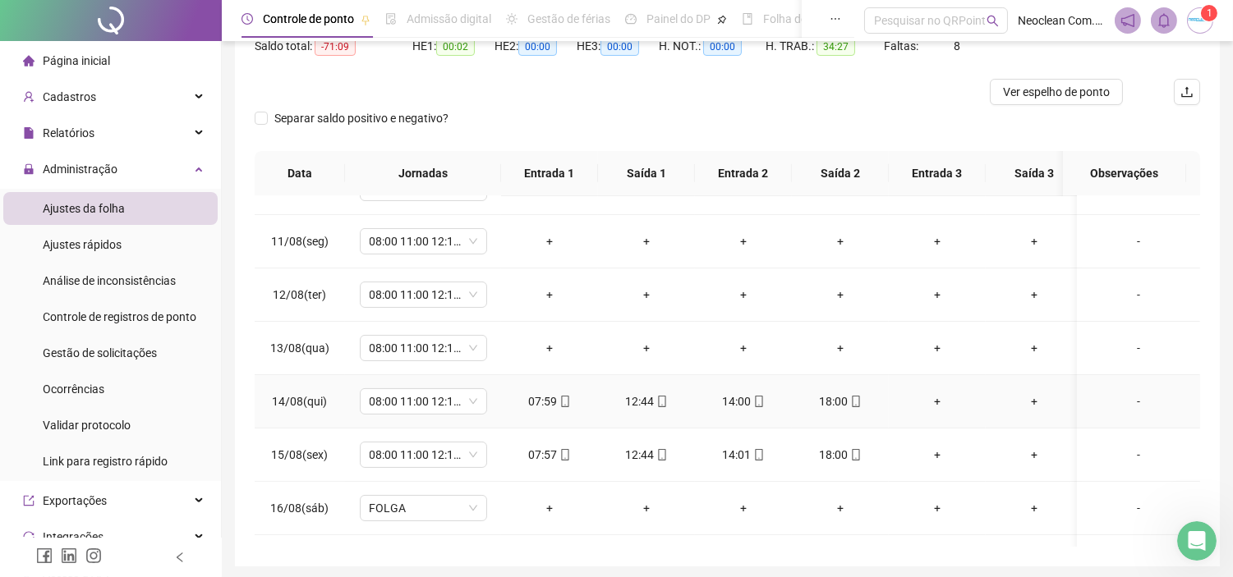
scroll to position [547, 0]
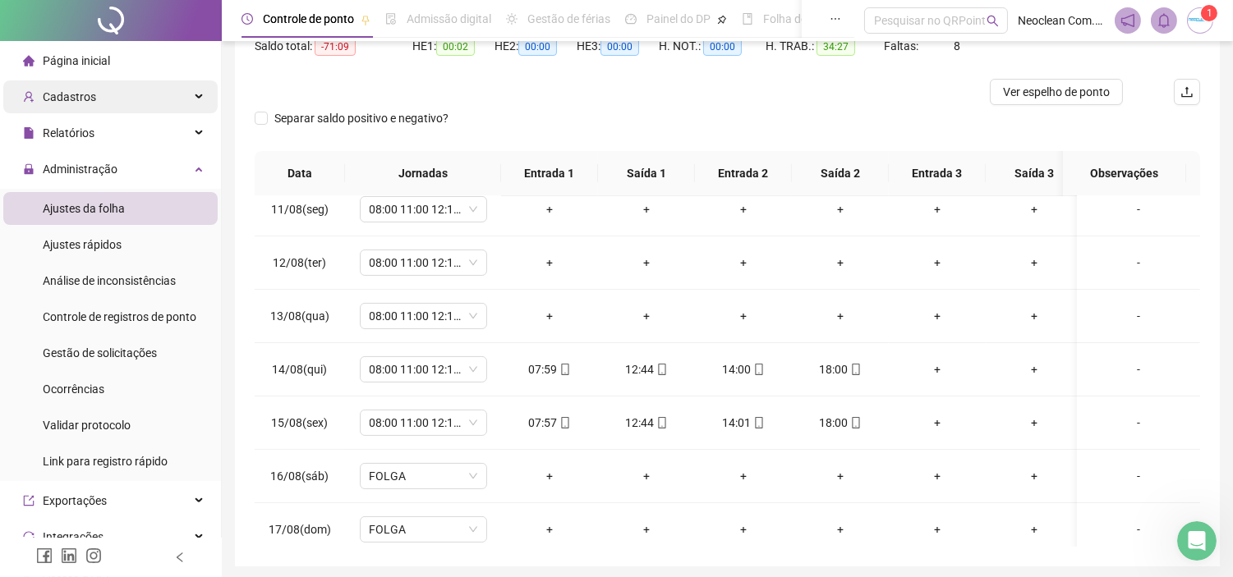
click at [96, 90] on div "Cadastros" at bounding box center [110, 96] width 214 height 33
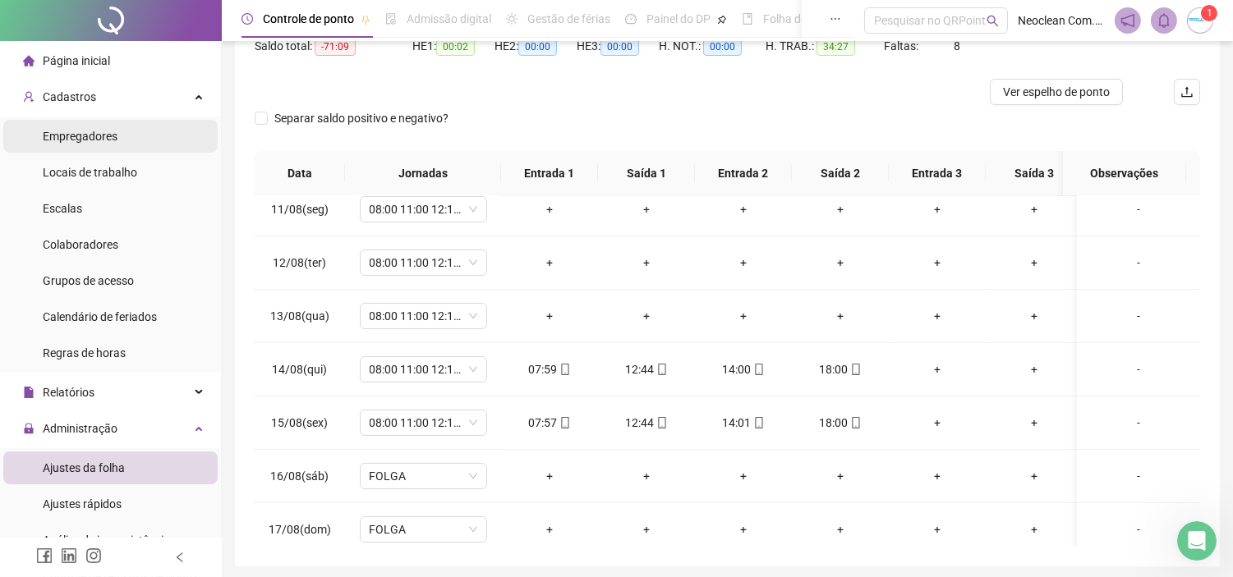
click at [99, 126] on div "Empregadores" at bounding box center [80, 136] width 75 height 33
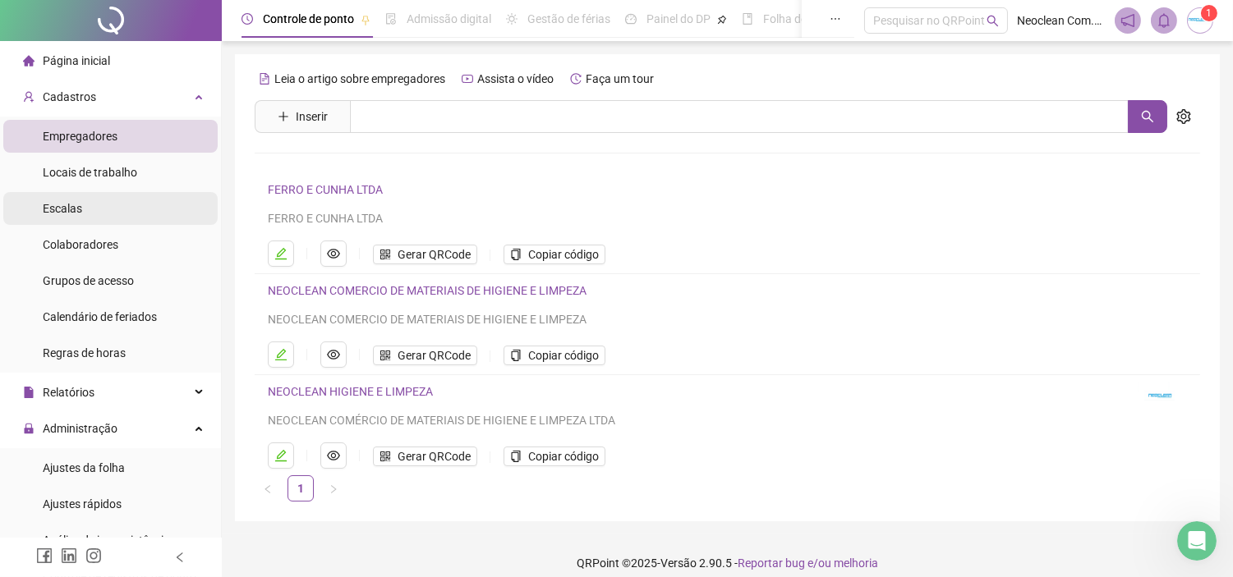
click at [99, 215] on li "Escalas" at bounding box center [110, 208] width 214 height 33
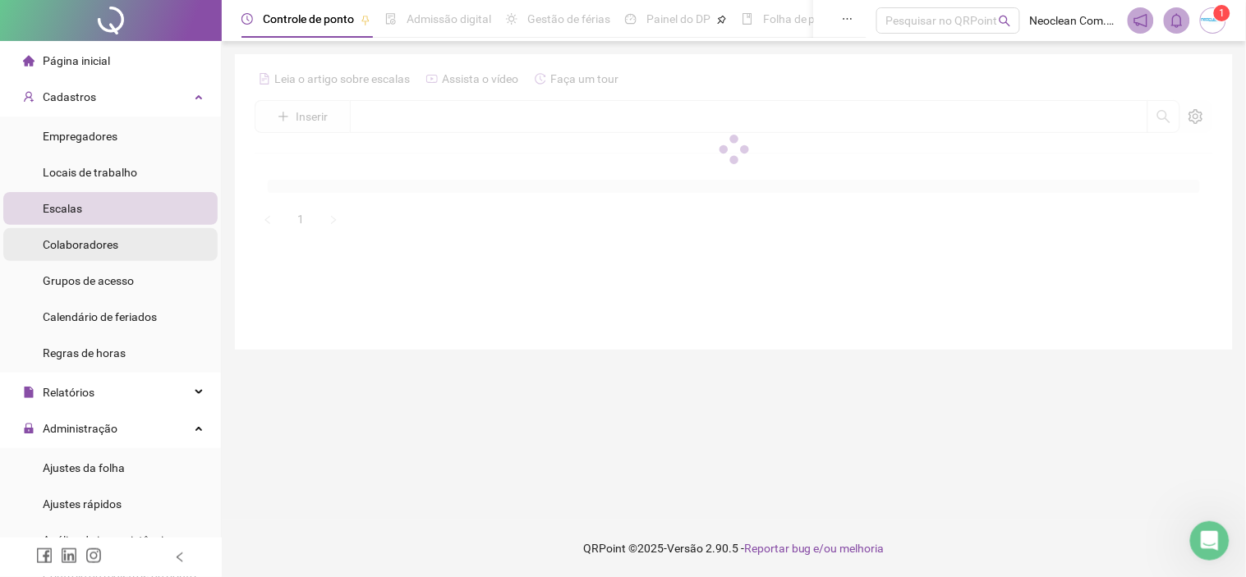
click at [121, 255] on li "Colaboradores" at bounding box center [110, 244] width 214 height 33
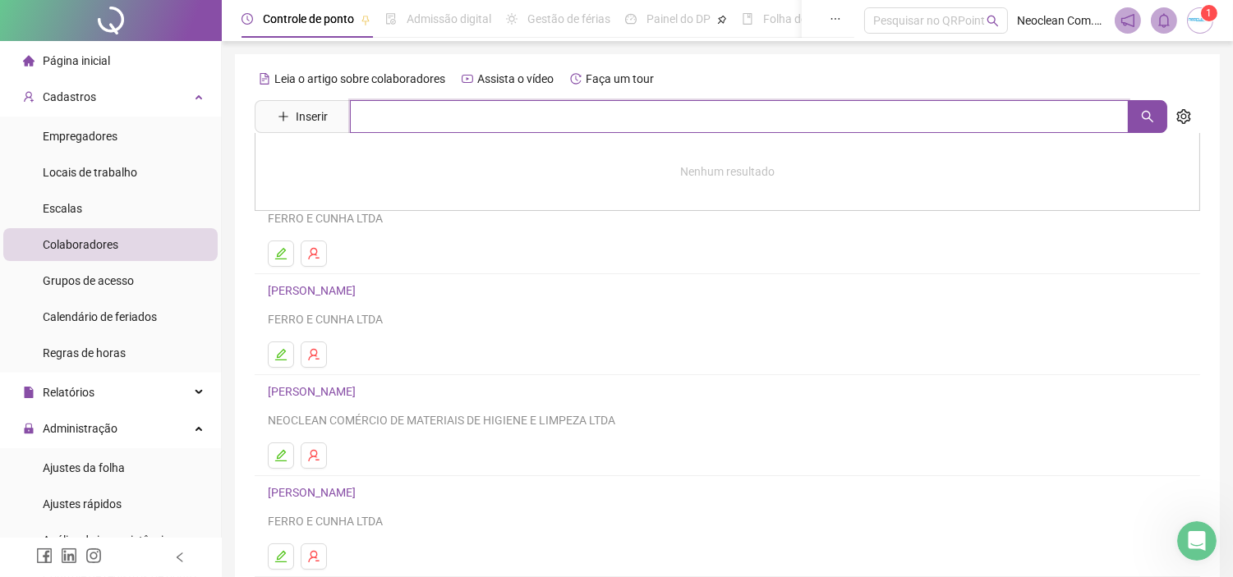
click at [456, 112] on input "text" at bounding box center [739, 116] width 778 height 33
type input "*"
click at [1150, 120] on icon "search" at bounding box center [1147, 116] width 13 height 13
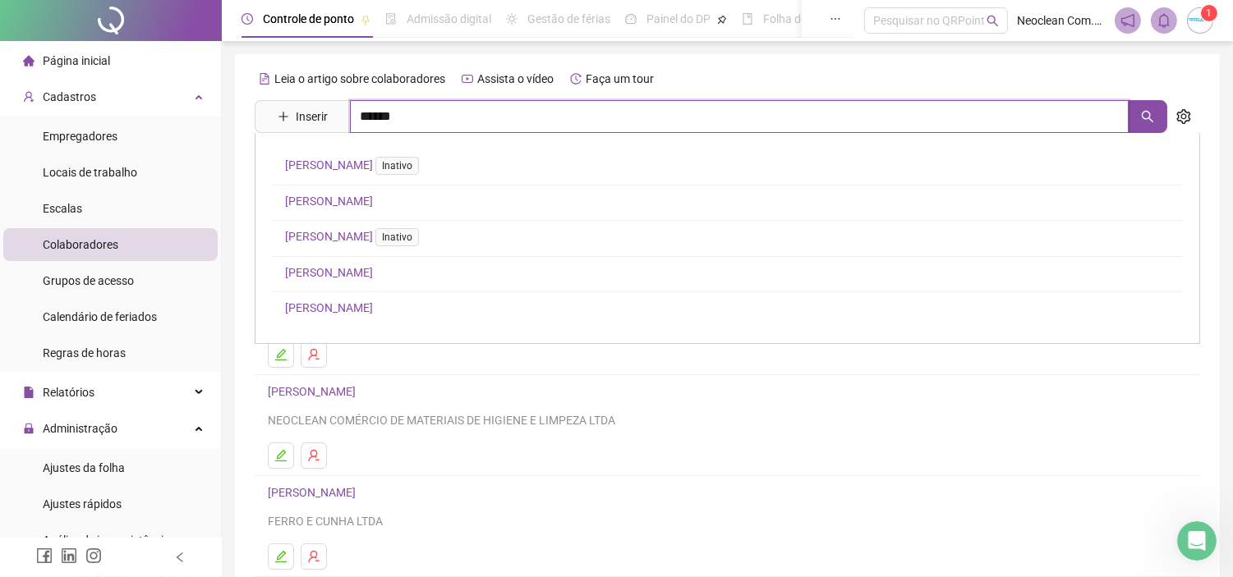
type input "*****"
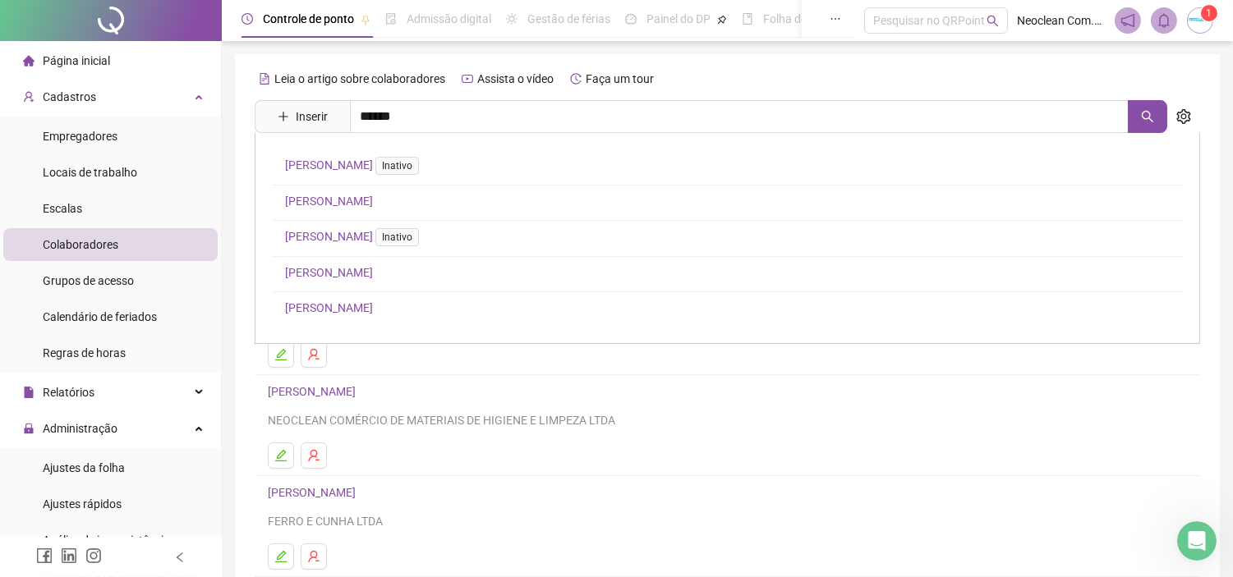
click at [338, 268] on link "[PERSON_NAME]" at bounding box center [329, 272] width 88 height 13
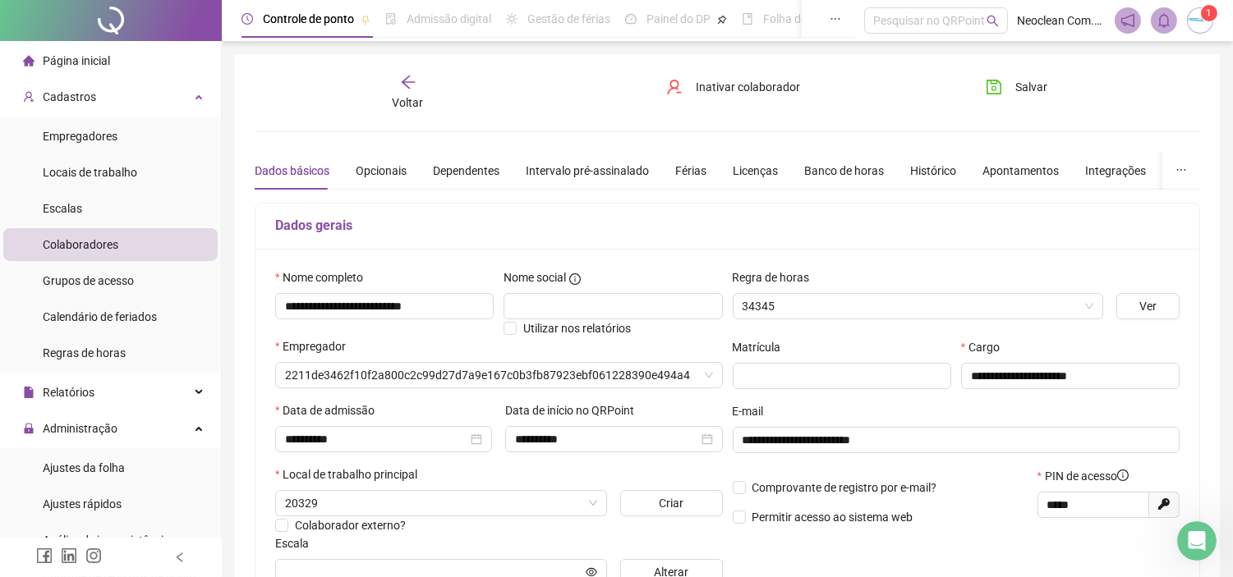
type input "**********"
click at [694, 174] on div "Férias" at bounding box center [690, 171] width 31 height 18
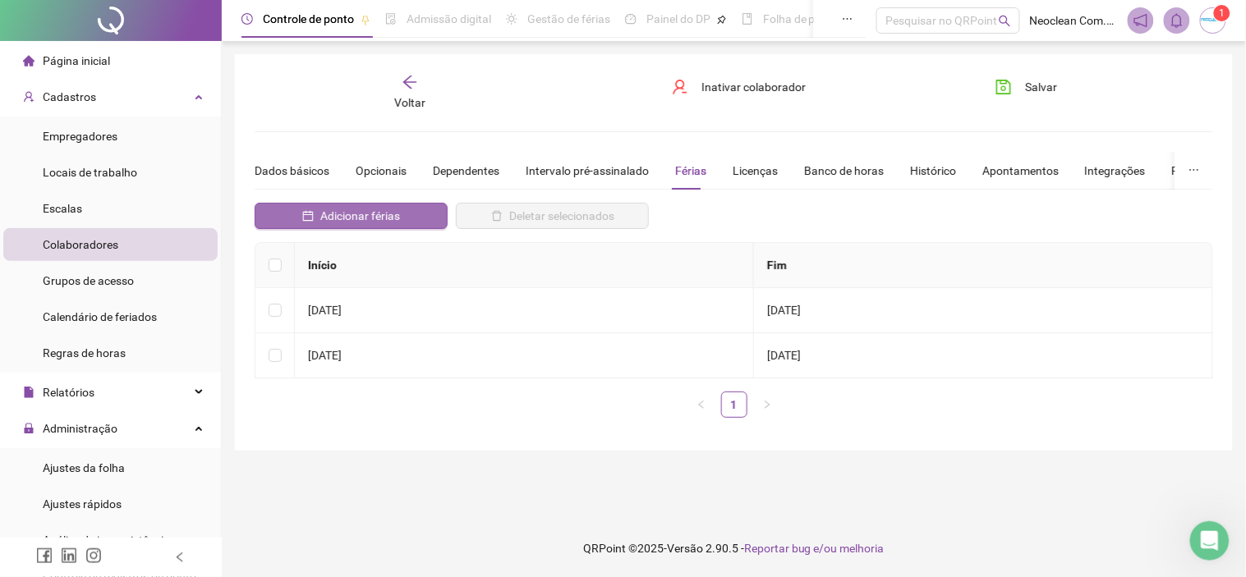
click at [379, 217] on span "Adicionar férias" at bounding box center [360, 216] width 80 height 18
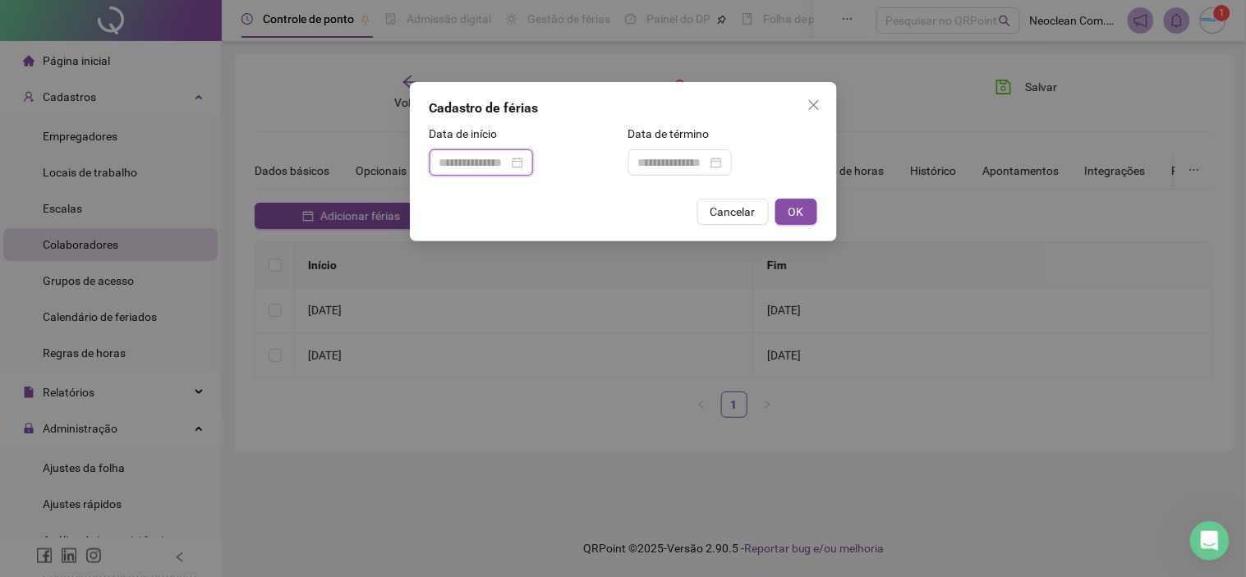
click at [493, 162] on input at bounding box center [473, 163] width 69 height 18
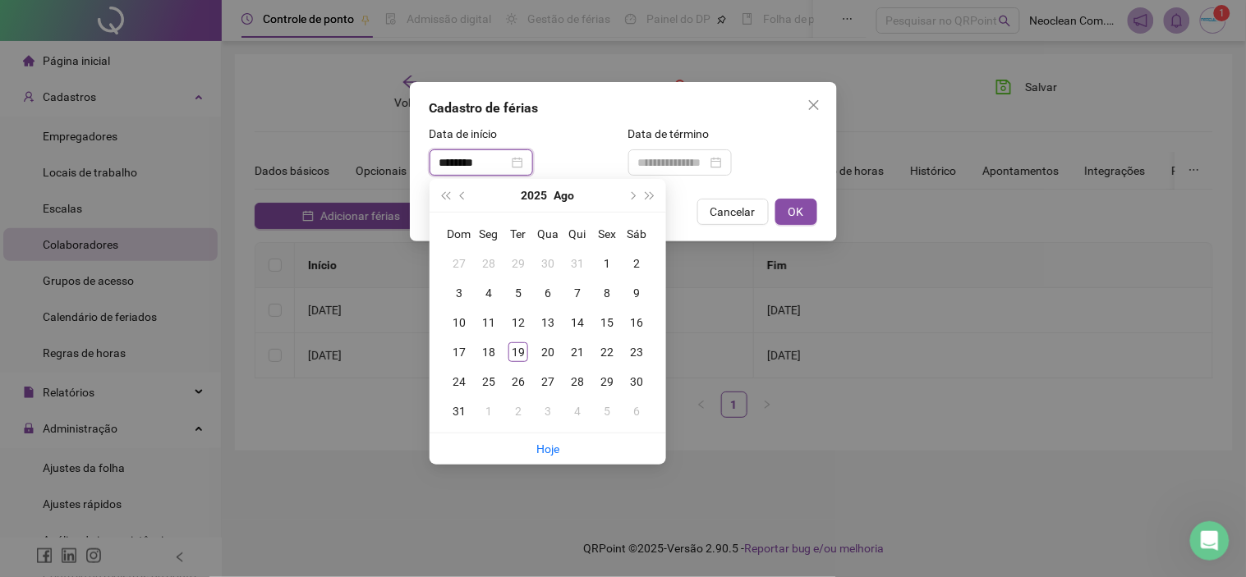
type input "********"
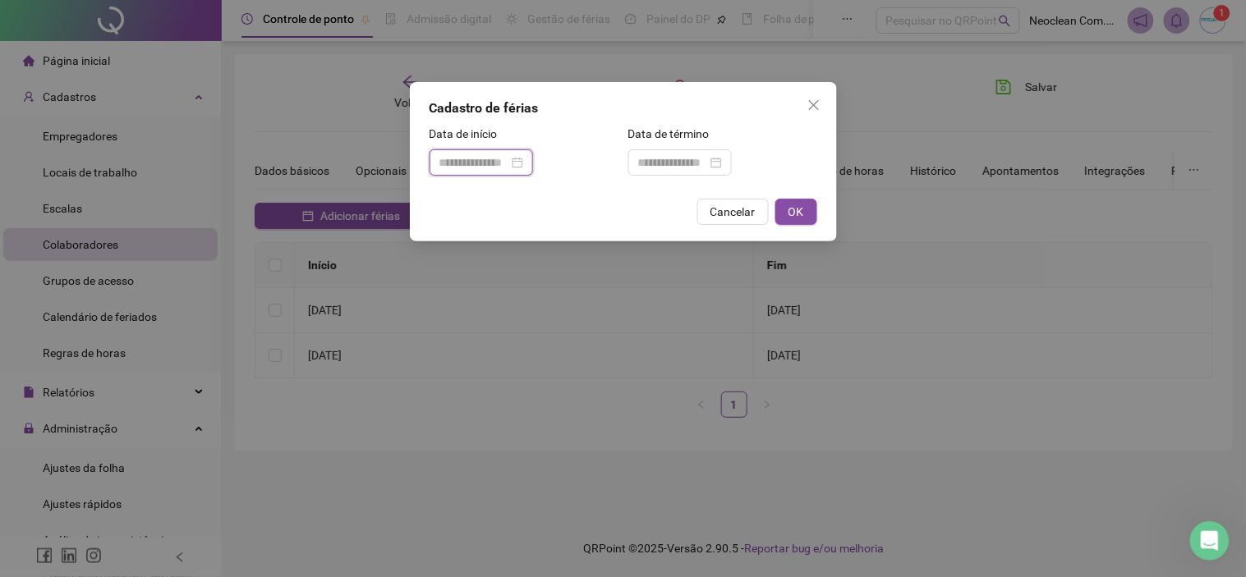
click at [508, 165] on input at bounding box center [473, 163] width 69 height 18
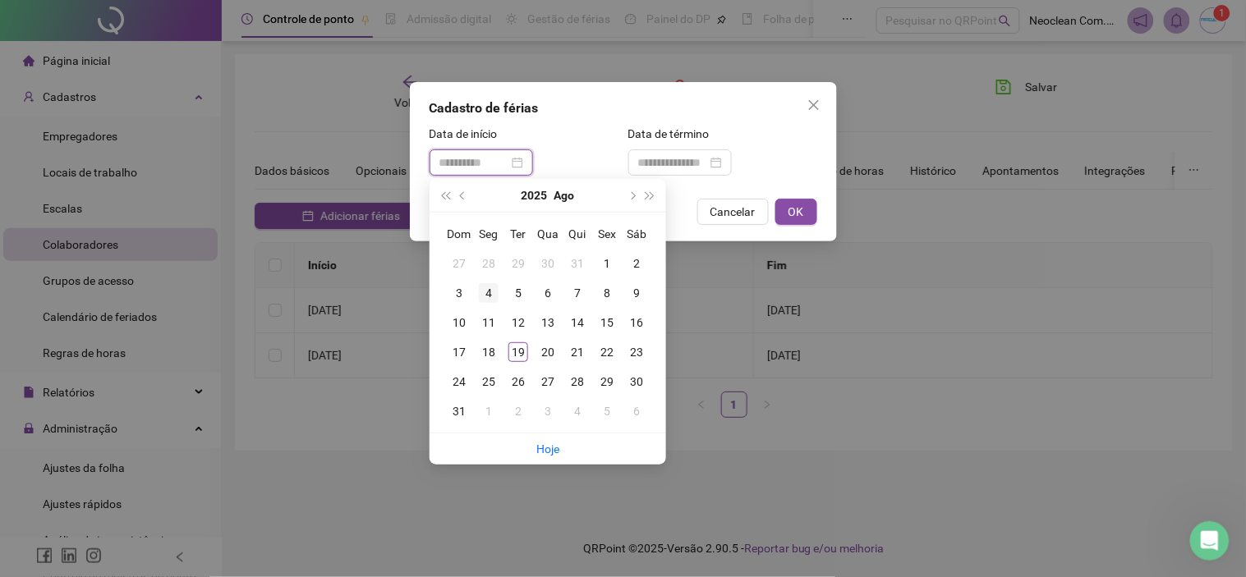
type input "**********"
click at [490, 293] on div "4" at bounding box center [489, 293] width 20 height 20
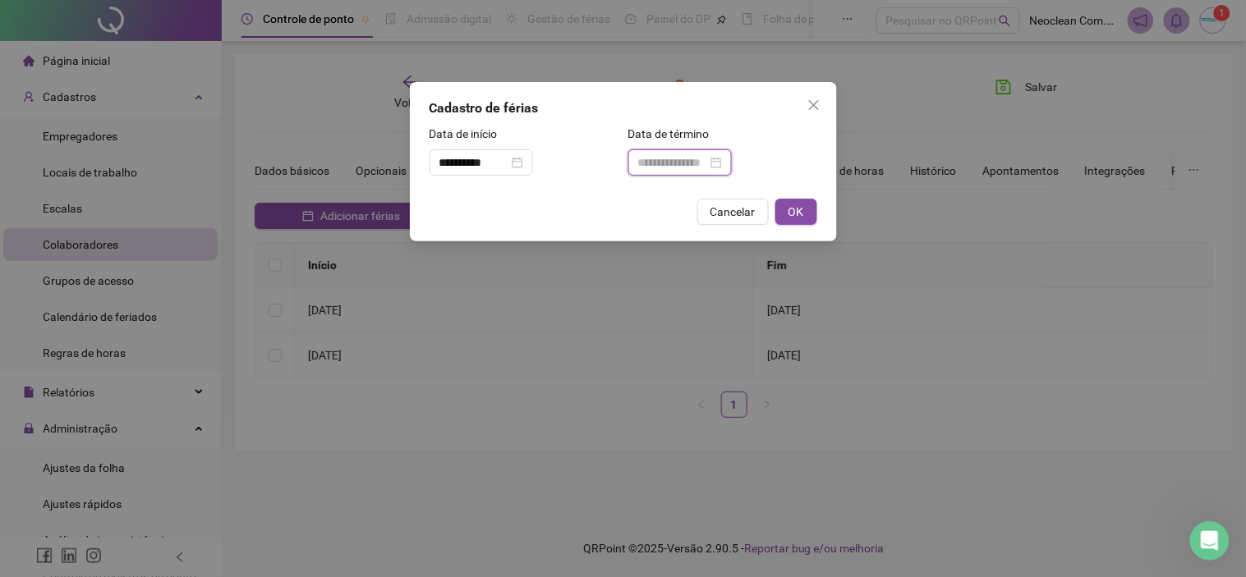
click at [687, 169] on input at bounding box center [672, 163] width 69 height 18
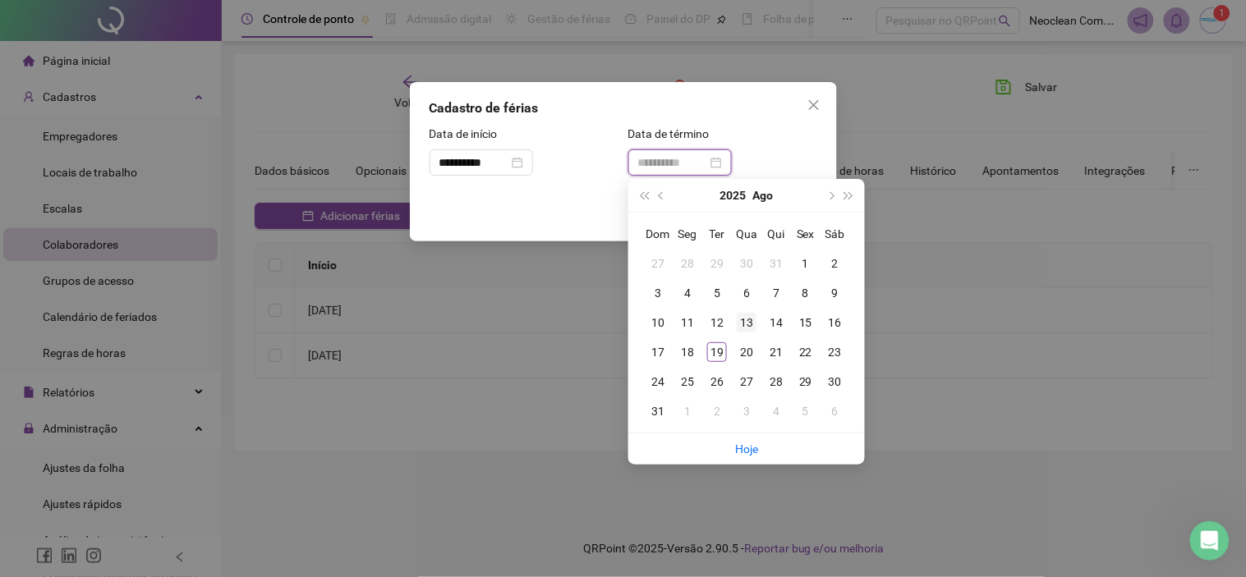
type input "**********"
click at [740, 323] on div "13" at bounding box center [747, 323] width 20 height 20
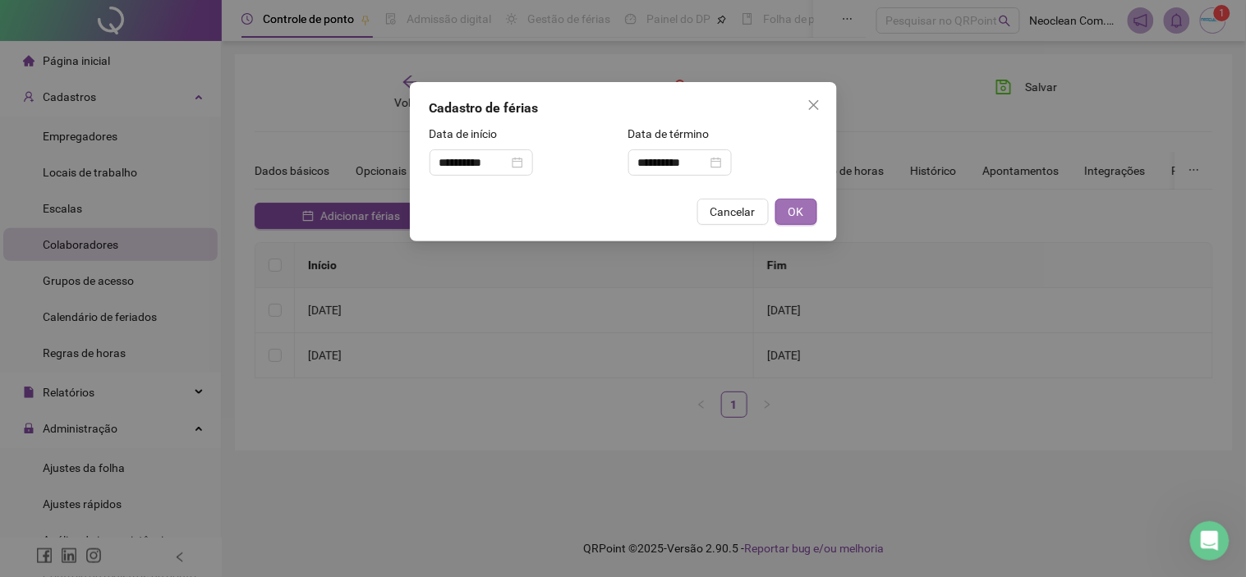
click at [806, 209] on button "OK" at bounding box center [796, 212] width 42 height 26
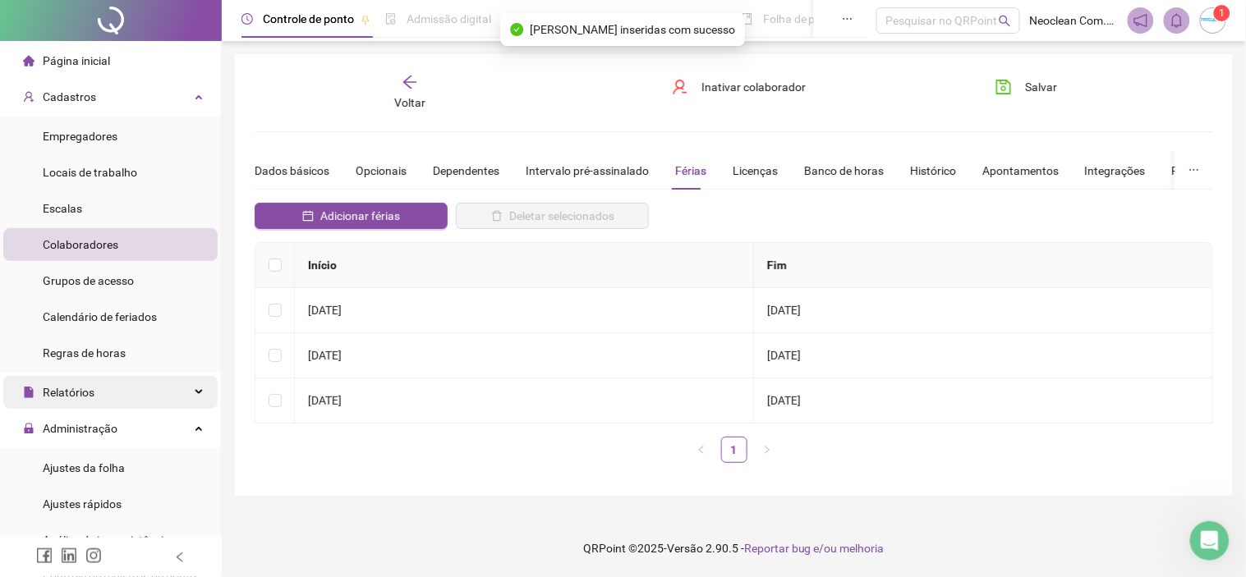
click at [103, 394] on div "Relatórios" at bounding box center [110, 392] width 214 height 33
click at [105, 389] on div "Relatórios" at bounding box center [110, 392] width 214 height 33
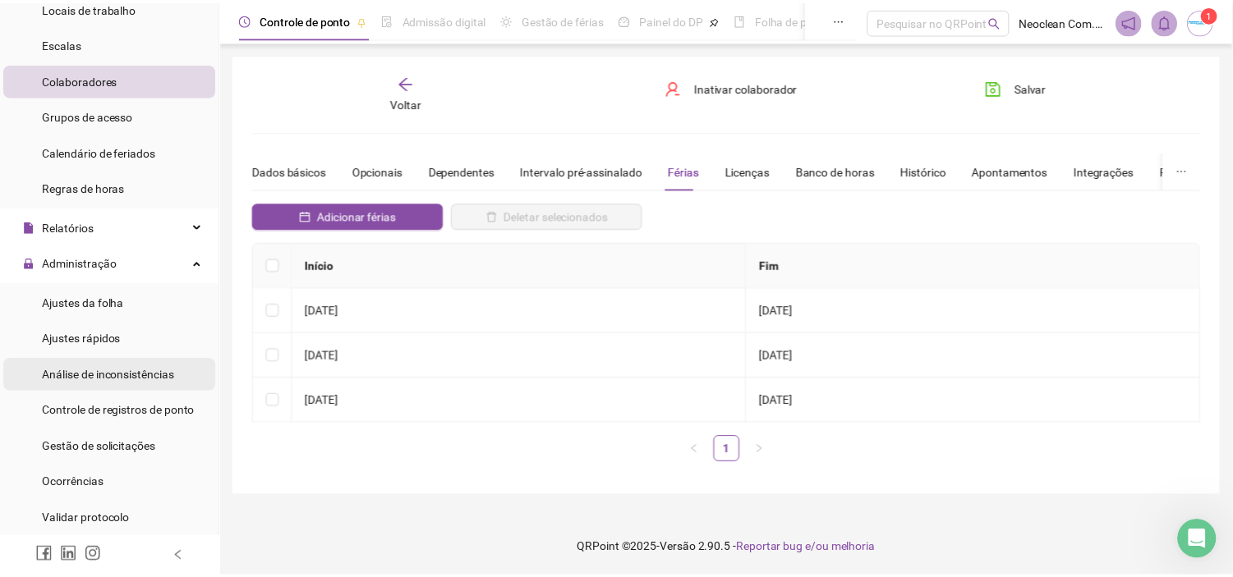
scroll to position [182, 0]
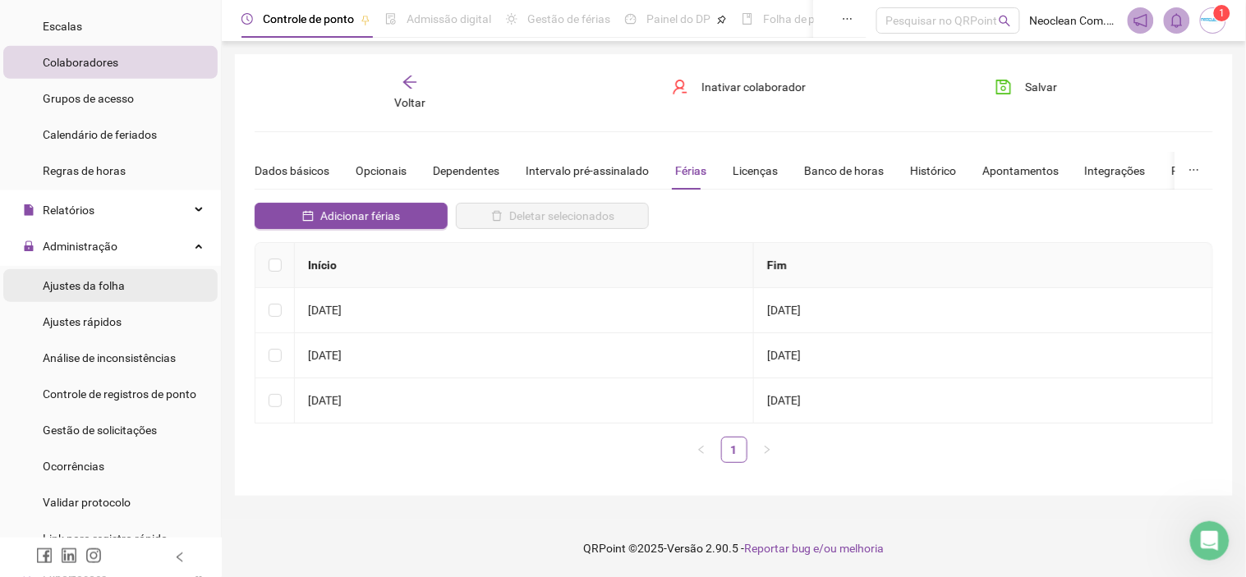
click at [107, 281] on span "Ajustes da folha" at bounding box center [84, 285] width 82 height 13
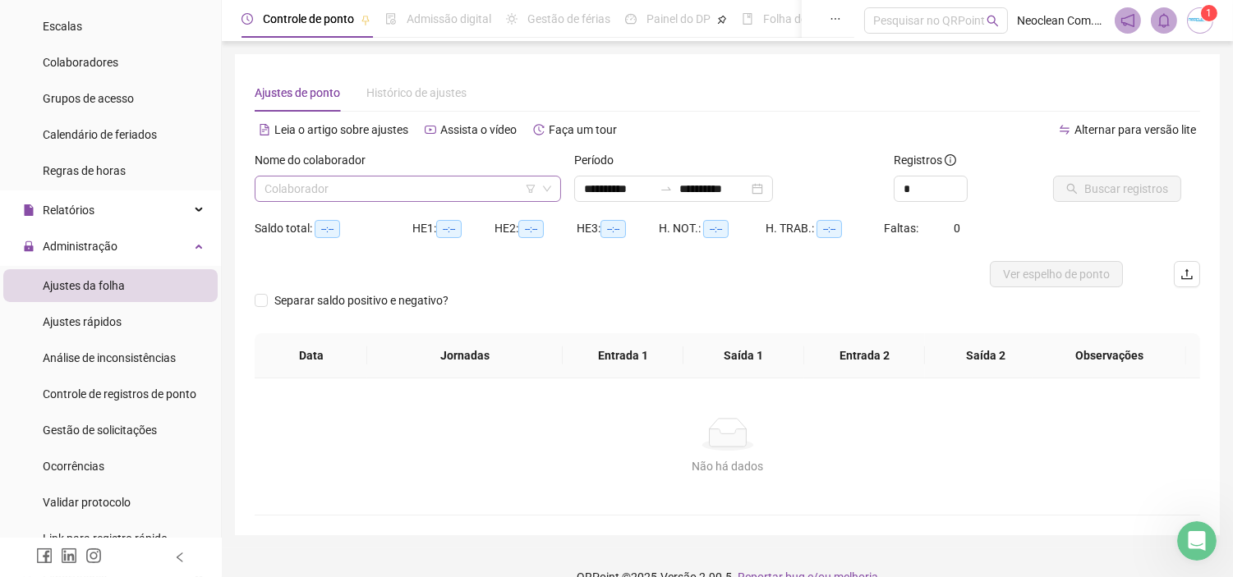
type input "**********"
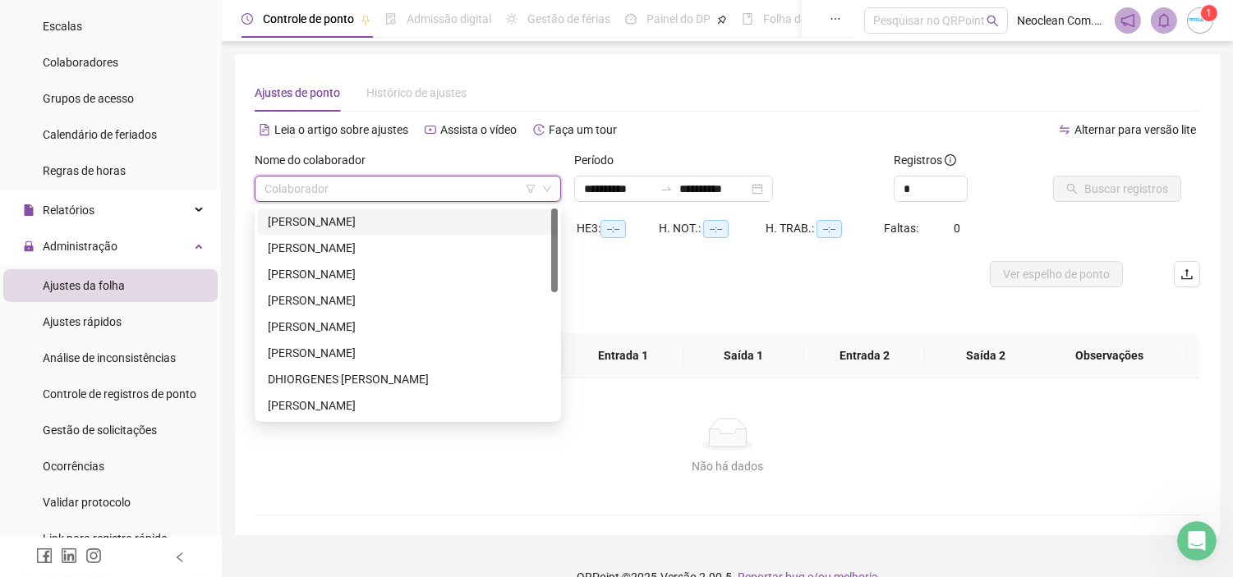
click at [371, 186] on input "search" at bounding box center [400, 189] width 272 height 25
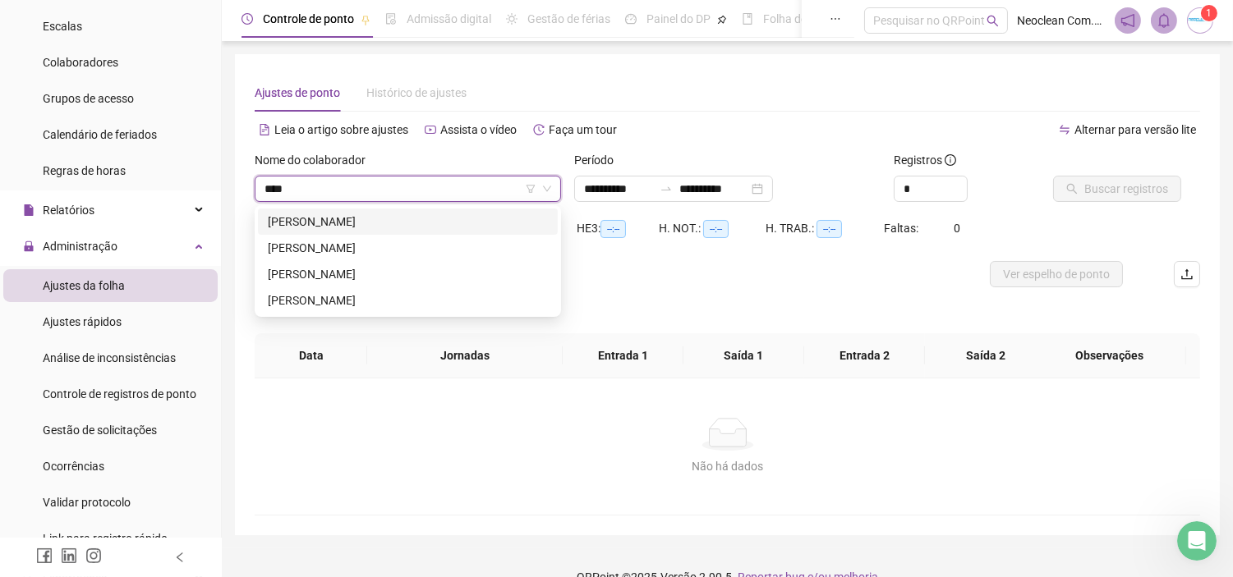
type input "*****"
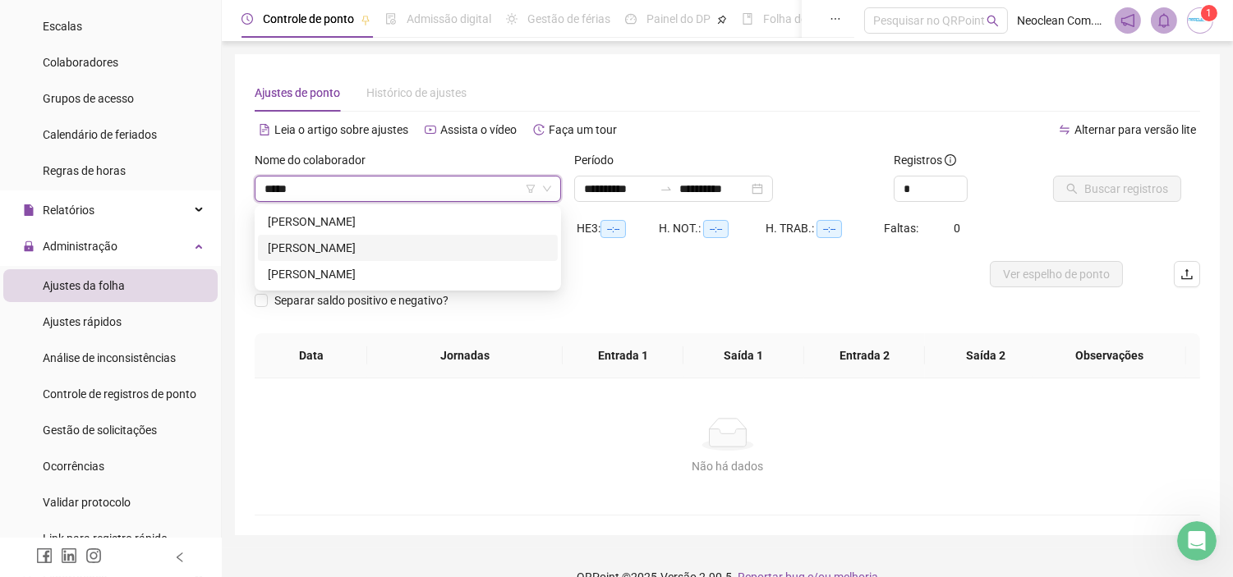
click at [341, 239] on div "[PERSON_NAME]" at bounding box center [408, 248] width 280 height 18
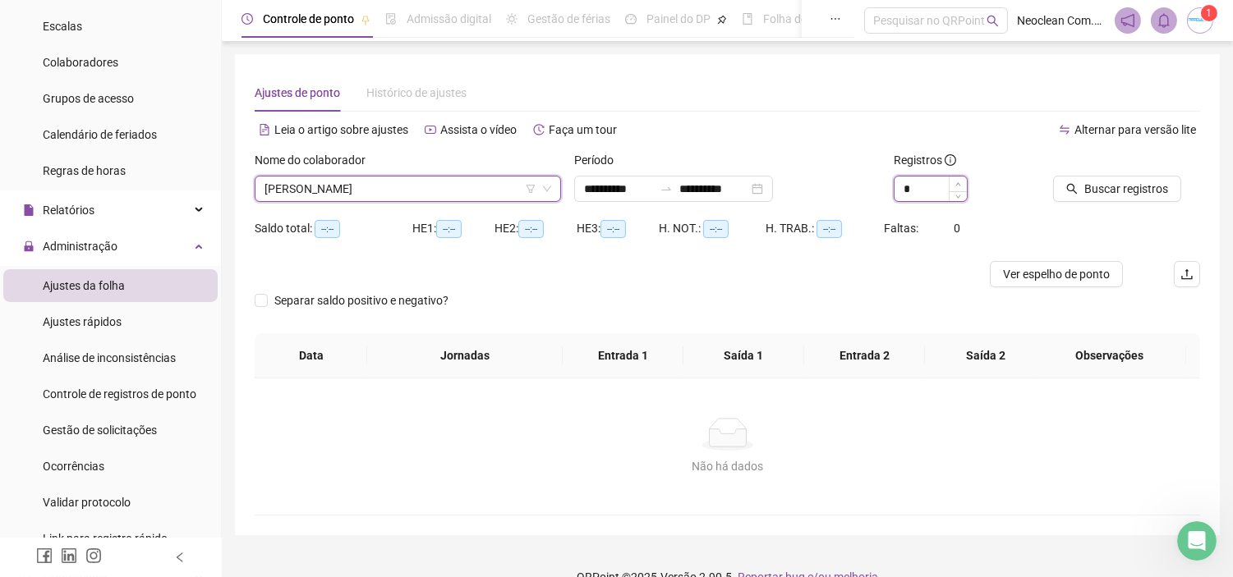
type input "*"
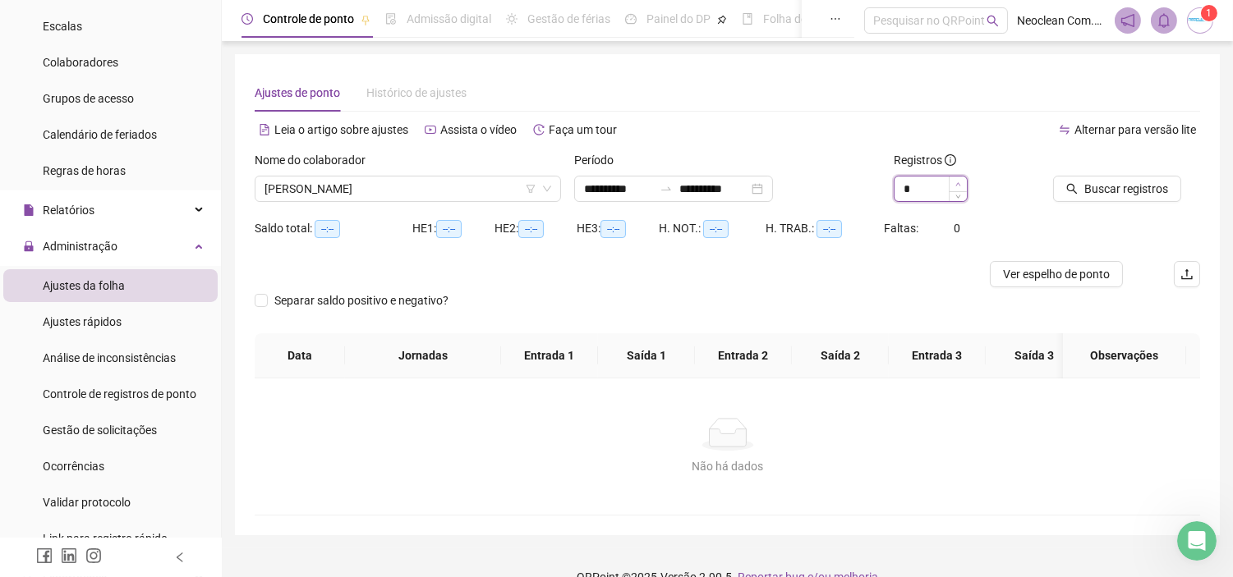
click at [958, 179] on span "Increase Value" at bounding box center [957, 184] width 18 height 15
click at [1078, 186] on button "Buscar registros" at bounding box center [1117, 189] width 128 height 26
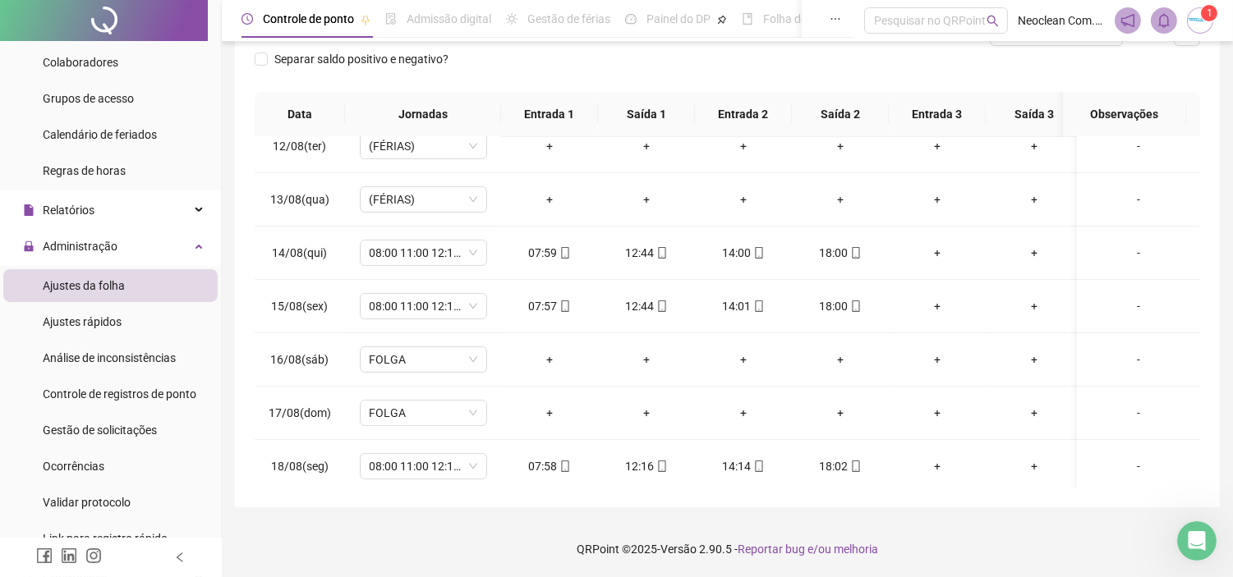
scroll to position [625, 0]
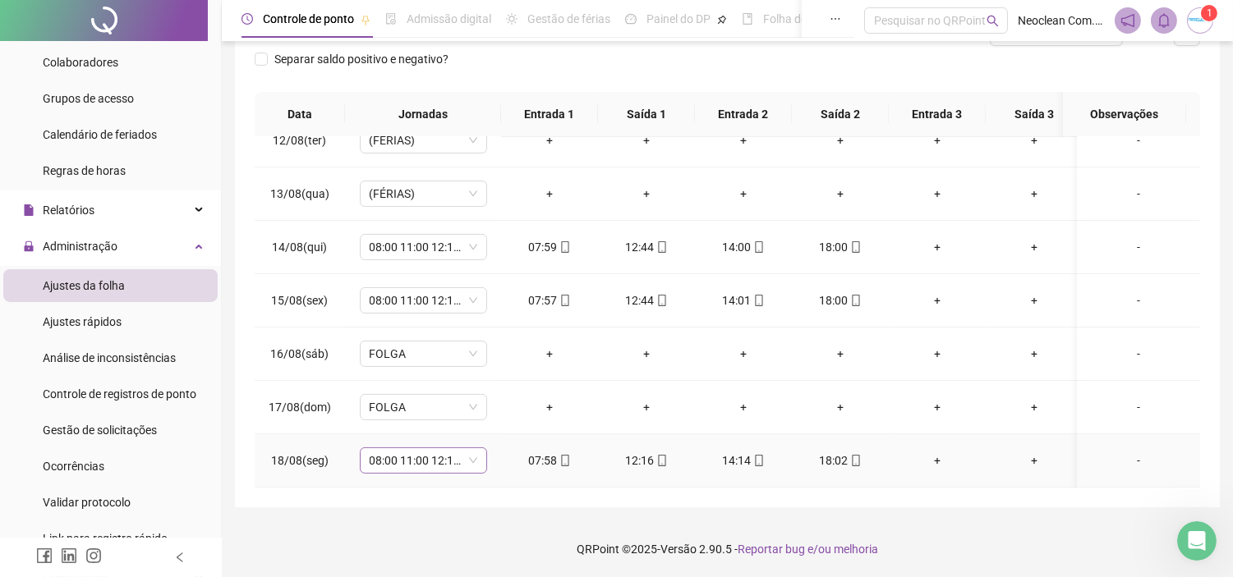
click at [425, 453] on span "08:00 11:00 12:12 18:00" at bounding box center [424, 460] width 108 height 25
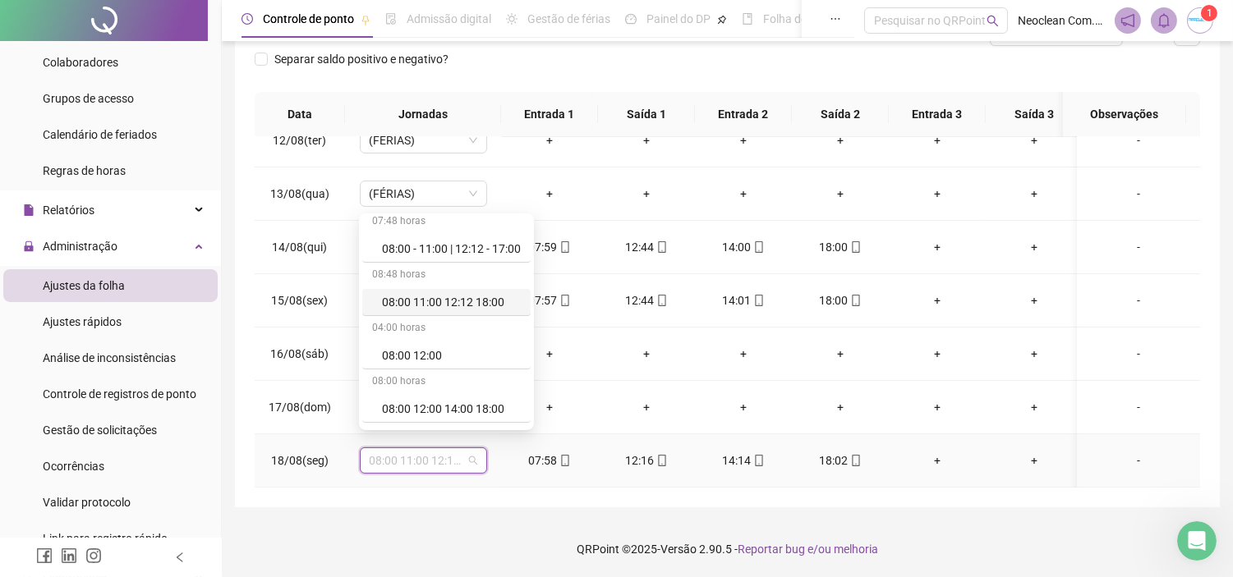
scroll to position [91, 0]
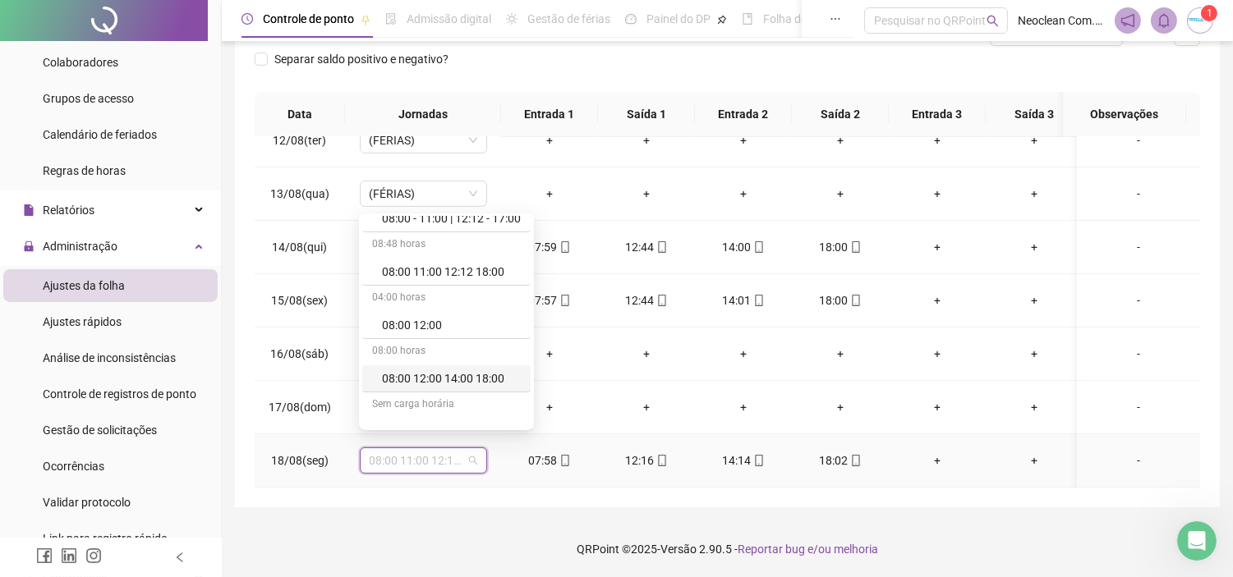
click at [469, 383] on div "08:00 12:00 14:00 18:00" at bounding box center [451, 379] width 139 height 18
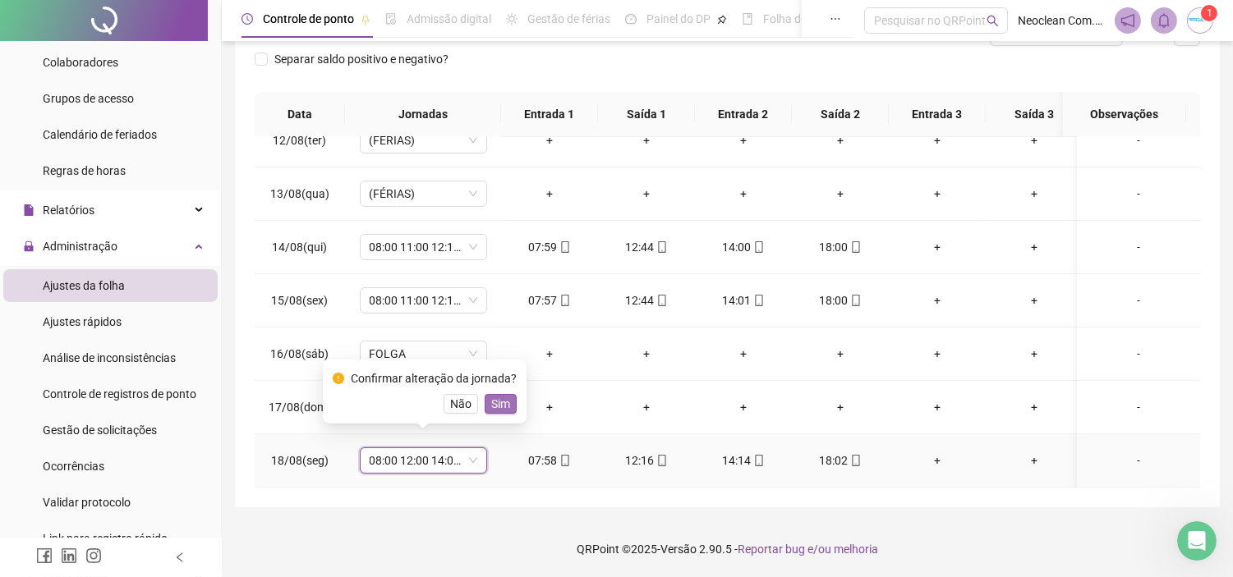
click at [494, 400] on span "Sim" at bounding box center [500, 404] width 19 height 18
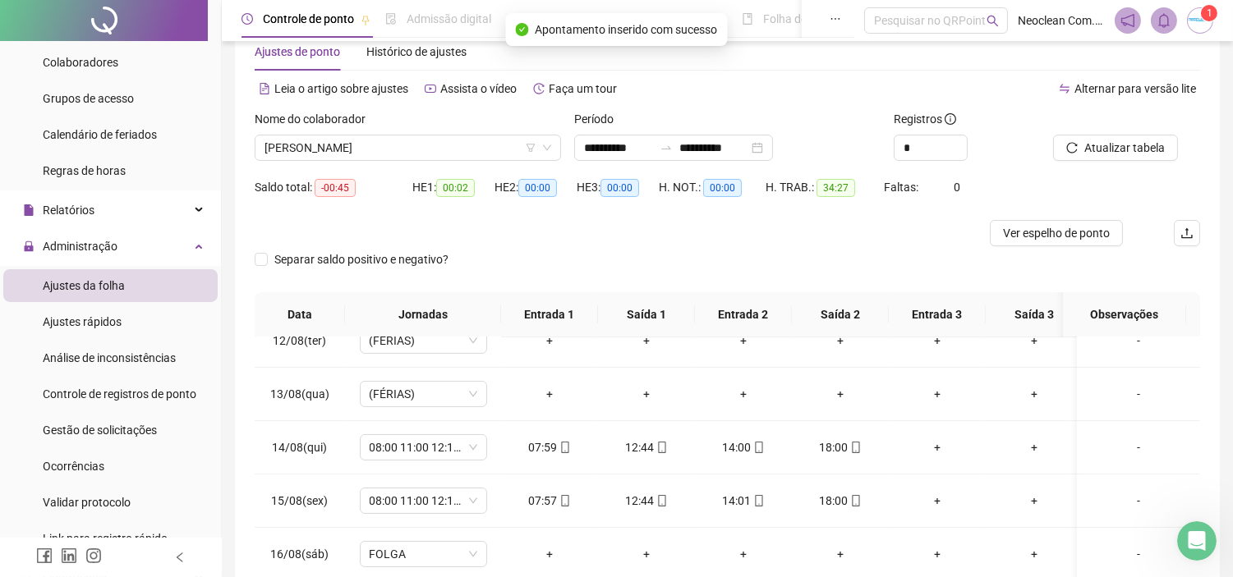
scroll to position [0, 0]
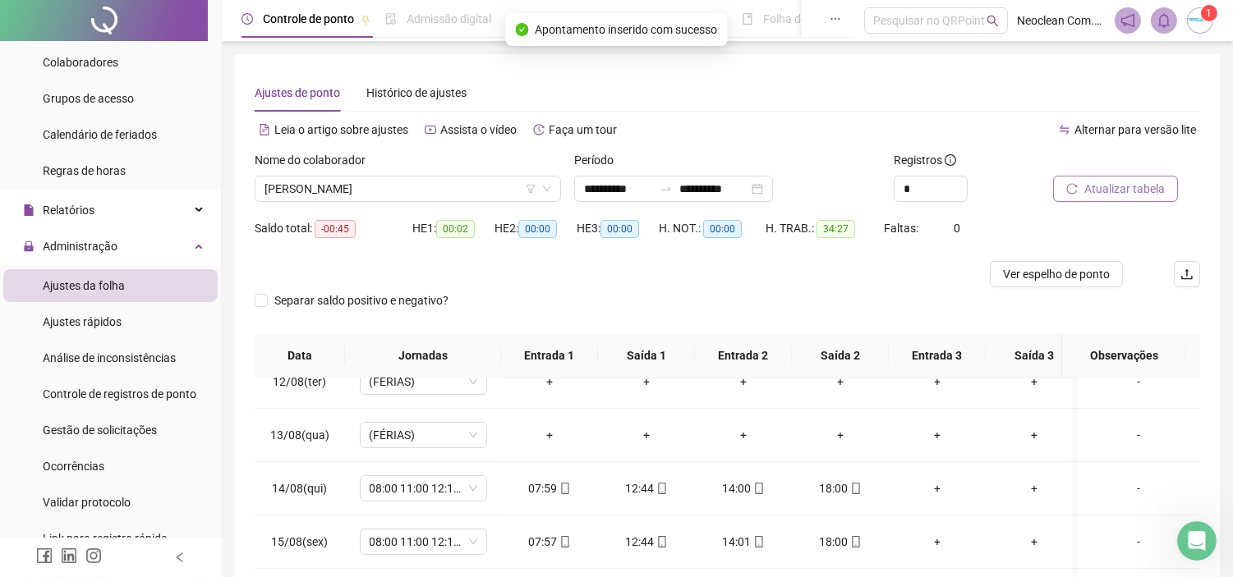
click at [1136, 190] on span "Atualizar tabela" at bounding box center [1124, 189] width 80 height 18
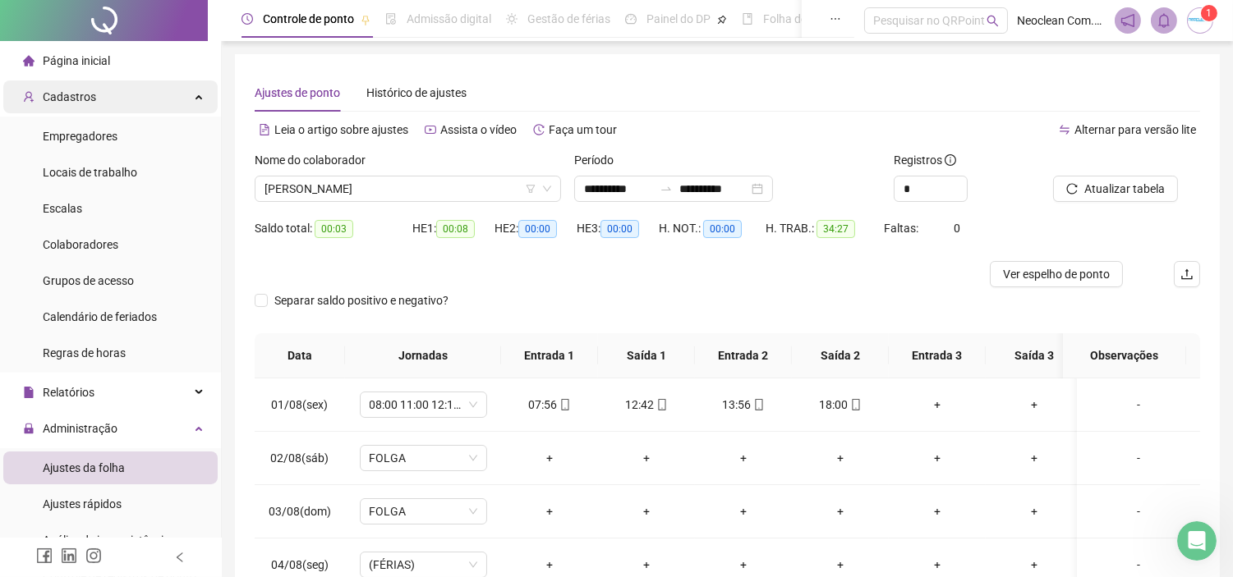
click at [60, 94] on span "Cadastros" at bounding box center [69, 96] width 53 height 13
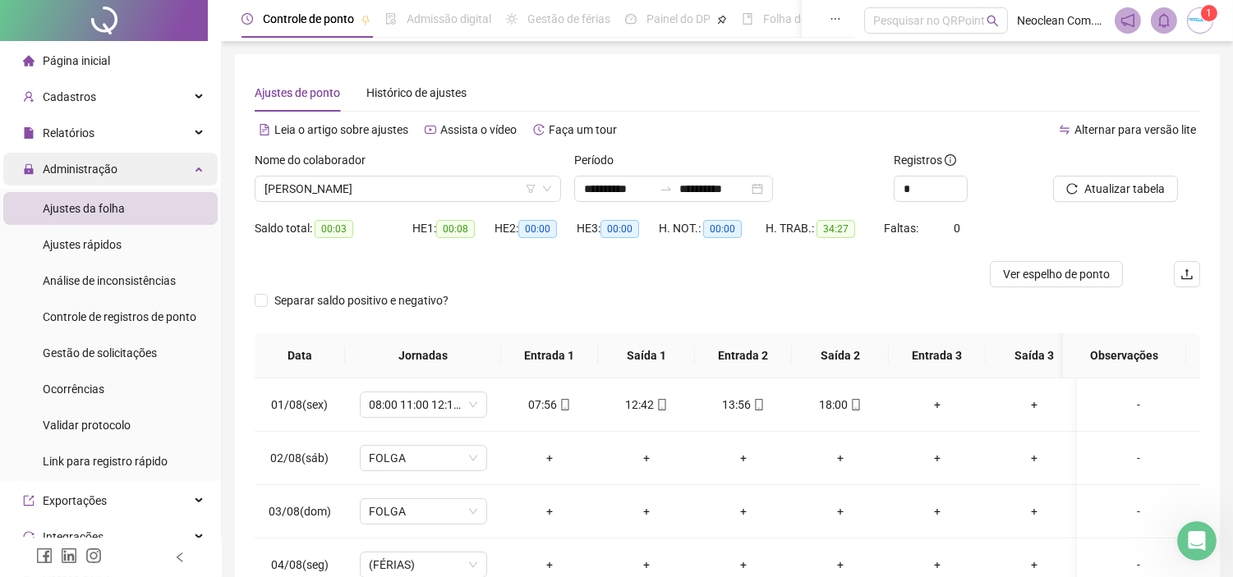
click at [77, 175] on span "Administração" at bounding box center [80, 169] width 75 height 13
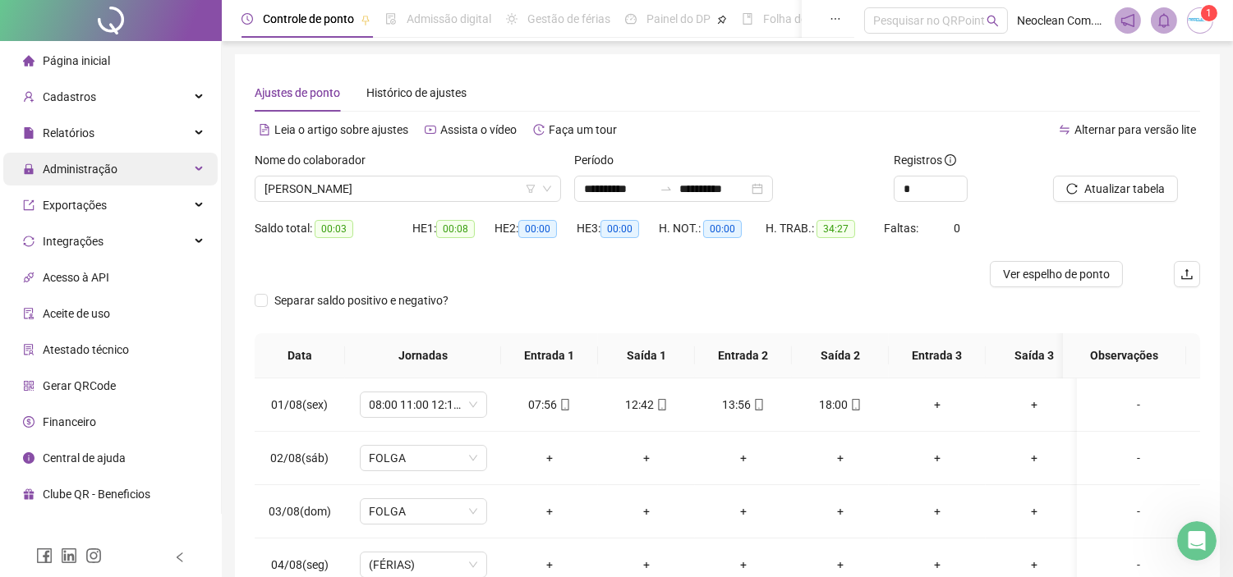
click at [63, 163] on span "Administração" at bounding box center [80, 169] width 75 height 13
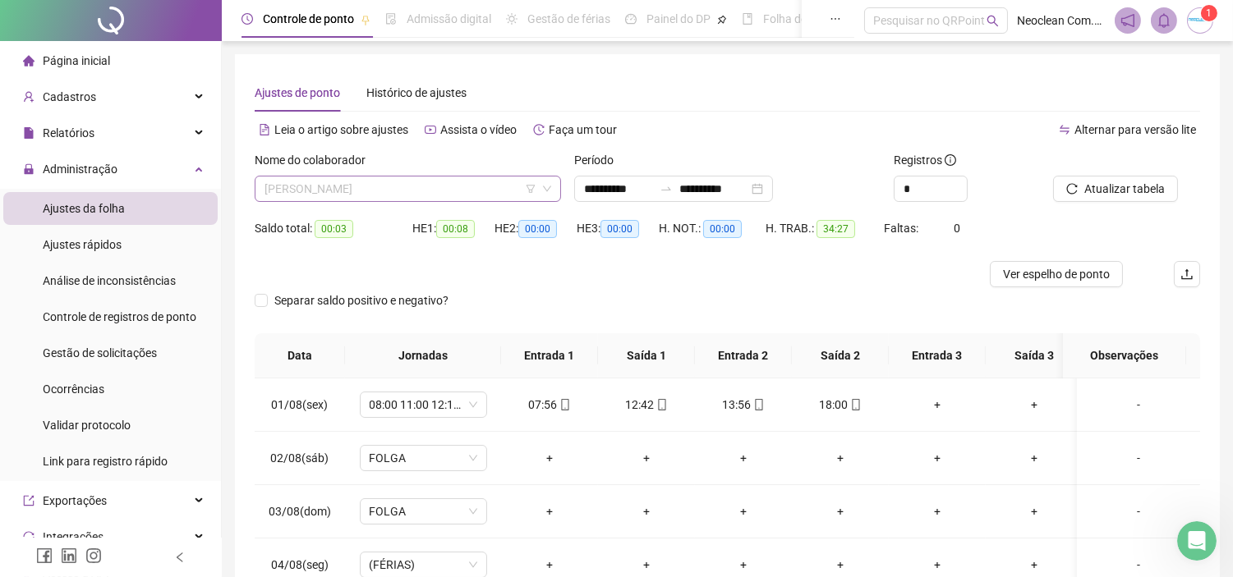
click at [364, 194] on span "[PERSON_NAME]" at bounding box center [407, 189] width 287 height 25
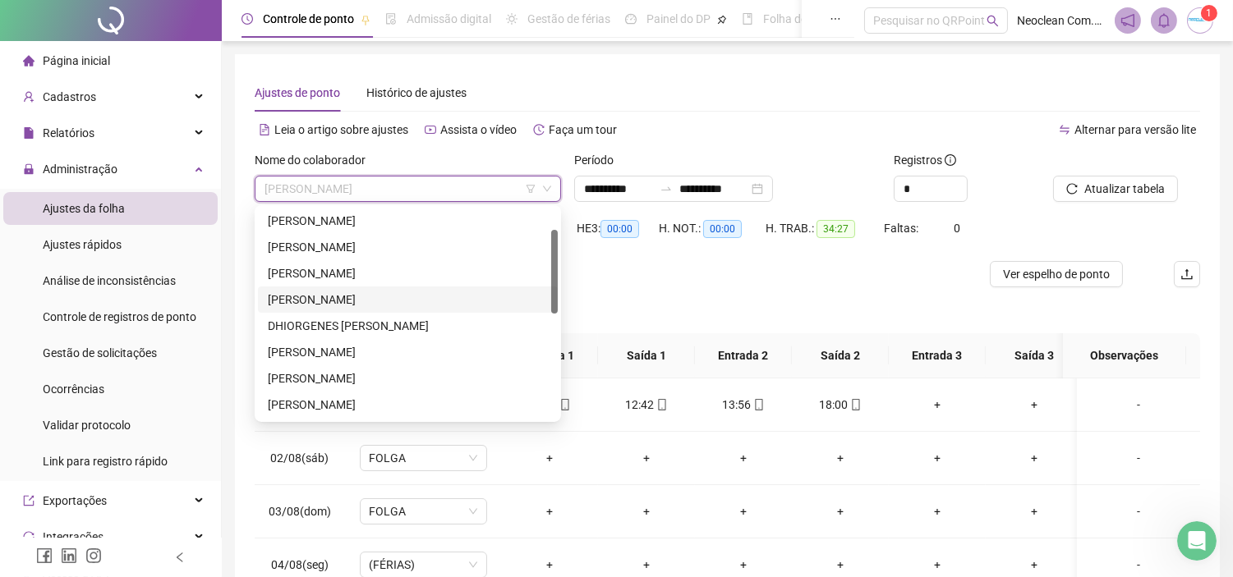
scroll to position [145, 0]
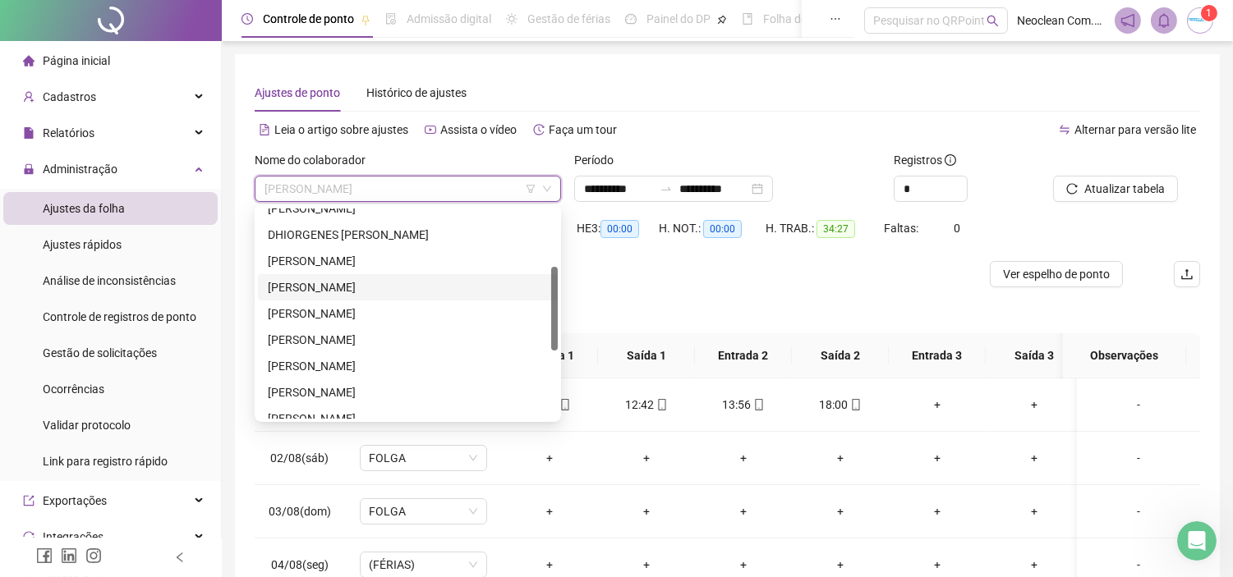
click at [333, 289] on div "[PERSON_NAME]" at bounding box center [408, 287] width 280 height 18
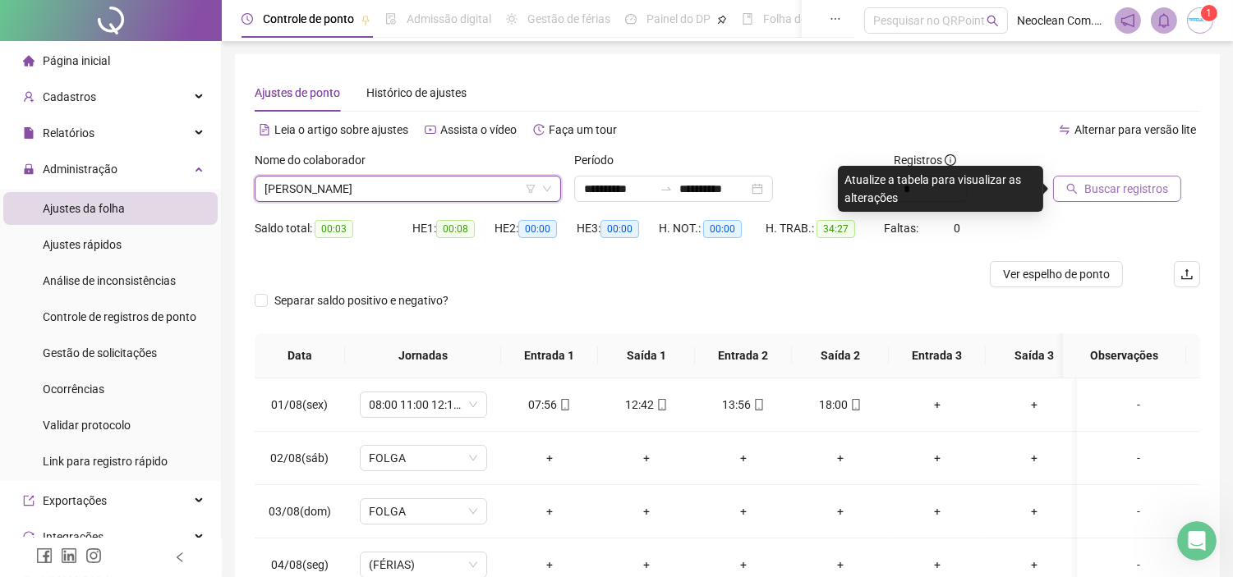
click at [1105, 200] on button "Buscar registros" at bounding box center [1117, 189] width 128 height 26
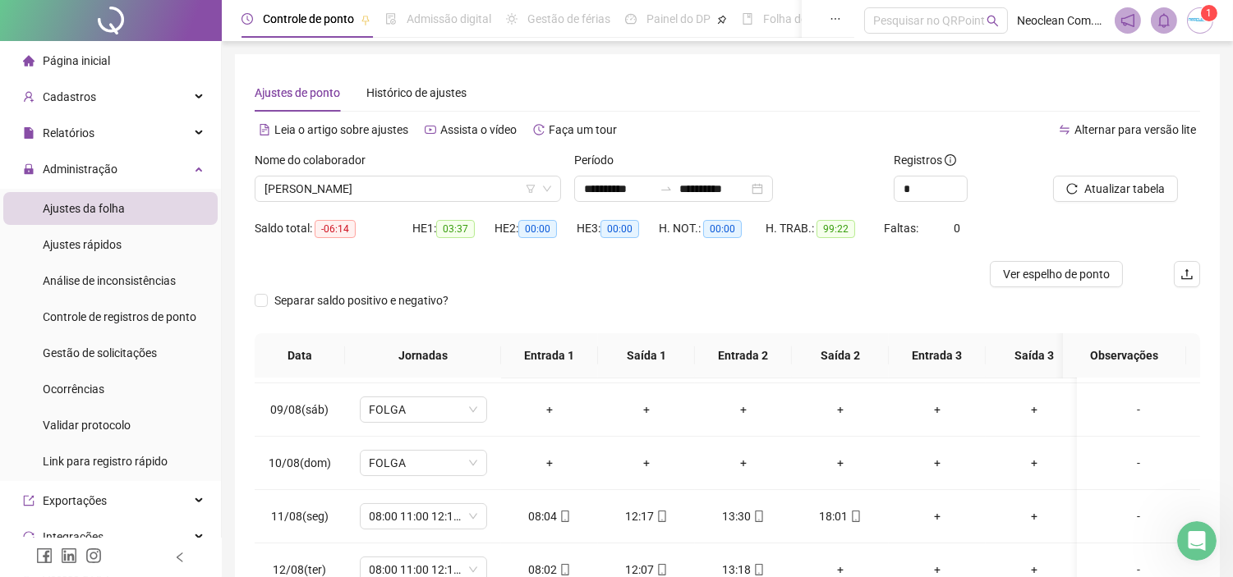
scroll to position [77, 0]
